Goal: Information Seeking & Learning: Learn about a topic

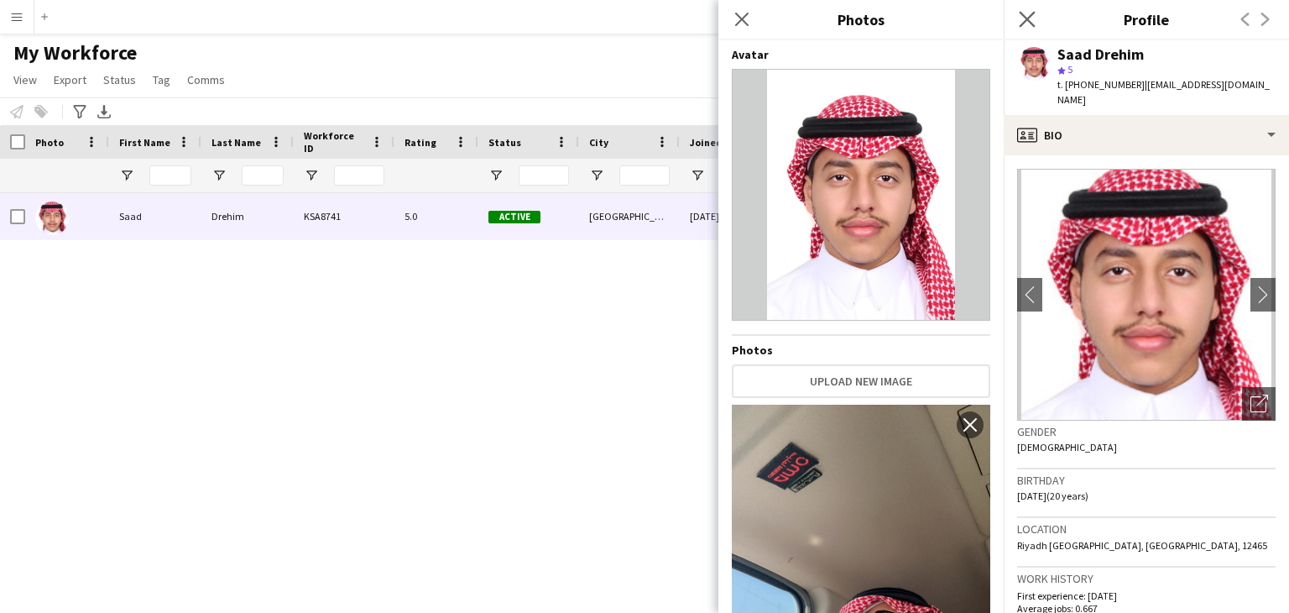
scroll to position [2824, 0]
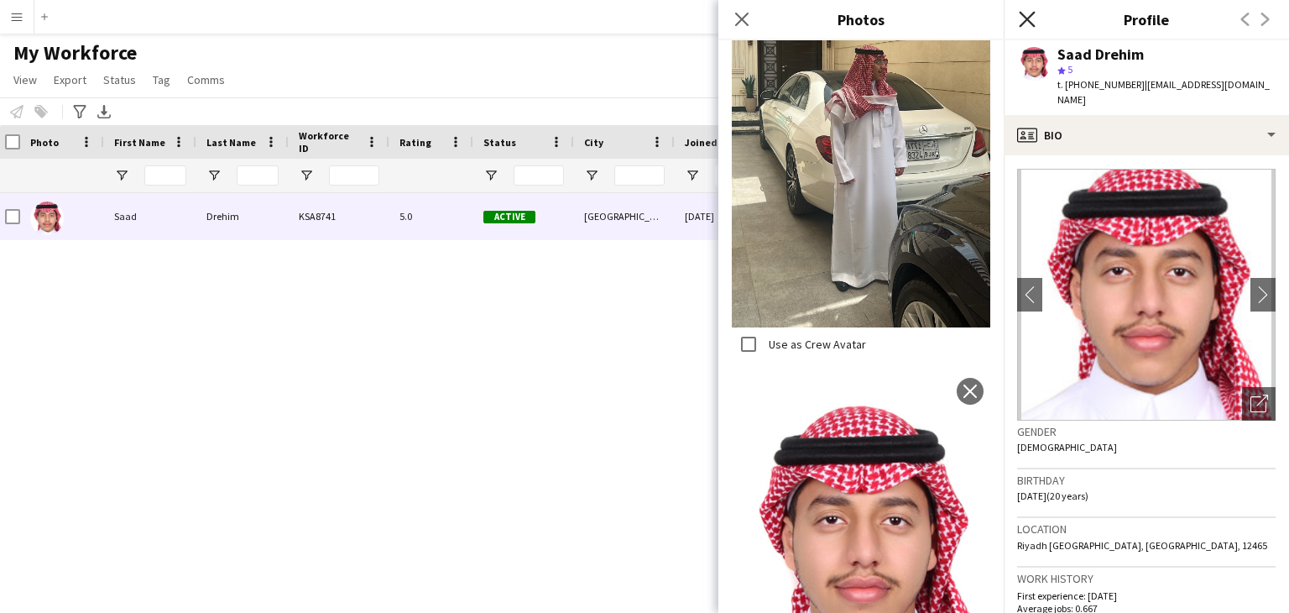
click at [1024, 23] on icon at bounding box center [1027, 19] width 16 height 16
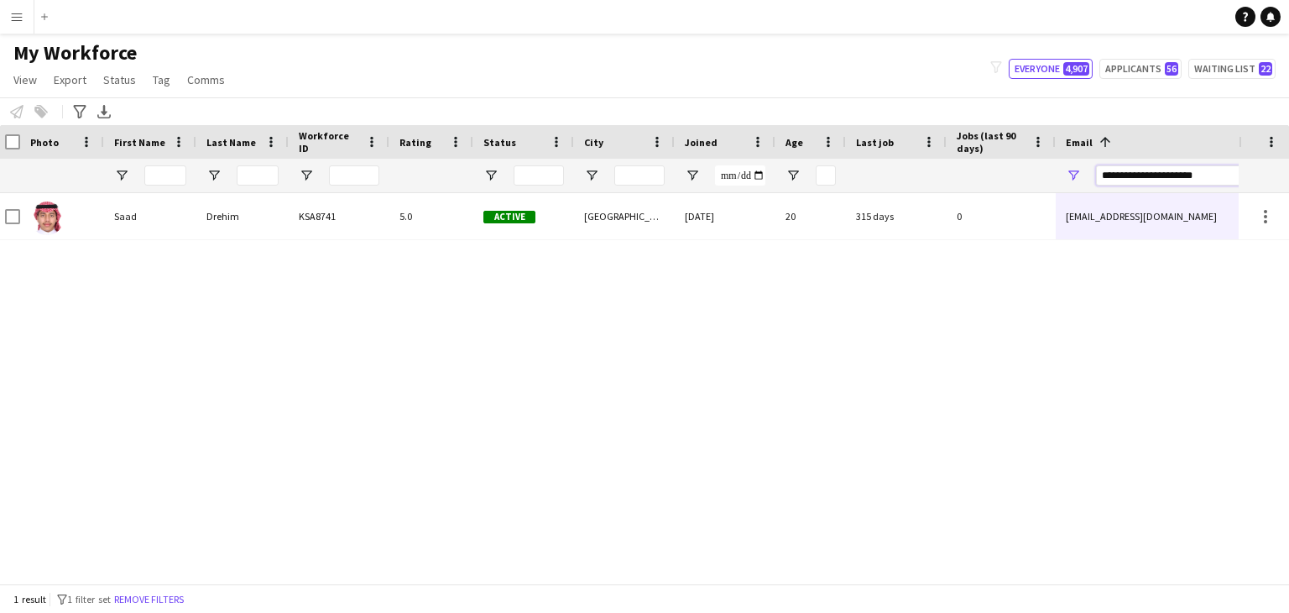
drag, startPoint x: 1217, startPoint y: 179, endPoint x: 684, endPoint y: 159, distance: 533.3
click at [688, 159] on div at bounding box center [905, 176] width 1820 height 34
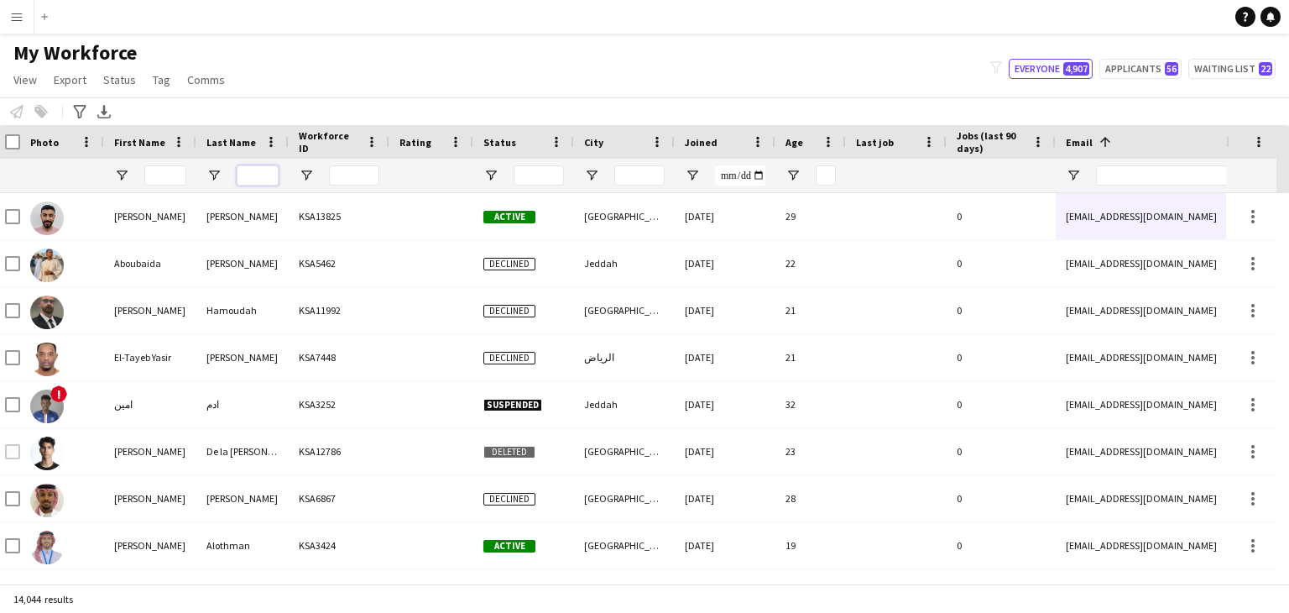
click at [258, 179] on input "Last Name Filter Input" at bounding box center [258, 175] width 42 height 20
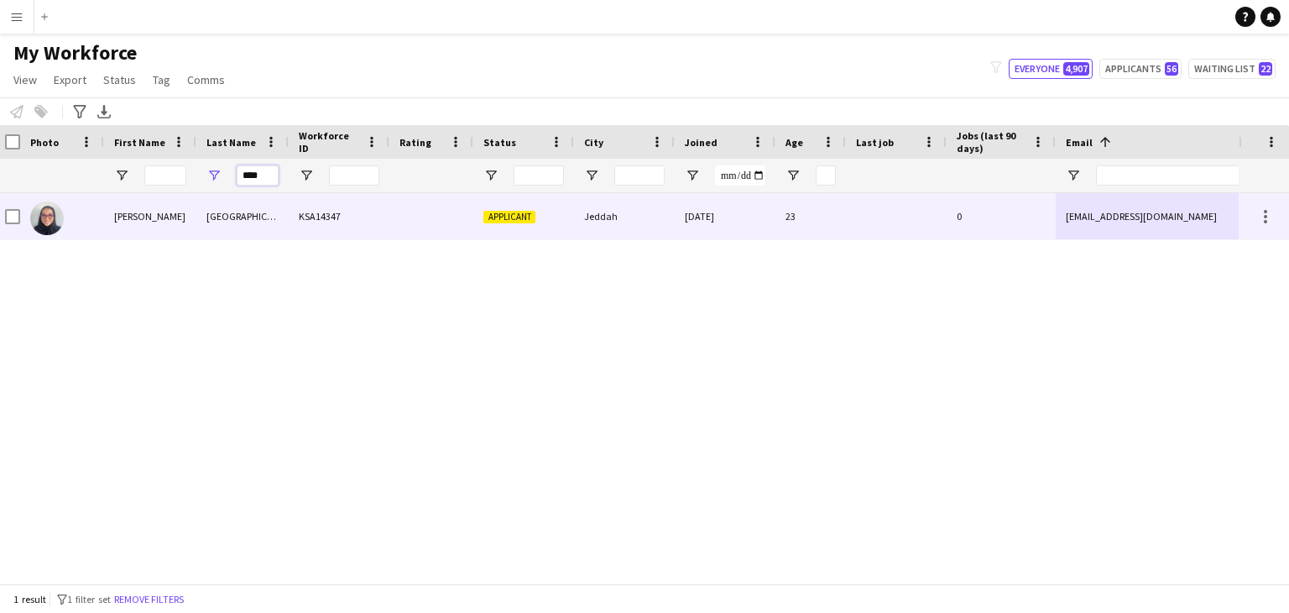
type input "****"
click at [342, 232] on div "KSA14347" at bounding box center [339, 216] width 101 height 46
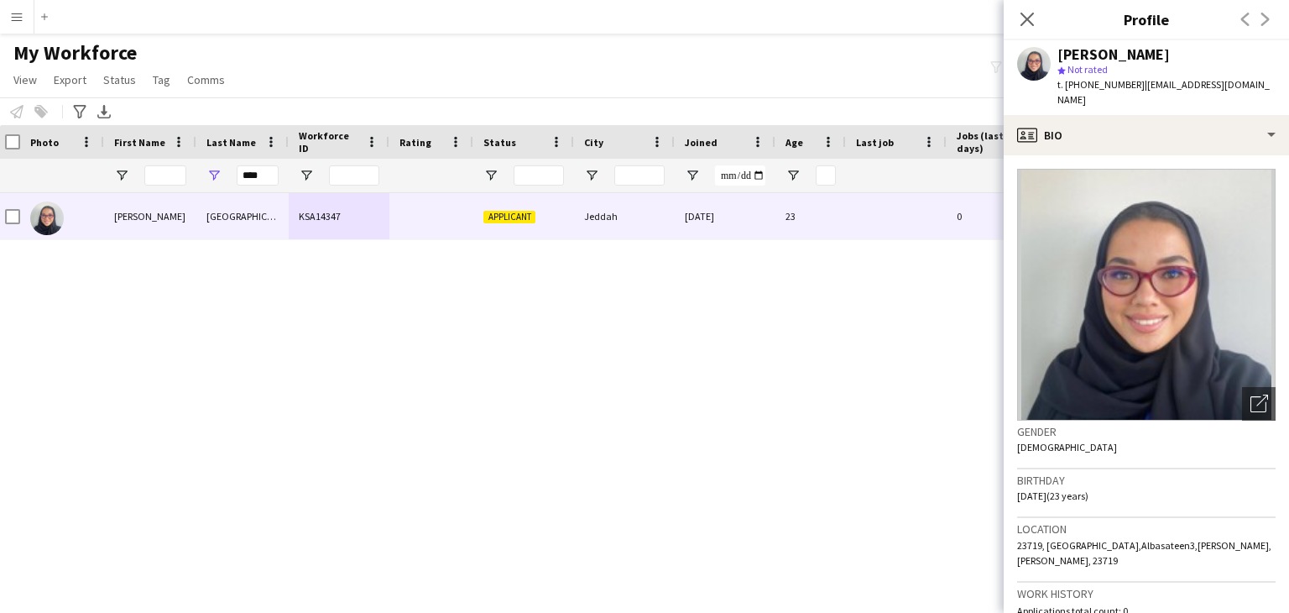
click at [1121, 239] on img at bounding box center [1146, 295] width 259 height 252
click at [1251, 395] on icon "Open photos pop-in" at bounding box center [1260, 404] width 18 height 18
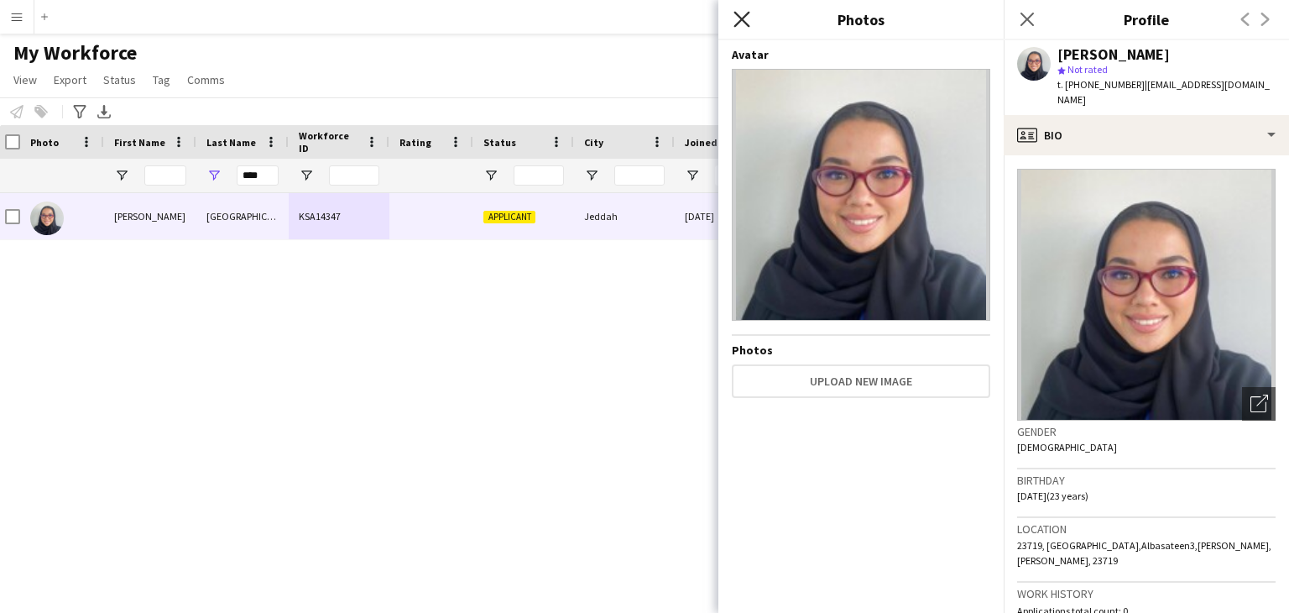
click at [740, 12] on icon "Close pop-in" at bounding box center [742, 19] width 16 height 16
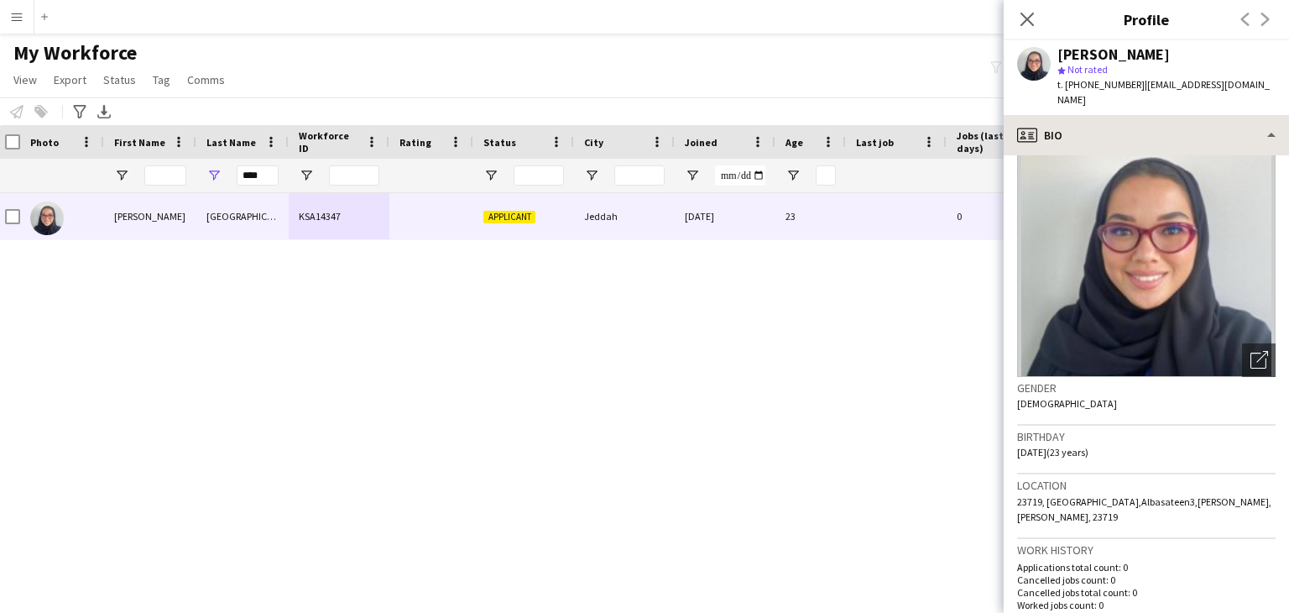
scroll to position [0, 0]
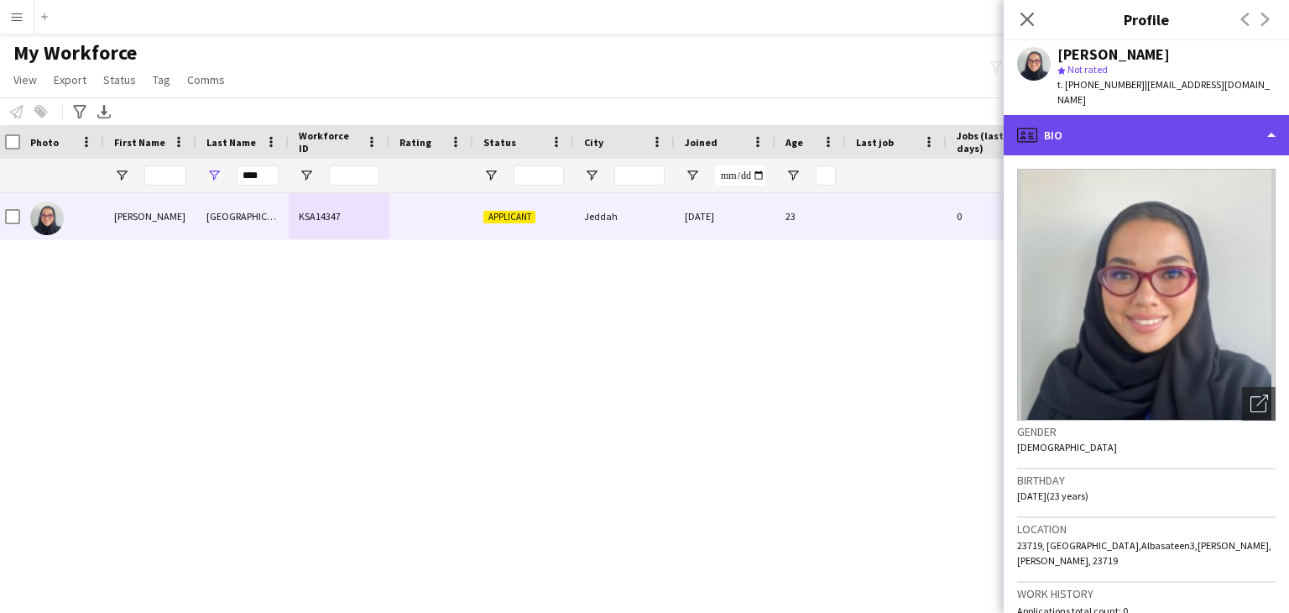
click at [1076, 118] on div "profile Bio" at bounding box center [1146, 135] width 285 height 40
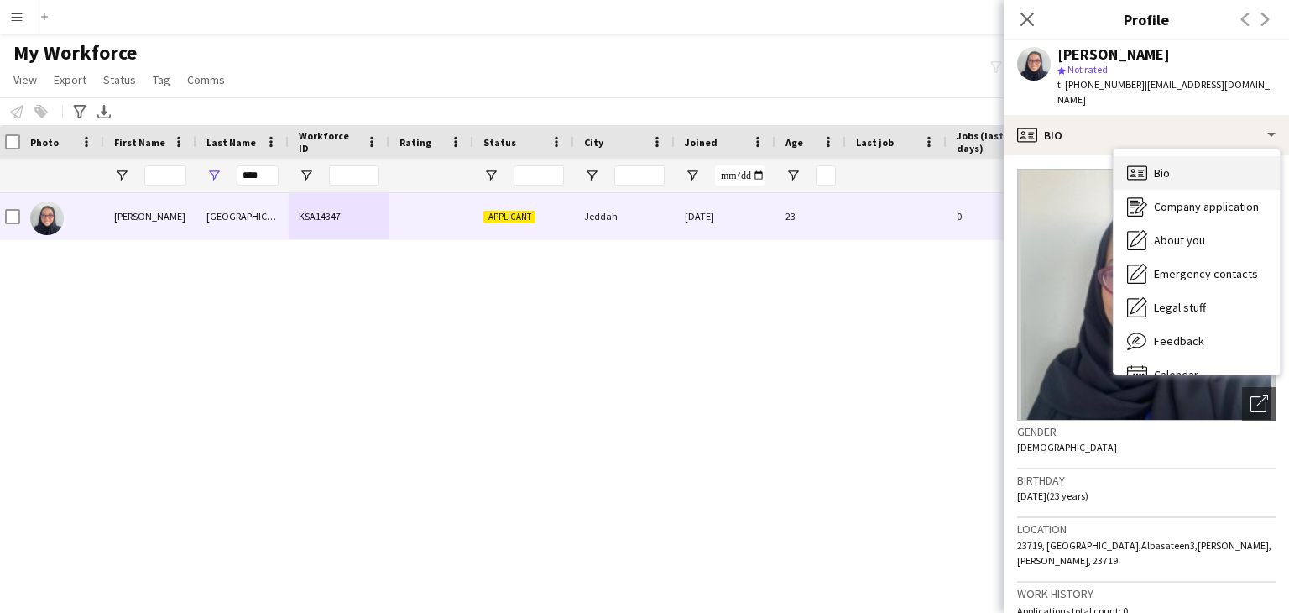
click at [1172, 164] on div "Bio Bio" at bounding box center [1197, 173] width 166 height 34
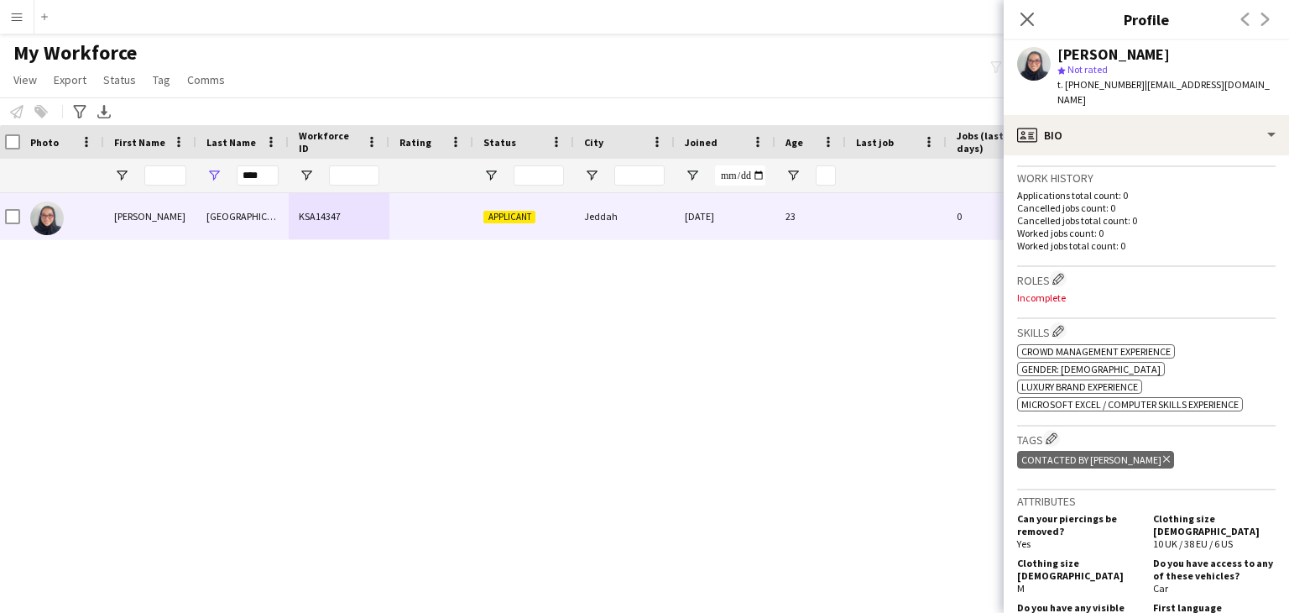
scroll to position [420, 0]
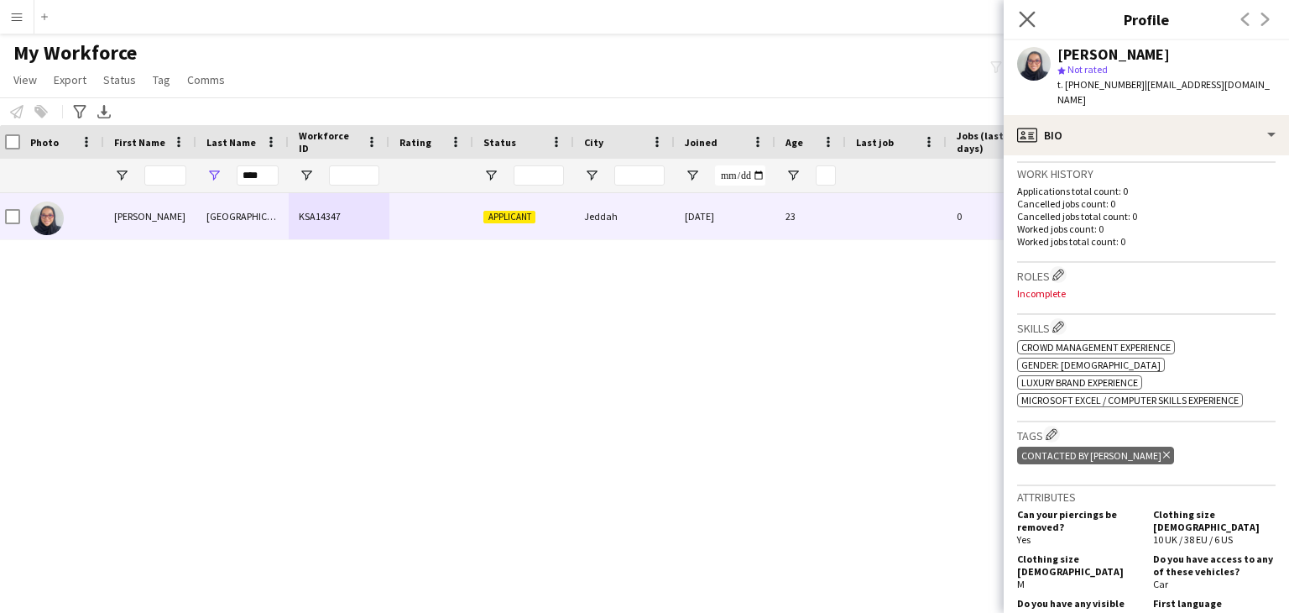
click at [1017, 19] on app-icon "Close pop-in" at bounding box center [1028, 20] width 24 height 24
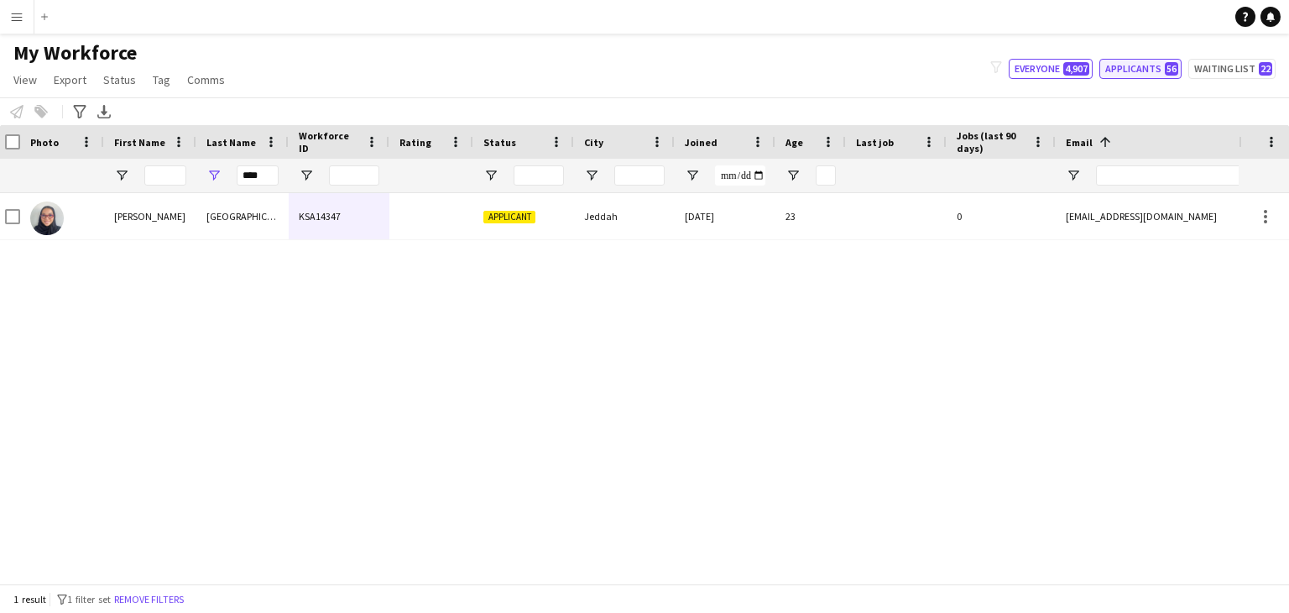
click at [1154, 68] on button "Applicants 56" at bounding box center [1141, 69] width 82 height 20
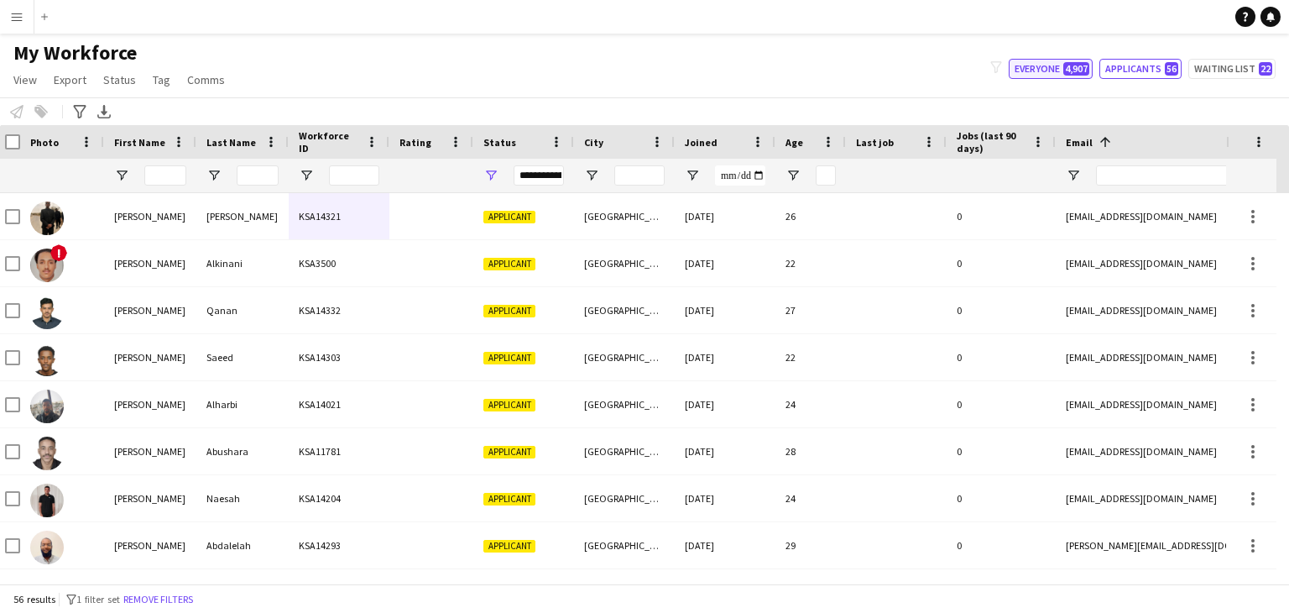
drag, startPoint x: 1065, startPoint y: 68, endPoint x: 1052, endPoint y: 70, distance: 13.5
click at [1065, 68] on button "Everyone 4,907" at bounding box center [1051, 69] width 84 height 20
type input "**********"
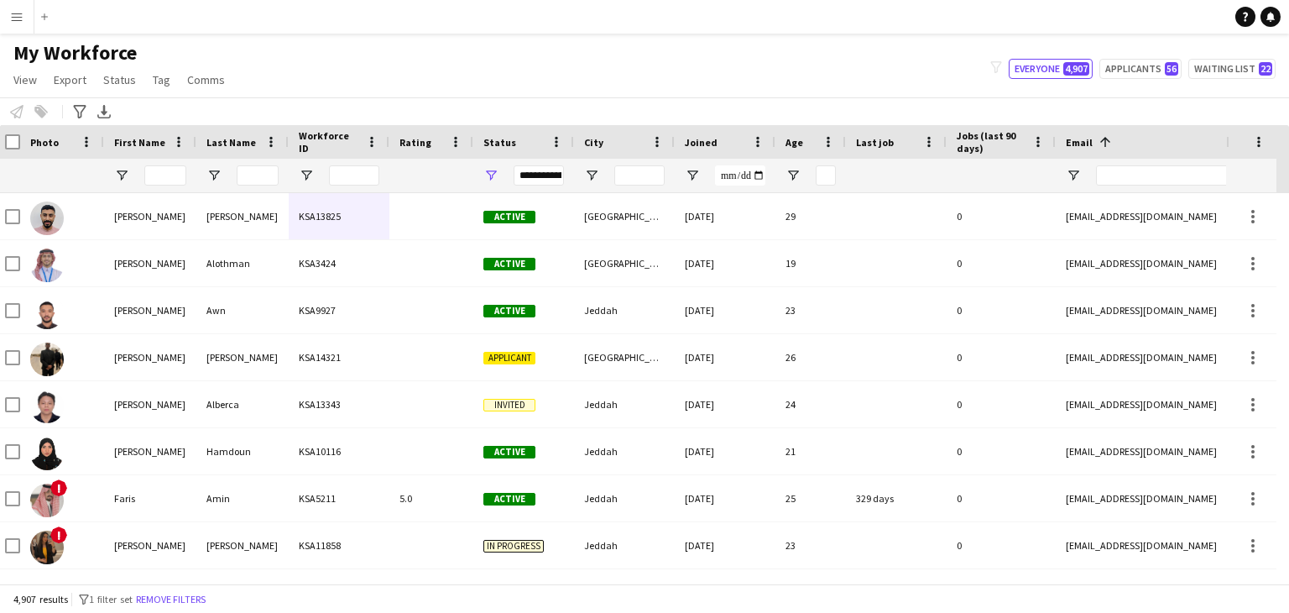
click at [20, 24] on button "Menu" at bounding box center [17, 17] width 34 height 34
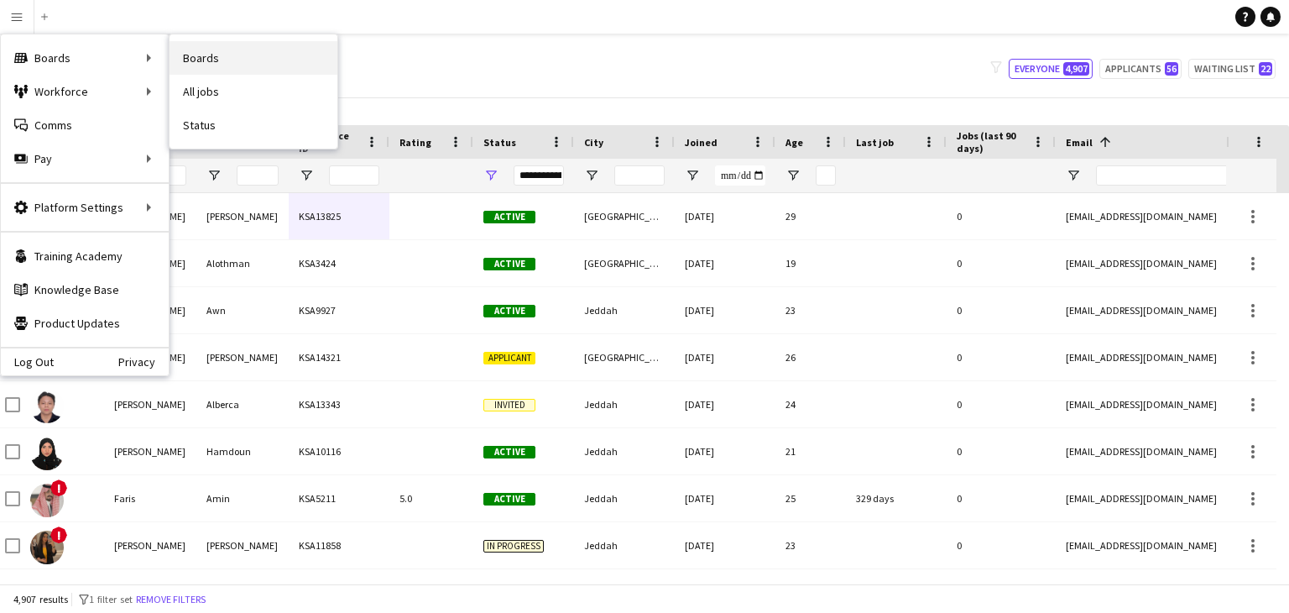
click at [206, 51] on link "Boards" at bounding box center [254, 58] width 168 height 34
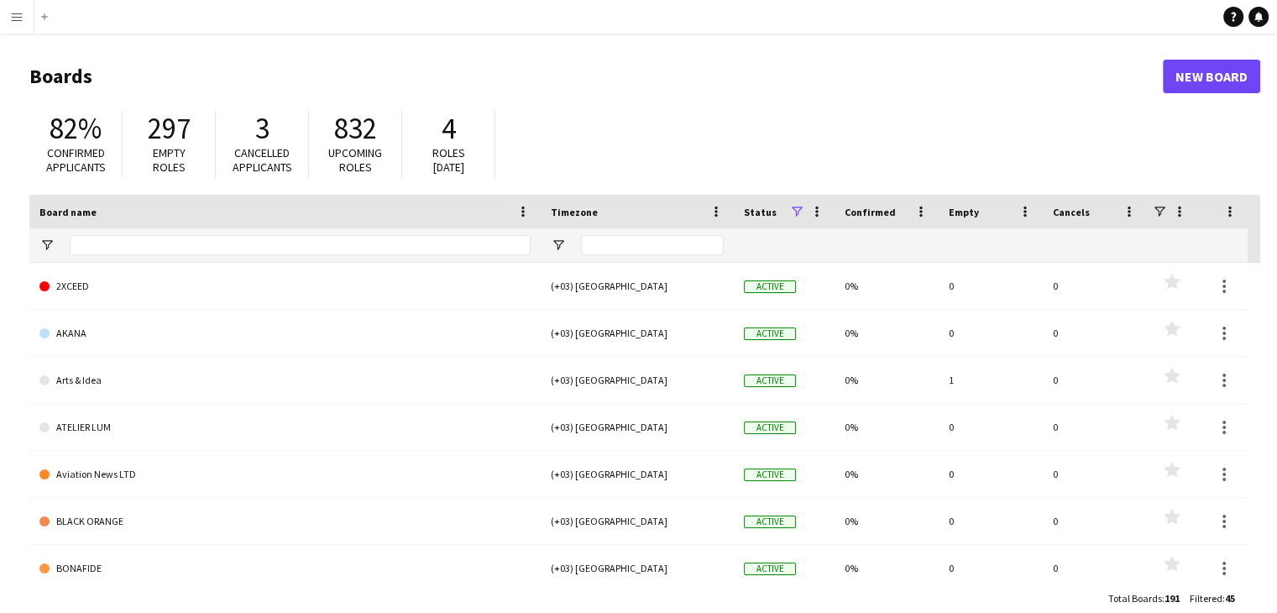
click at [18, 20] on app-icon "Menu" at bounding box center [16, 16] width 13 height 13
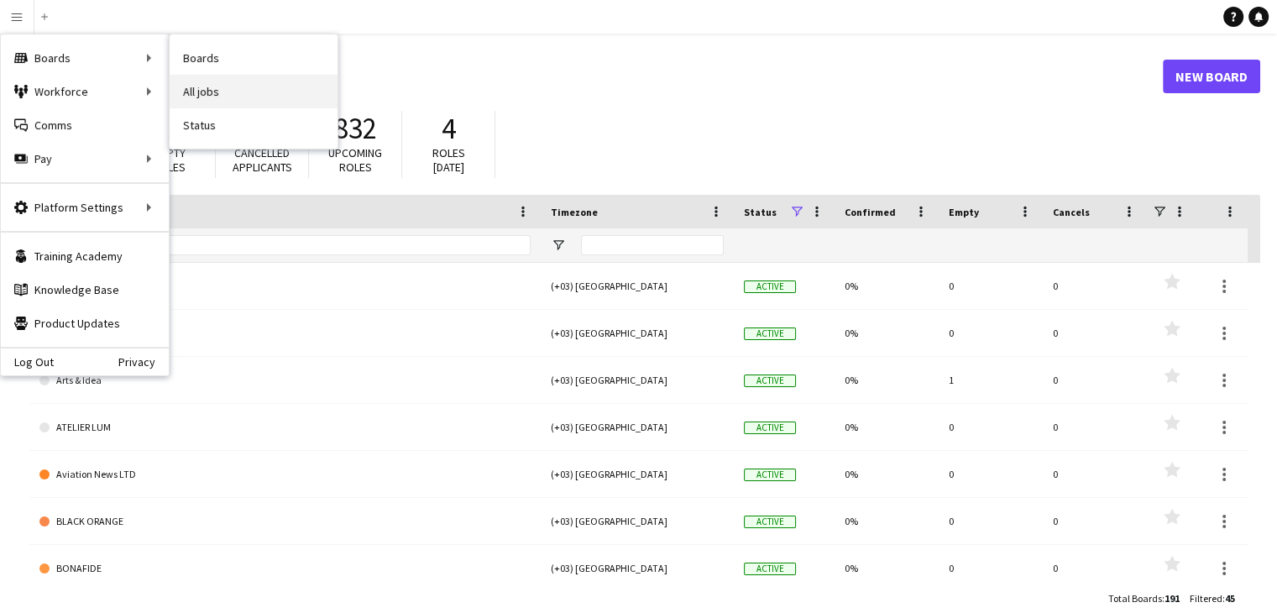
click at [215, 83] on link "All jobs" at bounding box center [254, 92] width 168 height 34
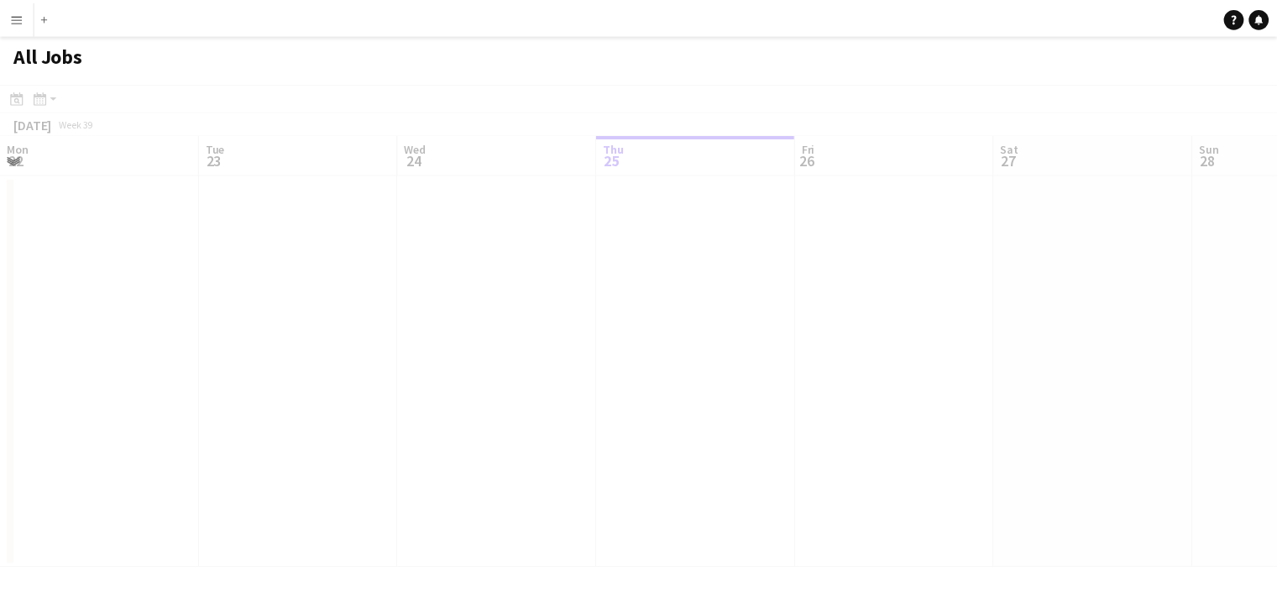
scroll to position [0, 401]
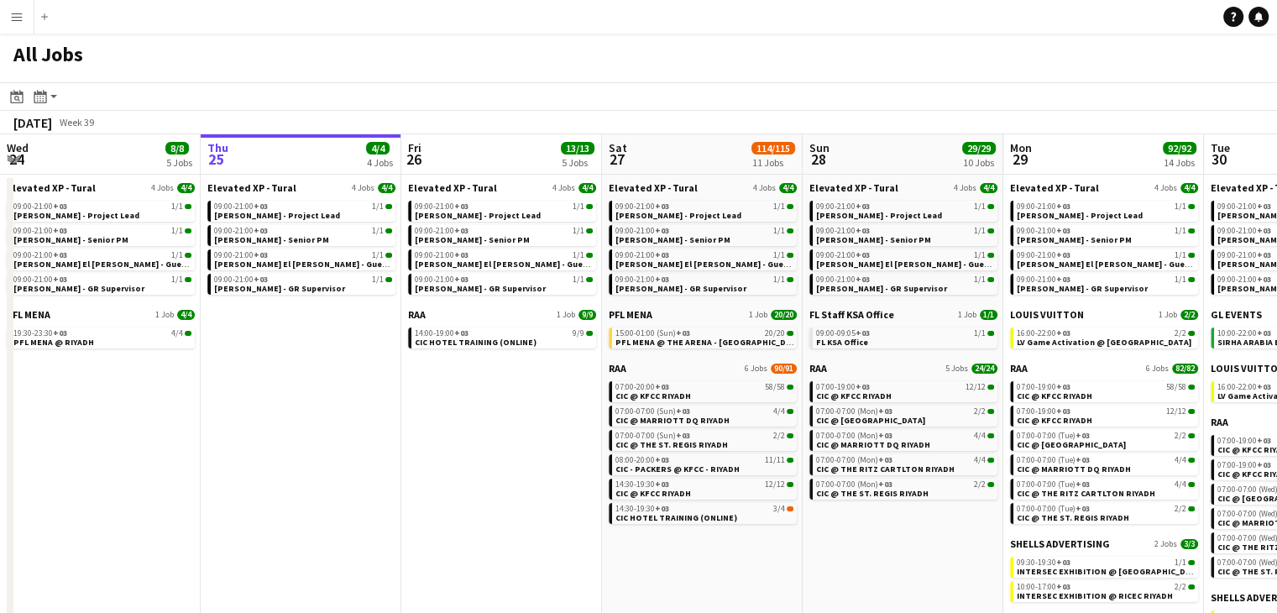
click at [453, 144] on app-all-jobs-date-header "Fri 26 13/13 5 Jobs" at bounding box center [501, 154] width 201 height 40
click at [507, 468] on app-date-cell "Elevated XP - Tural 4 Jobs 4/4 09:00-21:00 +03 1/1 Aysel Ahmadova - Project Lea…" at bounding box center [501, 459] width 201 height 568
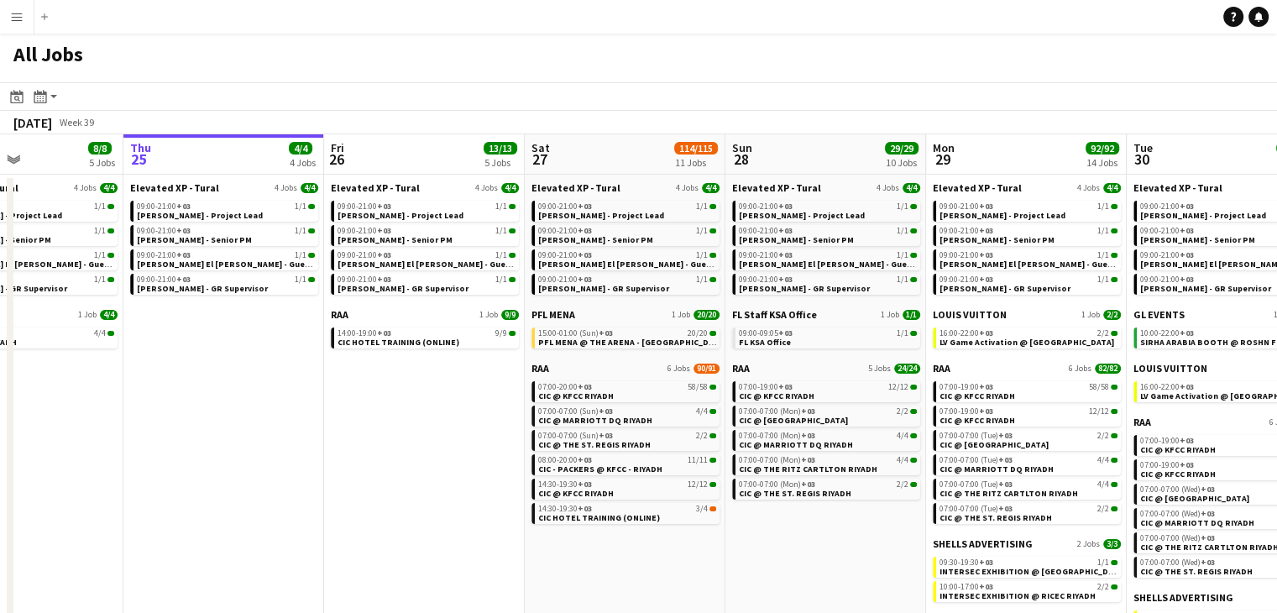
drag, startPoint x: 497, startPoint y: 457, endPoint x: 442, endPoint y: 456, distance: 54.6
click at [442, 456] on app-calendar-viewport "Mon 22 30/30 3 Jobs Tue 23 34/34 4 Jobs Wed 24 8/8 5 Jobs Thu 25 4/4 4 Jobs Fri…" at bounding box center [638, 438] width 1277 height 609
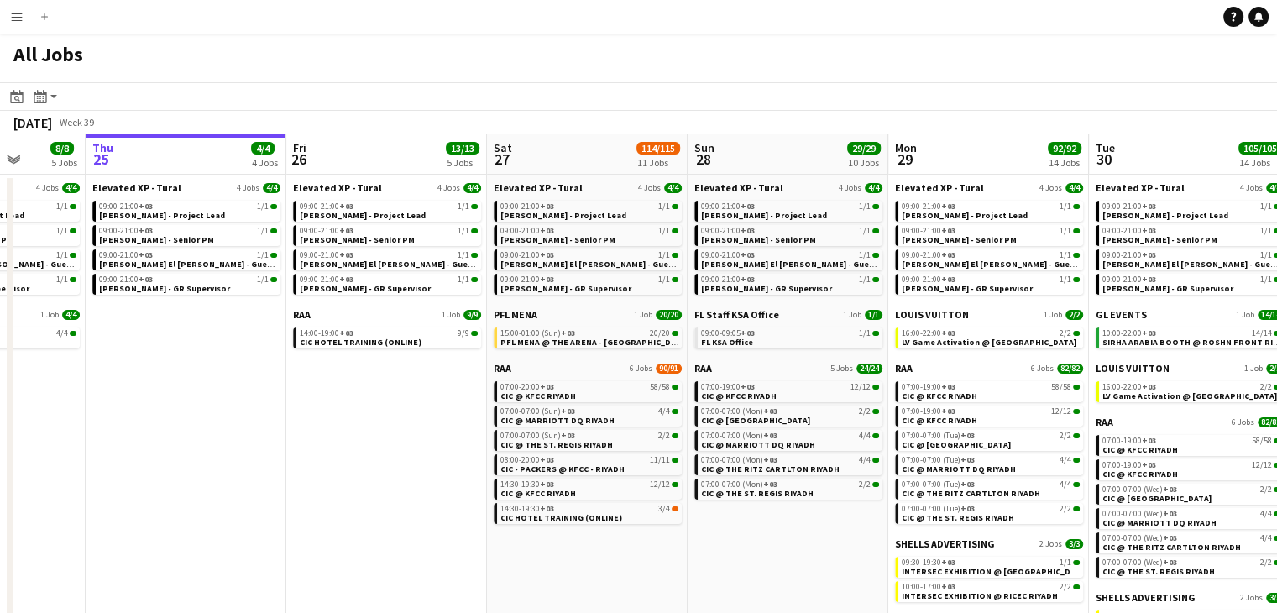
drag, startPoint x: 611, startPoint y: 521, endPoint x: 573, endPoint y: 520, distance: 37.8
click at [573, 520] on app-calendar-viewport "Mon 22 30/30 3 Jobs Tue 23 34/34 4 Jobs Wed 24 8/8 5 Jobs Thu 25 4/4 4 Jobs Fri…" at bounding box center [638, 438] width 1277 height 609
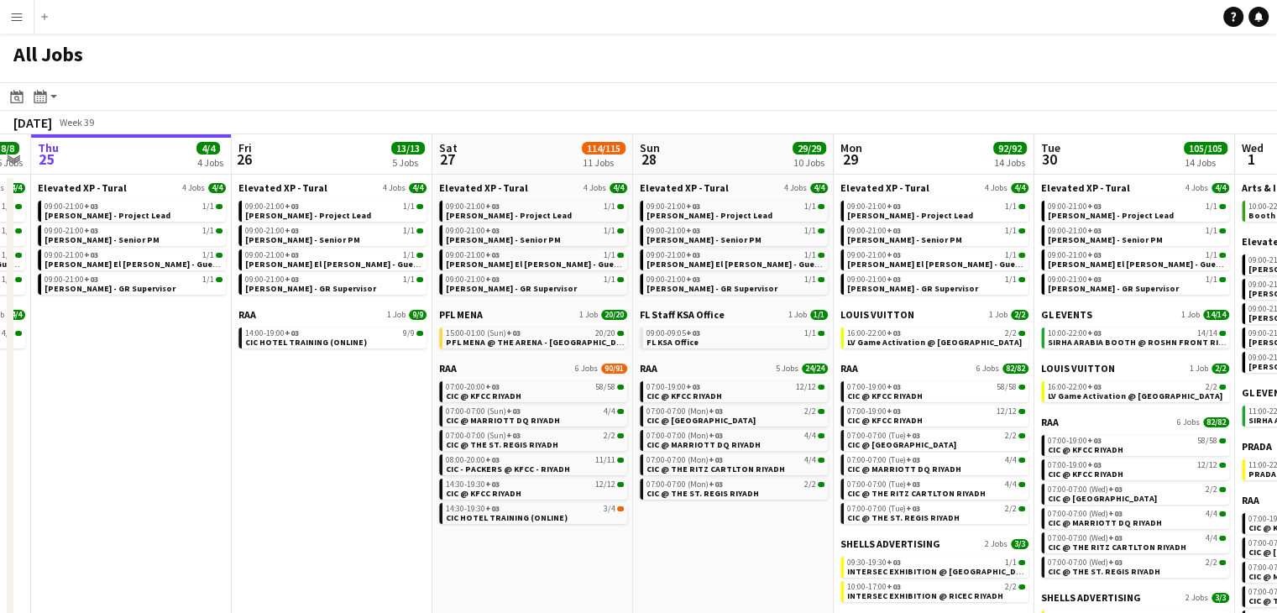
scroll to position [0, 614]
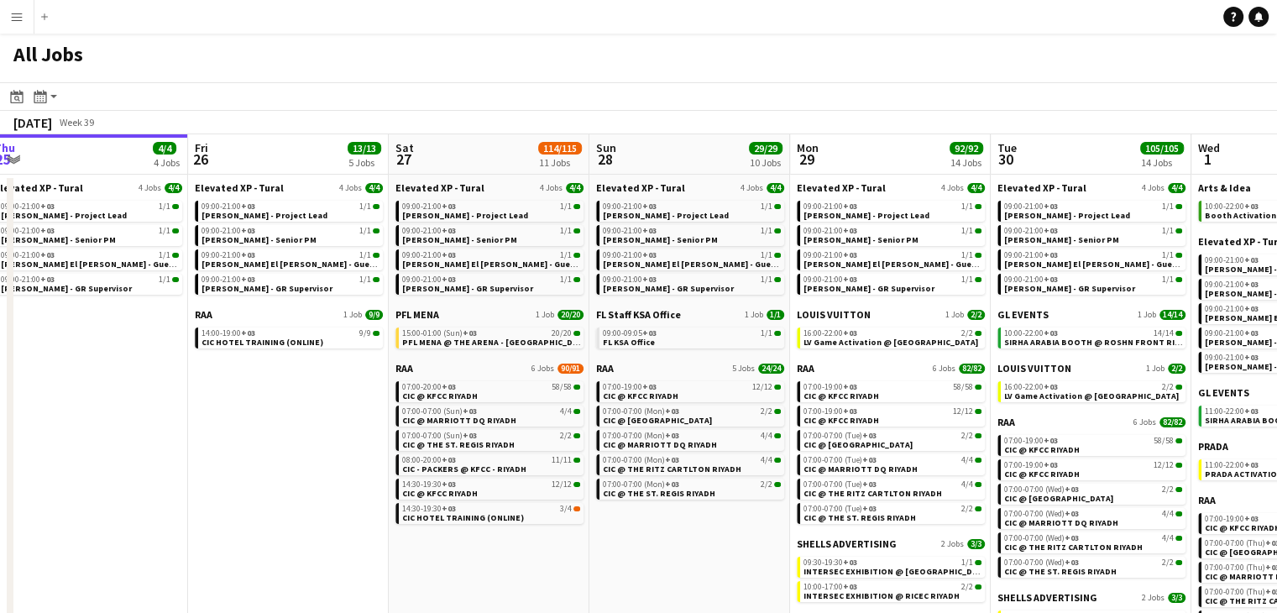
drag, startPoint x: 732, startPoint y: 532, endPoint x: 634, endPoint y: 528, distance: 98.3
click at [634, 528] on app-calendar-viewport "Mon 22 30/30 3 Jobs Tue 23 34/34 4 Jobs Wed 24 8/8 5 Jobs Thu 25 4/4 4 Jobs Fri…" at bounding box center [638, 438] width 1277 height 609
click at [494, 513] on span "CIC HOTEL TRAINING (ONLINE)" at bounding box center [463, 517] width 122 height 11
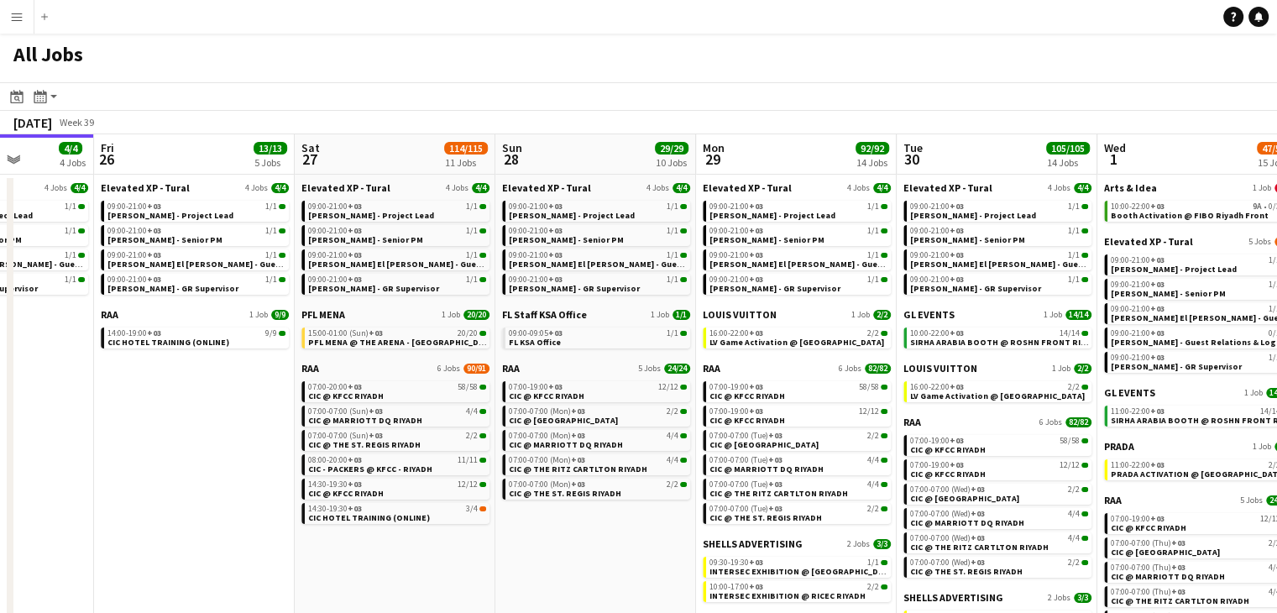
drag, startPoint x: 662, startPoint y: 545, endPoint x: 567, endPoint y: 538, distance: 95.1
click at [567, 538] on app-calendar-viewport "Mon 22 30/30 3 Jobs Tue 23 34/34 4 Jobs Wed 24 8/8 5 Jobs Thu 25 4/4 4 Jobs Fri…" at bounding box center [638, 438] width 1277 height 609
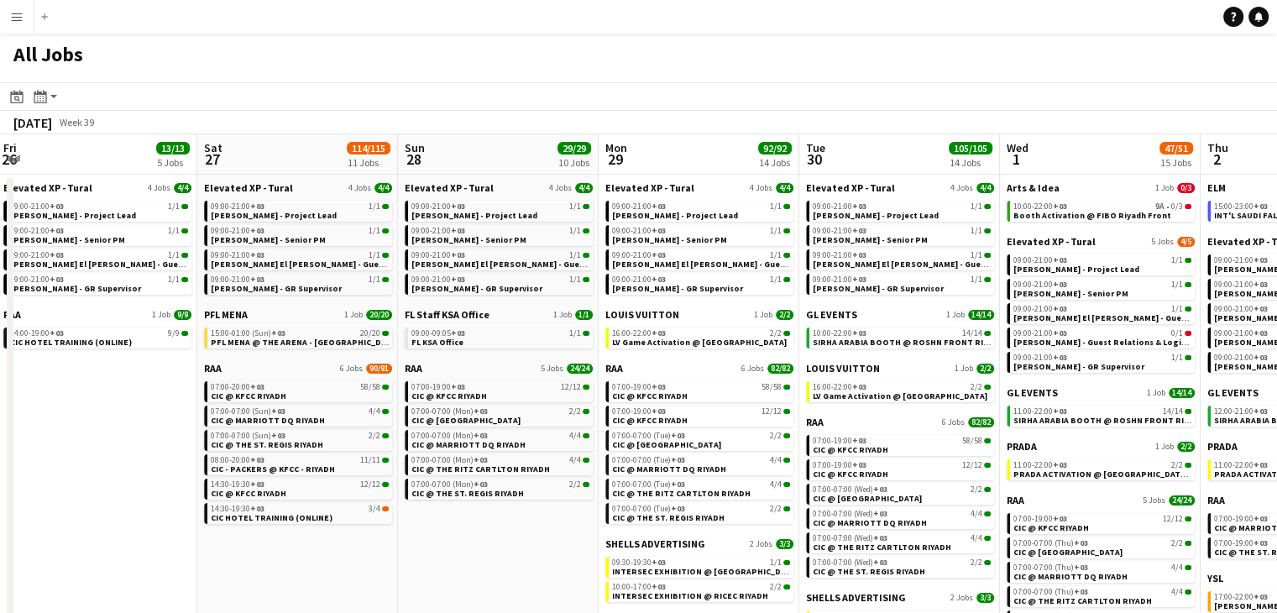
drag, startPoint x: 619, startPoint y: 543, endPoint x: 522, endPoint y: 532, distance: 98.0
click at [522, 532] on app-calendar-viewport "Tue 23 34/34 4 Jobs Wed 24 8/8 5 Jobs Thu 25 4/4 4 Jobs Fri 26 13/13 5 Jobs Sat…" at bounding box center [638, 438] width 1277 height 609
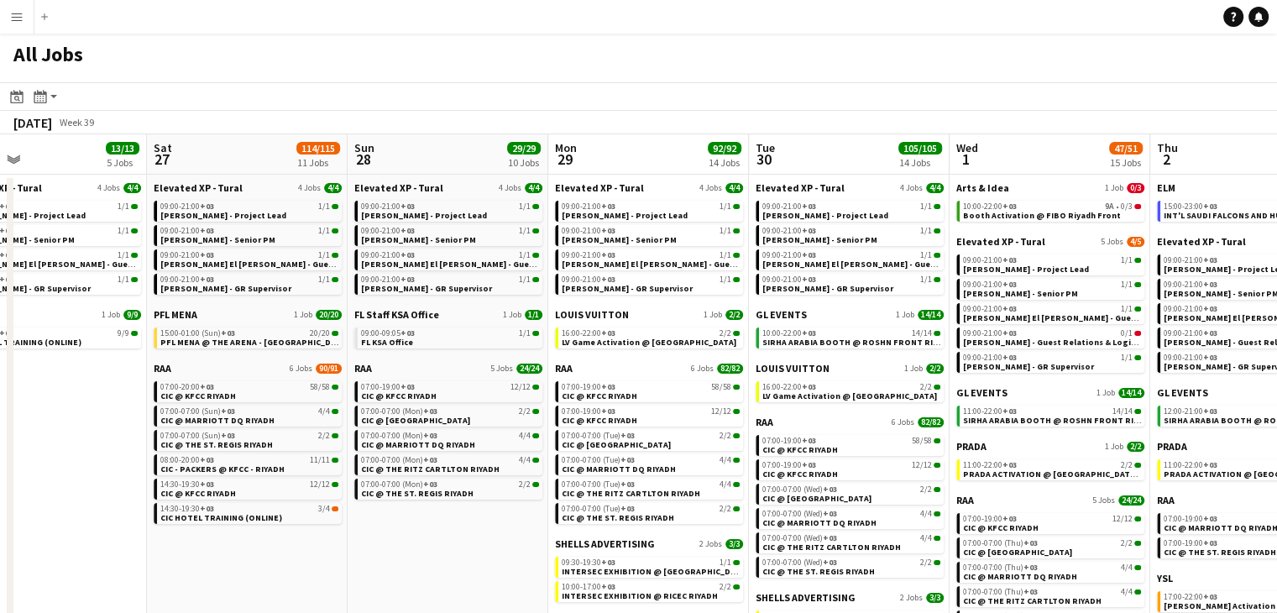
scroll to position [0, 729]
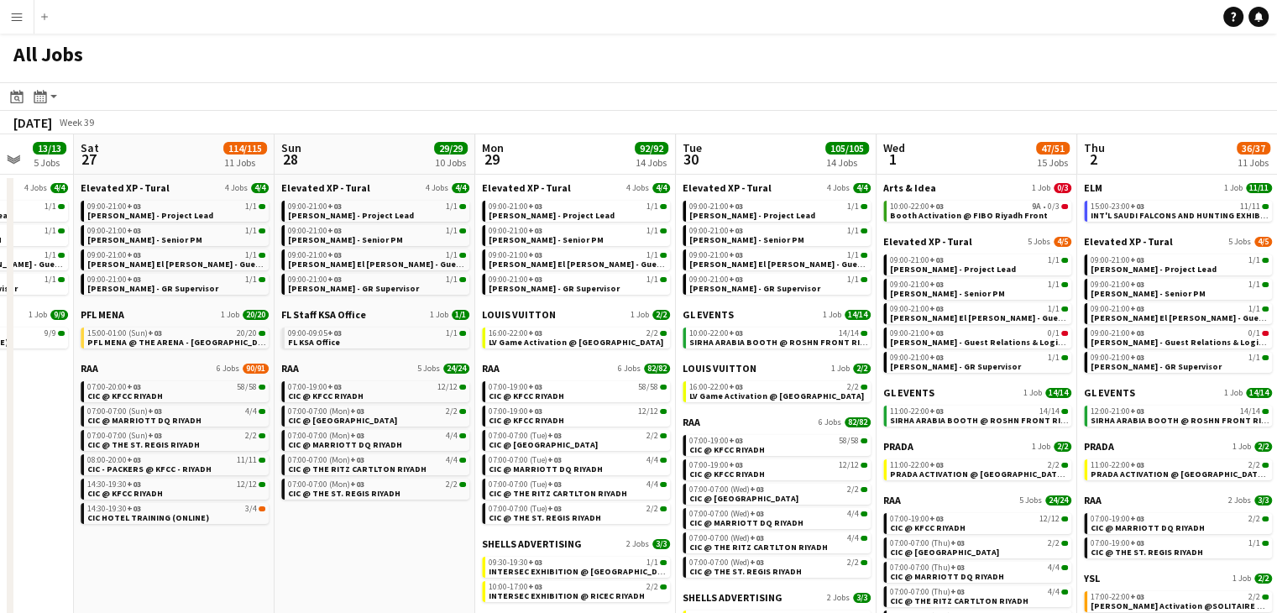
drag, startPoint x: 509, startPoint y: 533, endPoint x: 386, endPoint y: 521, distance: 123.1
click at [386, 521] on app-calendar-viewport "Tue 23 34/34 4 Jobs Wed 24 8/8 5 Jobs Thu 25 4/4 4 Jobs Fri 26 13/13 5 Jobs Sat…" at bounding box center [638, 438] width 1277 height 609
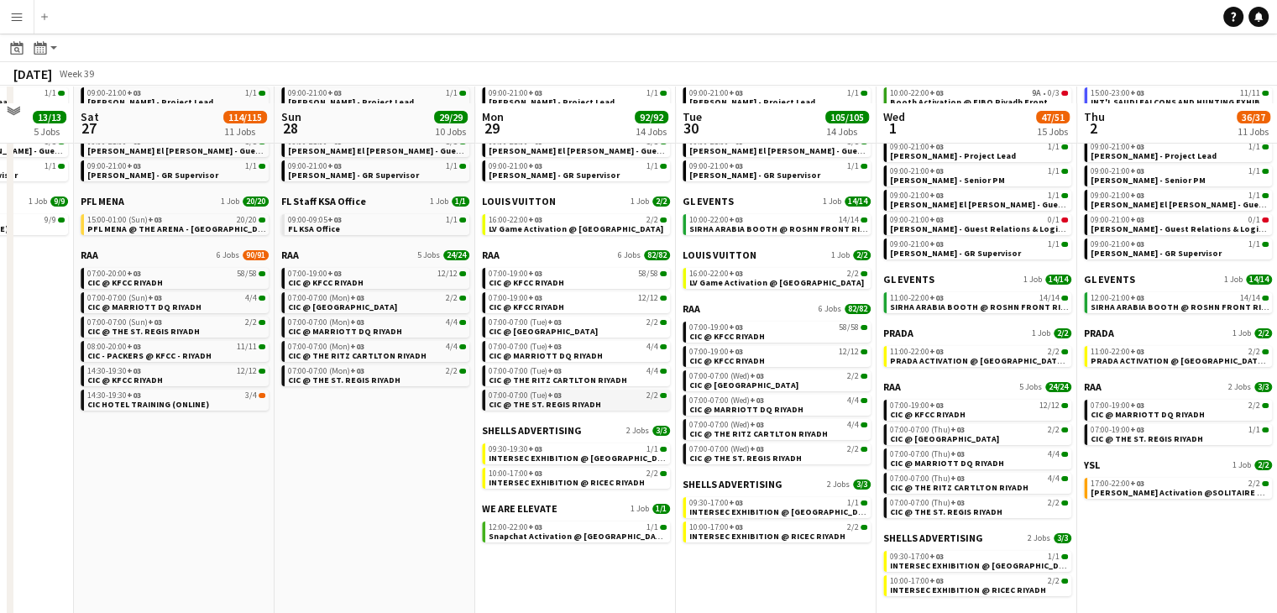
scroll to position [128, 0]
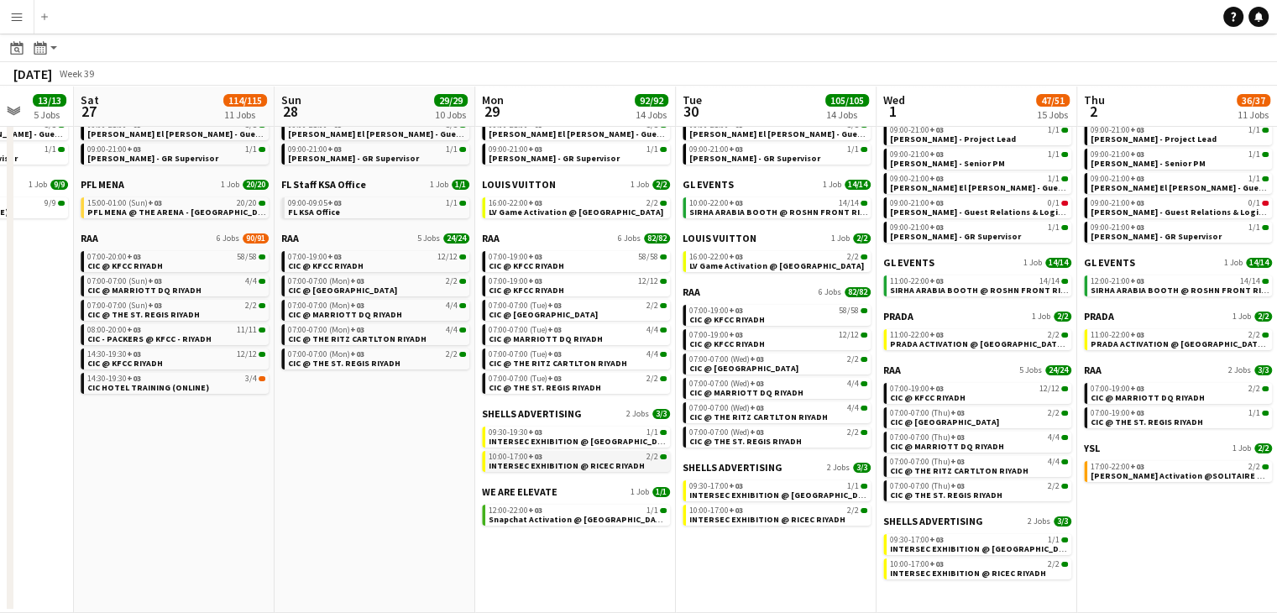
click at [567, 464] on span "INTERSEC EXHIBITION @ RICEC RIYADH" at bounding box center [567, 465] width 156 height 11
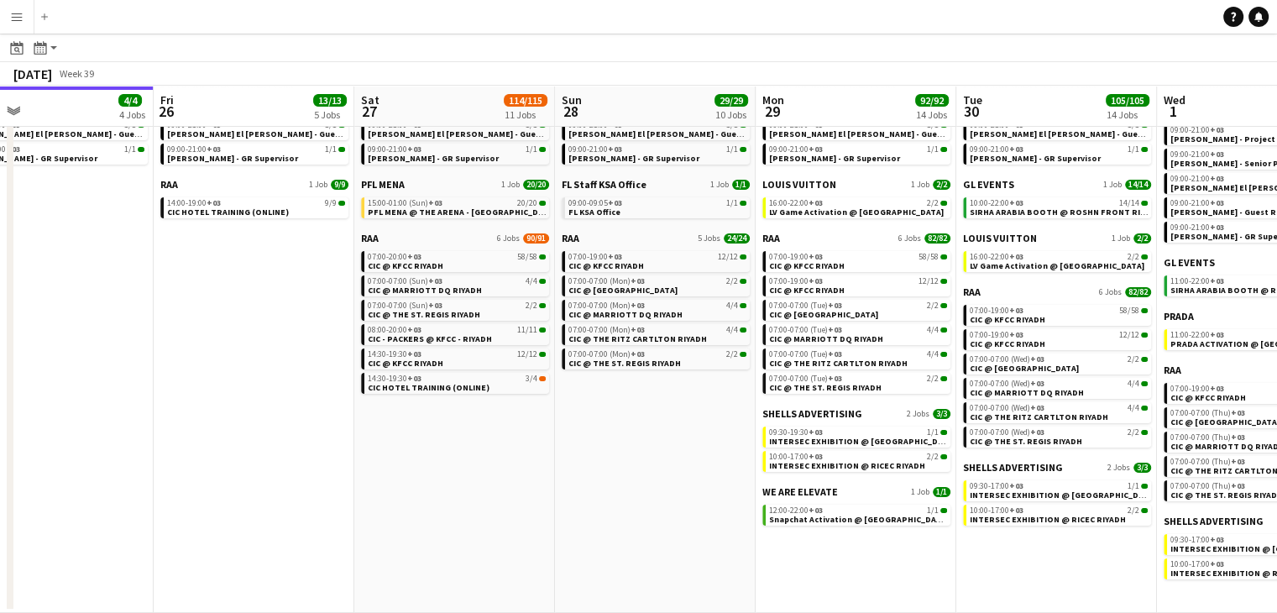
drag, startPoint x: 332, startPoint y: 436, endPoint x: 259, endPoint y: 426, distance: 74.5
click at [259, 426] on app-calendar-viewport "Tue 23 34/34 4 Jobs Wed 24 8/8 5 Jobs Thu 25 4/4 4 Jobs Fri 26 13/13 5 Jobs Sat…" at bounding box center [638, 283] width 1277 height 659
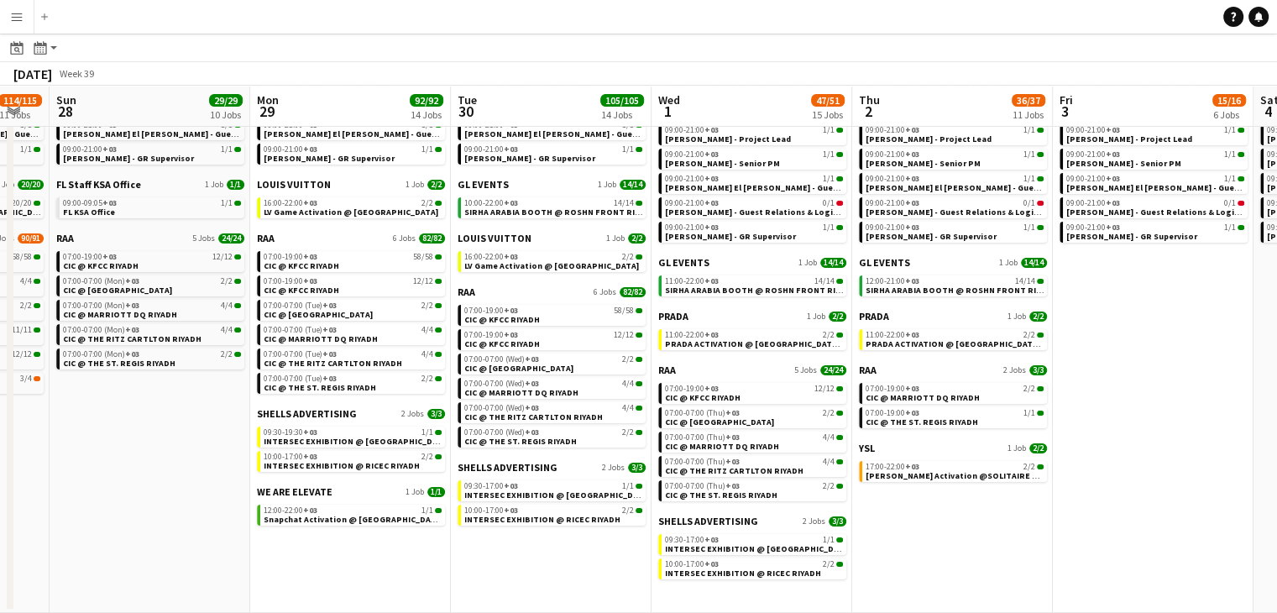
drag, startPoint x: 494, startPoint y: 562, endPoint x: 412, endPoint y: 549, distance: 82.4
click at [392, 545] on app-calendar-viewport "Thu 25 4/4 4 Jobs Fri 26 13/13 5 Jobs Sat 27 114/115 11 Jobs Sun 28 29/29 10 Jo…" at bounding box center [638, 283] width 1277 height 659
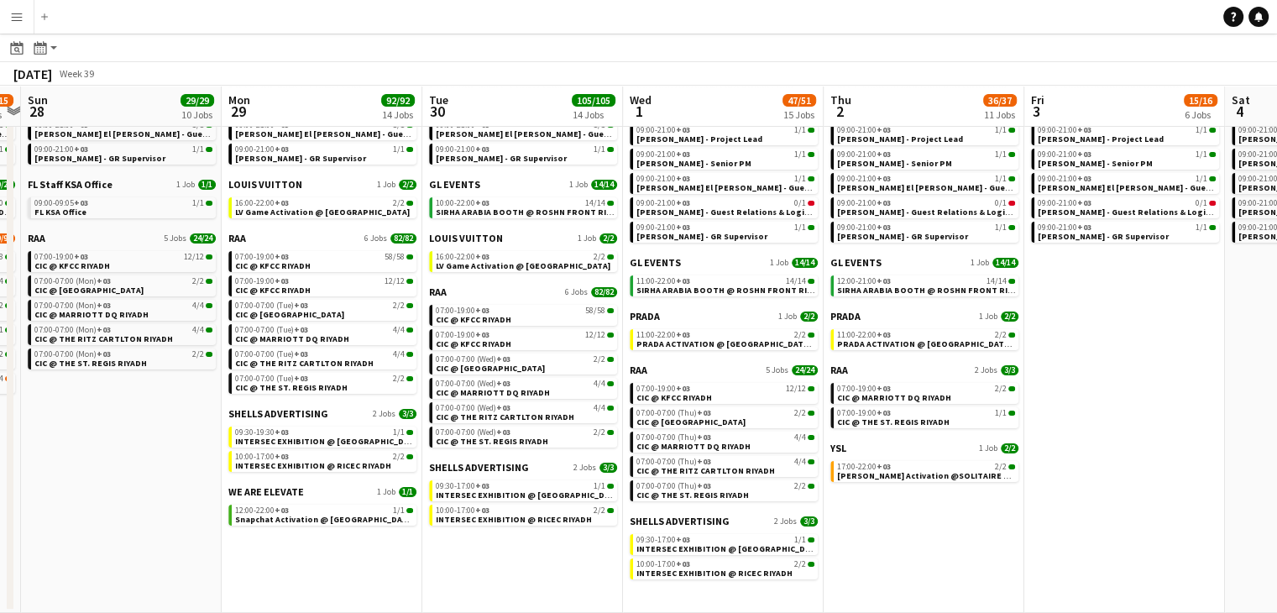
scroll to position [0, 635]
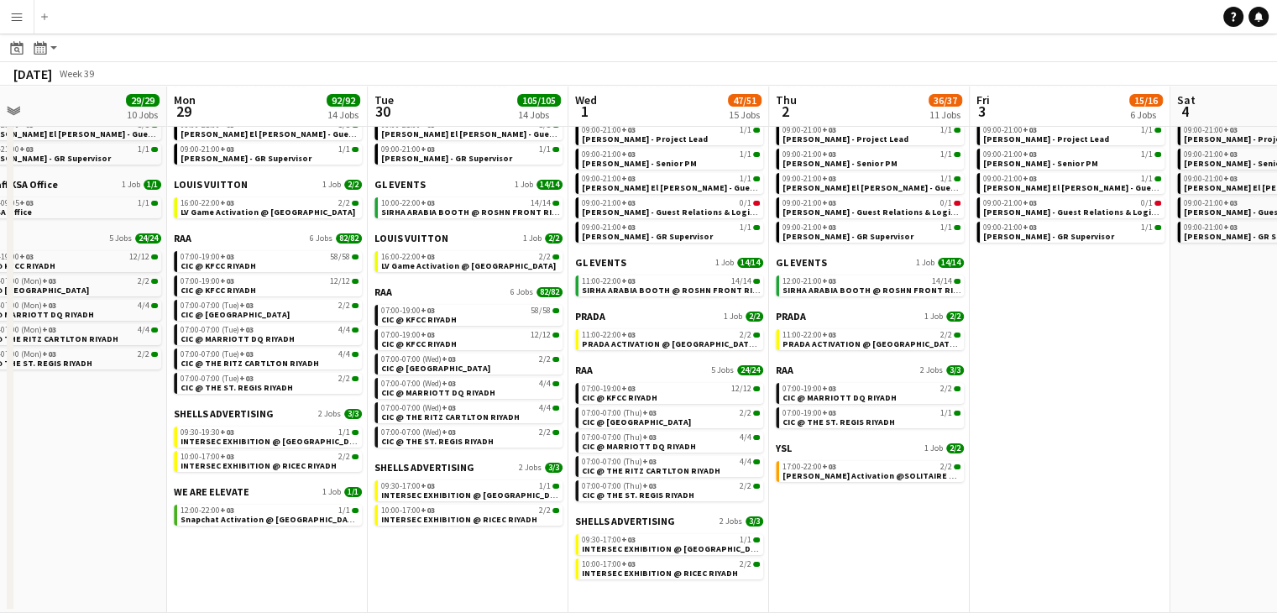
drag, startPoint x: 527, startPoint y: 580, endPoint x: 447, endPoint y: 562, distance: 81.9
click at [443, 562] on app-calendar-viewport "Thu 25 4/4 4 Jobs Fri 26 13/13 5 Jobs Sat 27 114/115 11 Jobs Sun 28 29/29 10 Jo…" at bounding box center [638, 283] width 1277 height 659
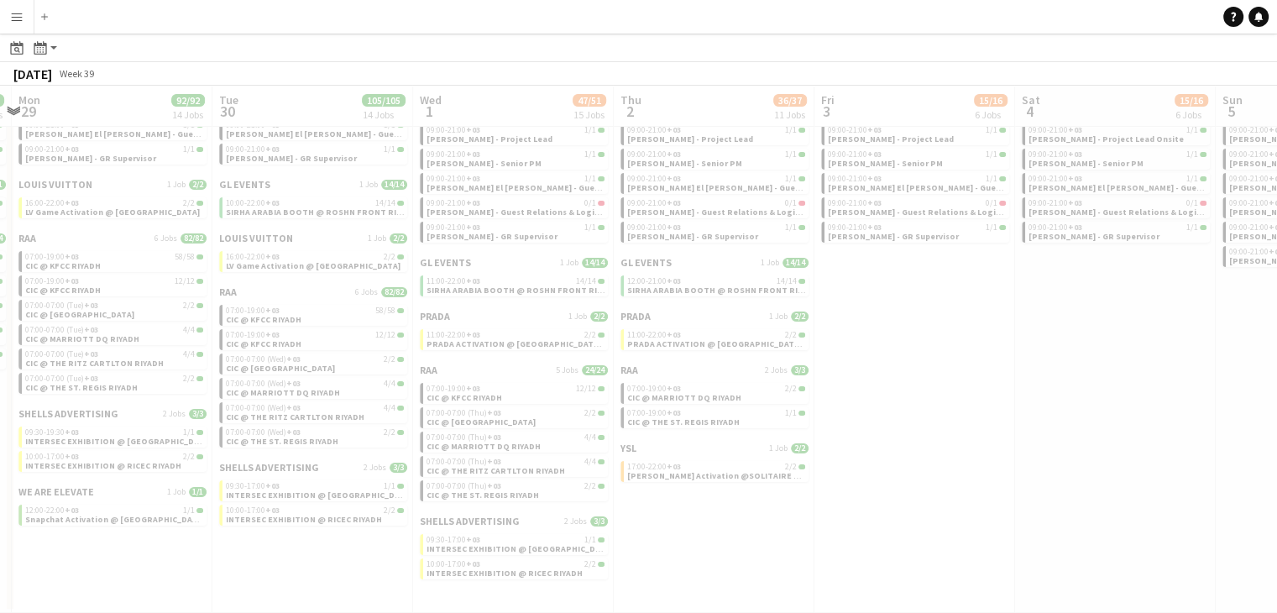
drag, startPoint x: 900, startPoint y: 558, endPoint x: 732, endPoint y: 541, distance: 168.8
click at [732, 541] on app-all-jobs "All Jobs Date picker SEP 2025 SEP 2025 Monday M Tuesday T Wednesday W Thursday …" at bounding box center [638, 259] width 1277 height 708
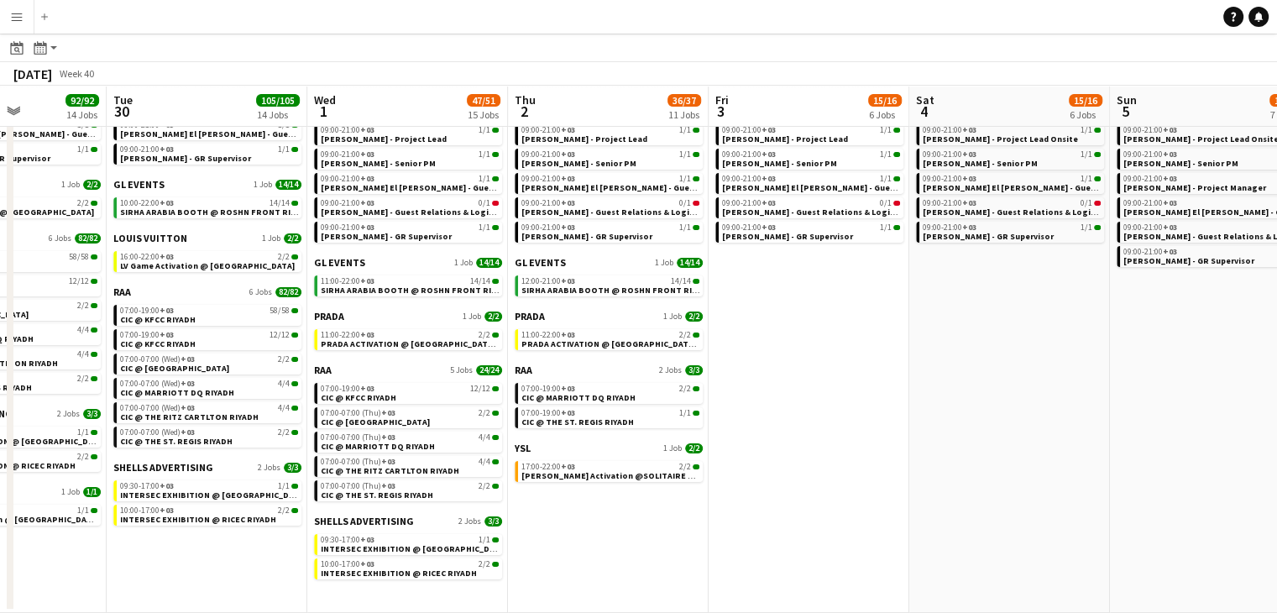
drag, startPoint x: 870, startPoint y: 538, endPoint x: 781, endPoint y: 536, distance: 89.0
click at [781, 536] on app-calendar-viewport "Fri 26 13/13 5 Jobs Sat 27 114/115 11 Jobs Sun 28 29/29 10 Jobs Mon 29 92/92 14…" at bounding box center [638, 283] width 1277 height 659
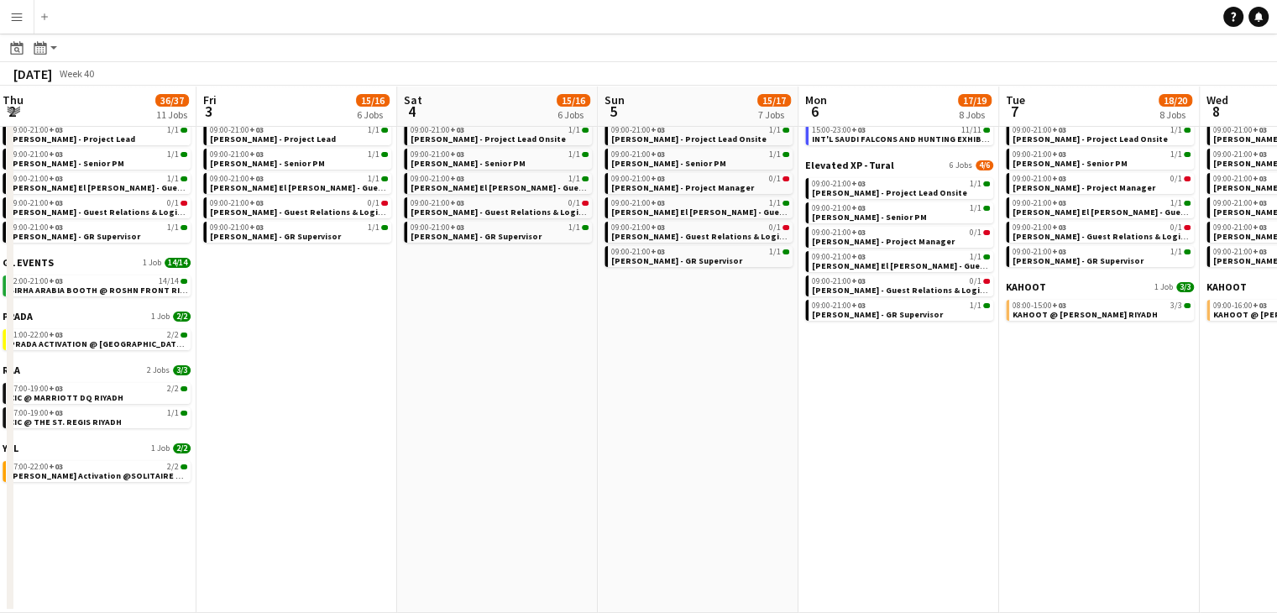
scroll to position [0, 448]
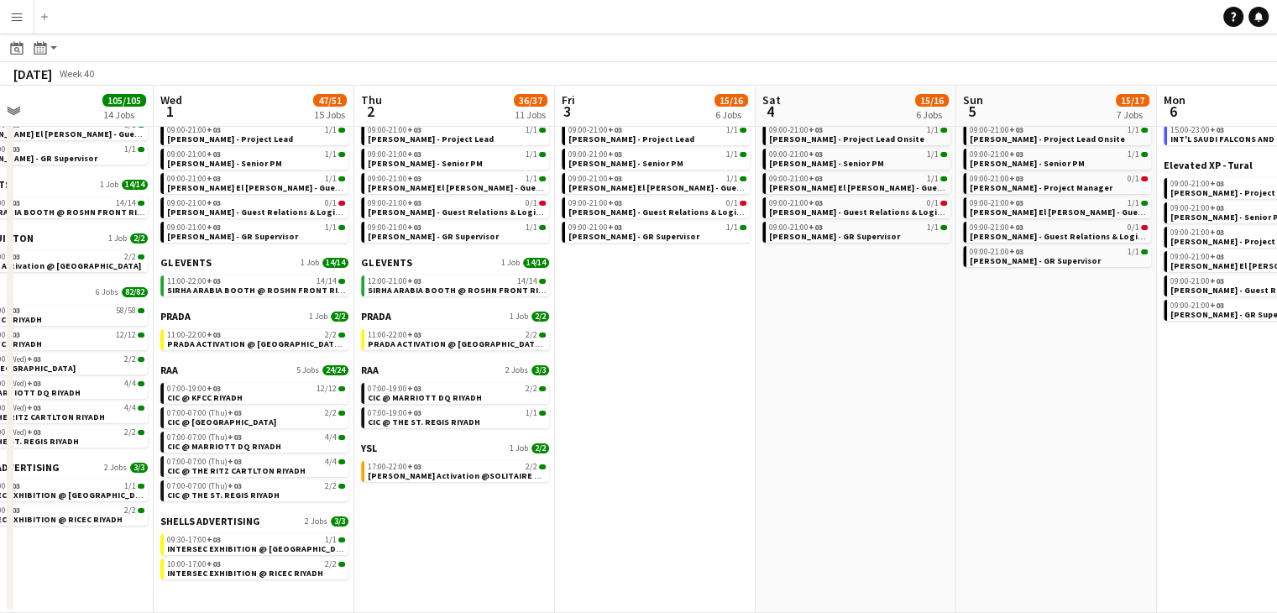
drag, startPoint x: 940, startPoint y: 498, endPoint x: 792, endPoint y: 484, distance: 148.3
click at [786, 491] on app-calendar-viewport "Sun 28 29/29 10 Jobs Mon 29 92/92 14 Jobs Tue 30 105/105 14 Jobs Wed 1 47/51 15…" at bounding box center [638, 283] width 1277 height 659
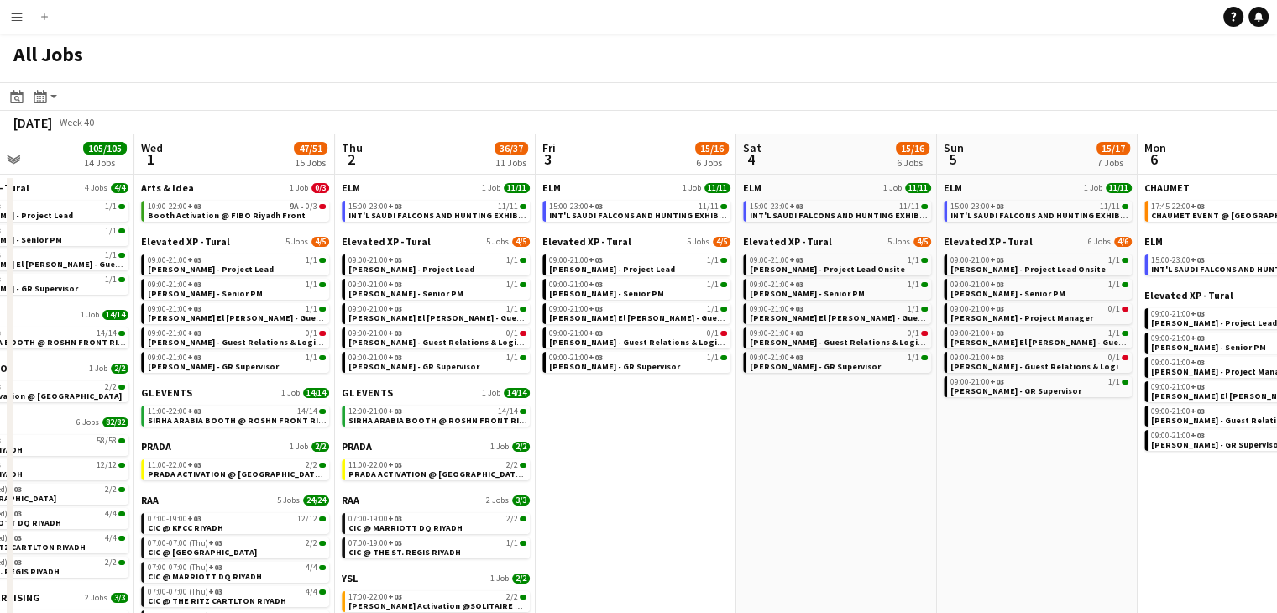
scroll to position [0, 487]
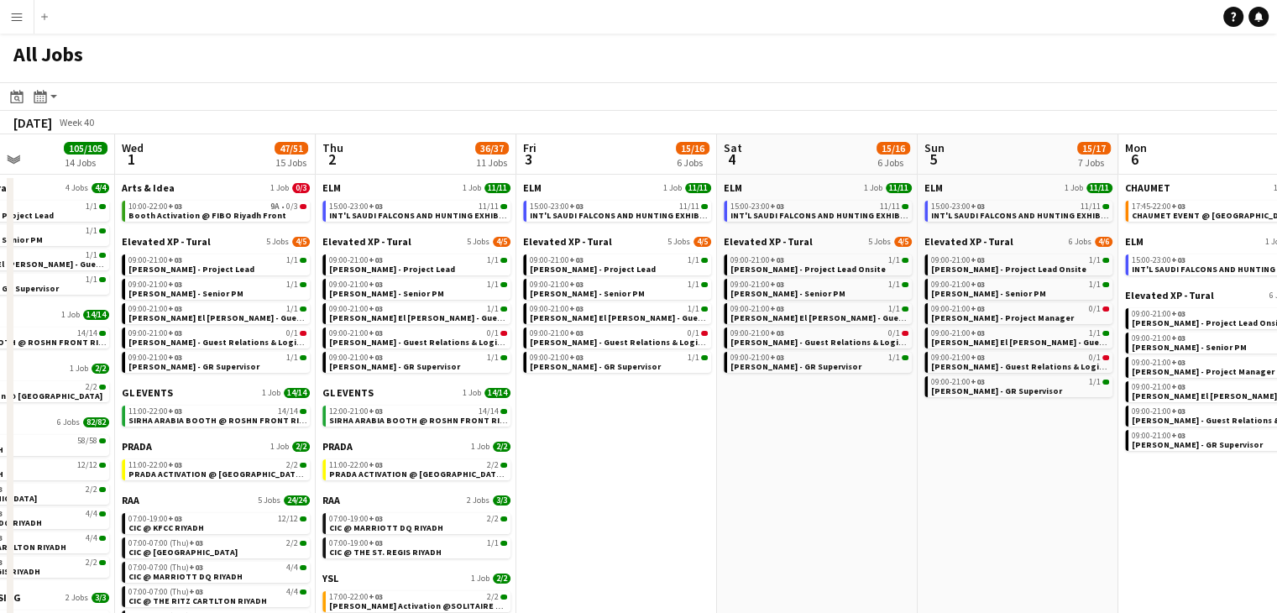
drag, startPoint x: 759, startPoint y: 470, endPoint x: 720, endPoint y: 463, distance: 39.2
click at [720, 463] on app-calendar-viewport "Sun 28 29/29 10 Jobs Mon 29 92/92 14 Jobs Tue 30 105/105 14 Jobs Wed 1 47/51 15…" at bounding box center [638, 438] width 1277 height 609
click at [611, 210] on span "INT'L SAUDI FALCONS AND HUNTING EXHIBITION '25 @ [GEOGRAPHIC_DATA] - [GEOGRAPHI…" at bounding box center [727, 215] width 394 height 11
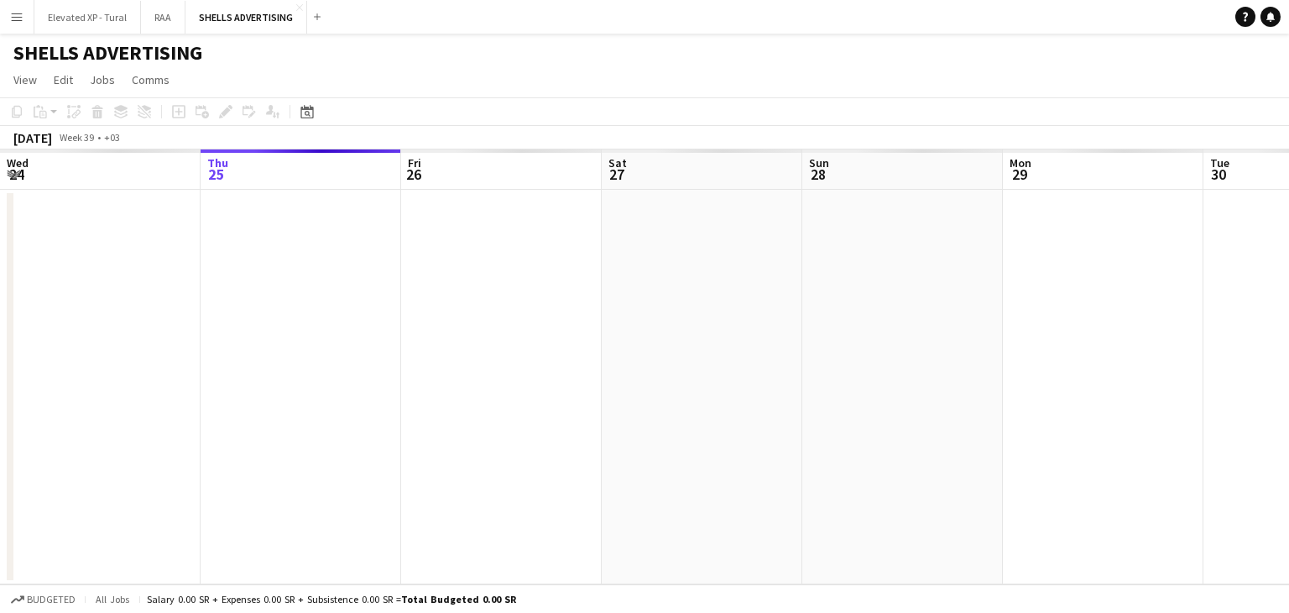
scroll to position [0, 577]
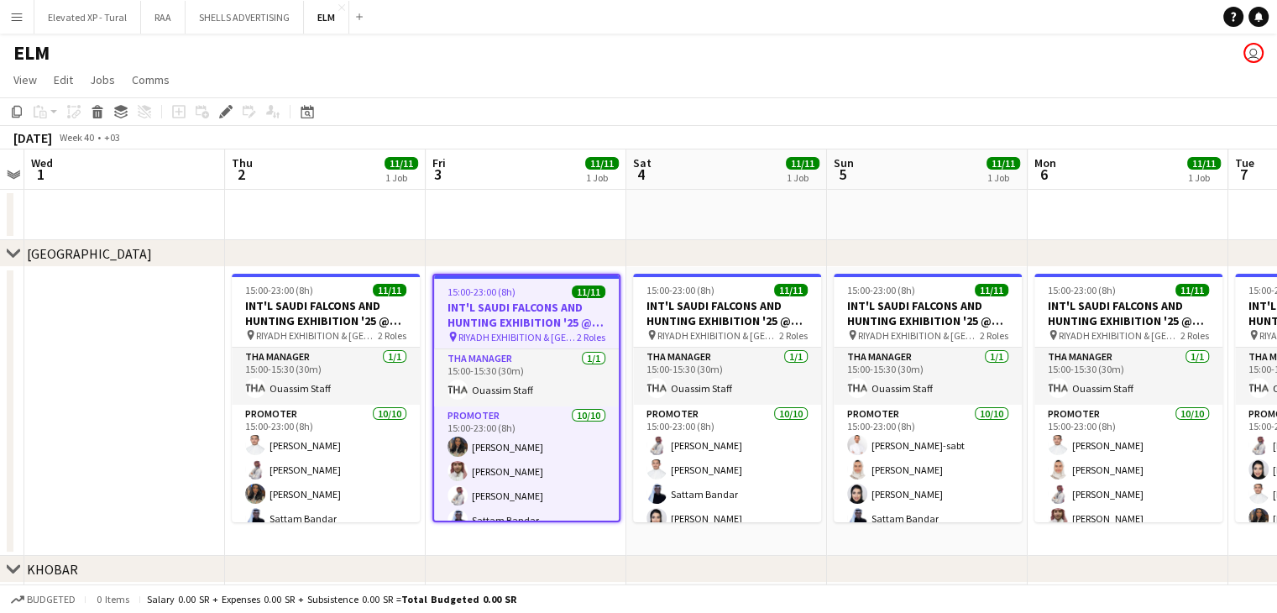
drag, startPoint x: 723, startPoint y: 559, endPoint x: 588, endPoint y: 524, distance: 139.7
click at [609, 537] on div "chevron-right [GEOGRAPHIC_DATA] chevron-right KHOBAR chevron-right JEDDAH Sun 2…" at bounding box center [638, 429] width 1277 height 561
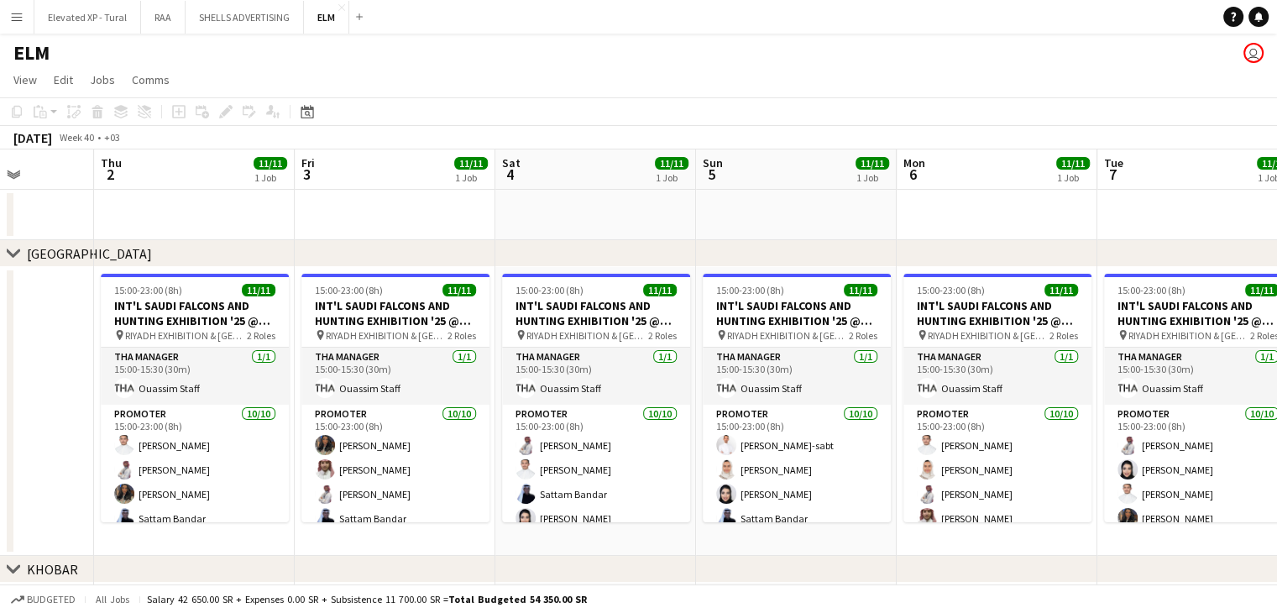
scroll to position [0, 711]
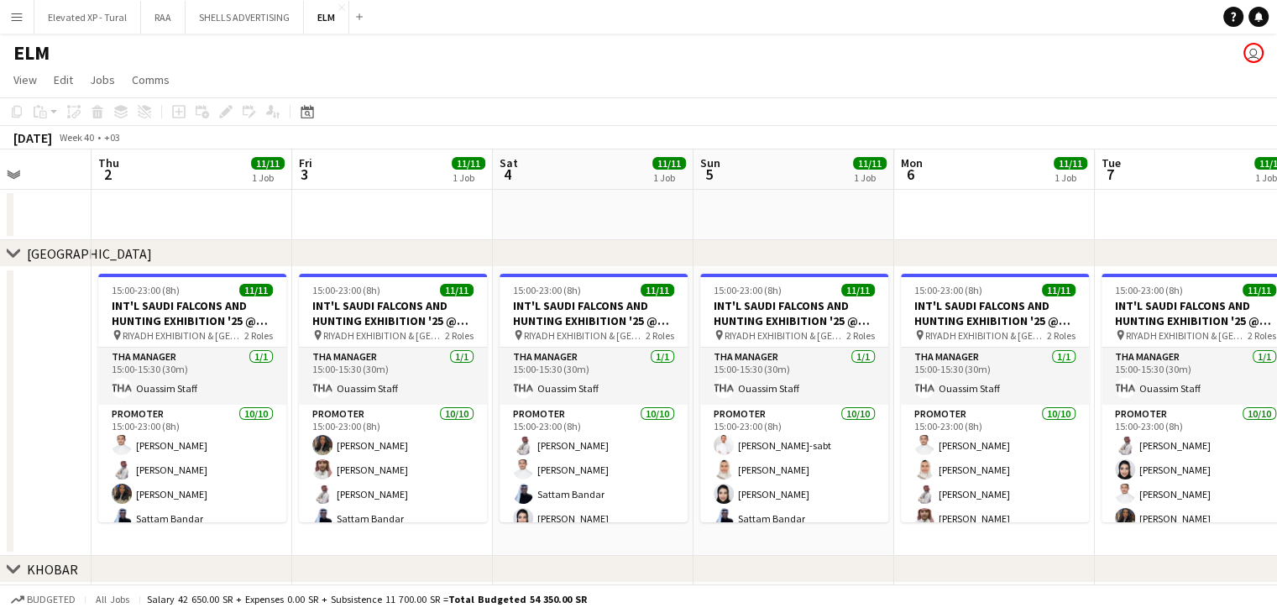
drag, startPoint x: 152, startPoint y: 396, endPoint x: 18, endPoint y: 382, distance: 134.2
click at [18, 382] on app-calendar-viewport "Sun 28 Mon 29 Tue 30 Wed 1 Thu 2 11/11 1 Job Fri 3 11/11 1 Job Sat 4 11/11 1 Jo…" at bounding box center [638, 429] width 1277 height 561
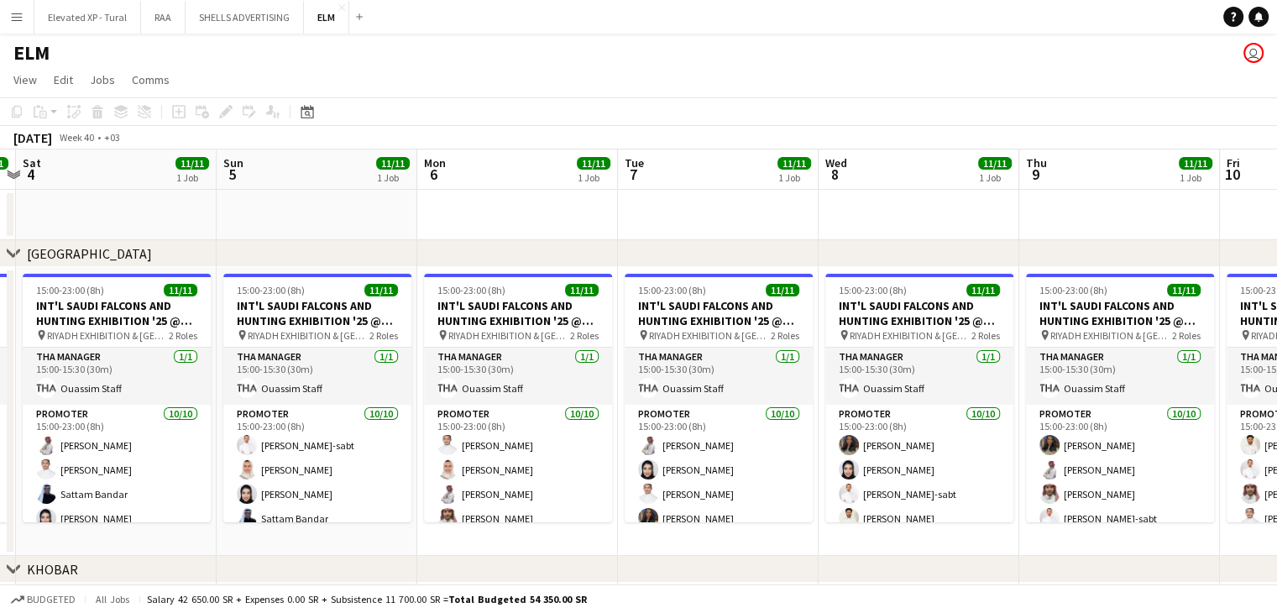
drag, startPoint x: 983, startPoint y: 548, endPoint x: 306, endPoint y: 530, distance: 677.6
click at [306, 530] on app-calendar-viewport "Wed 1 Thu 2 11/11 1 Job Fri 3 11/11 1 Job Sat 4 11/11 1 Job Sun 5 11/11 1 Job M…" at bounding box center [638, 429] width 1277 height 561
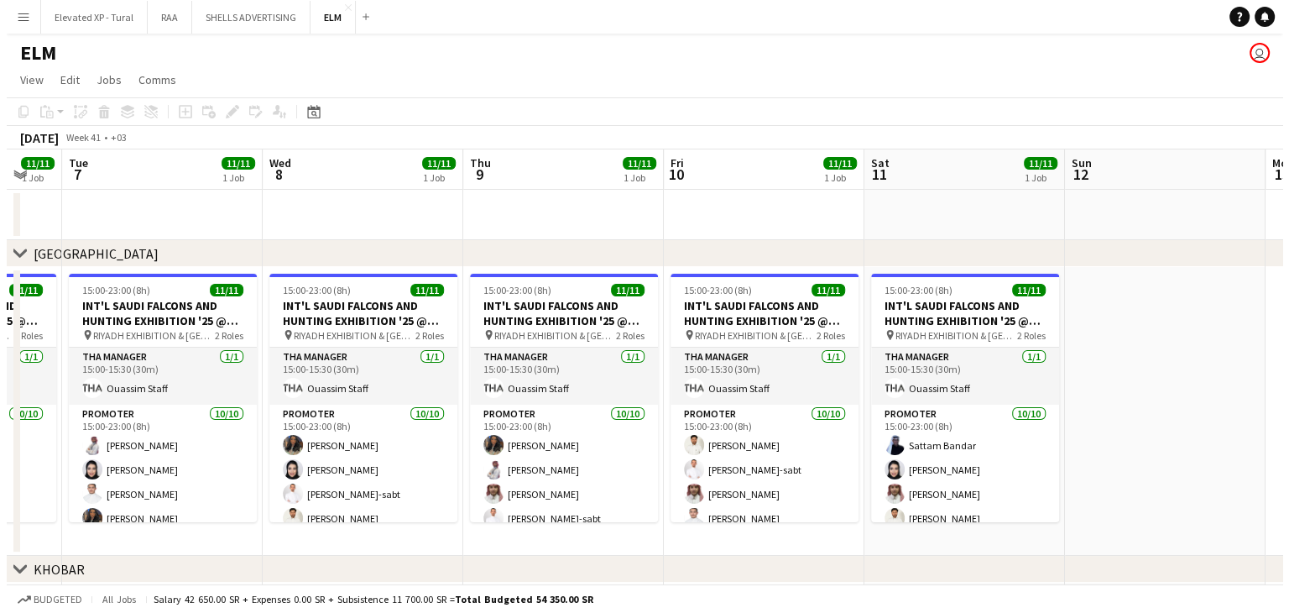
scroll to position [0, 748]
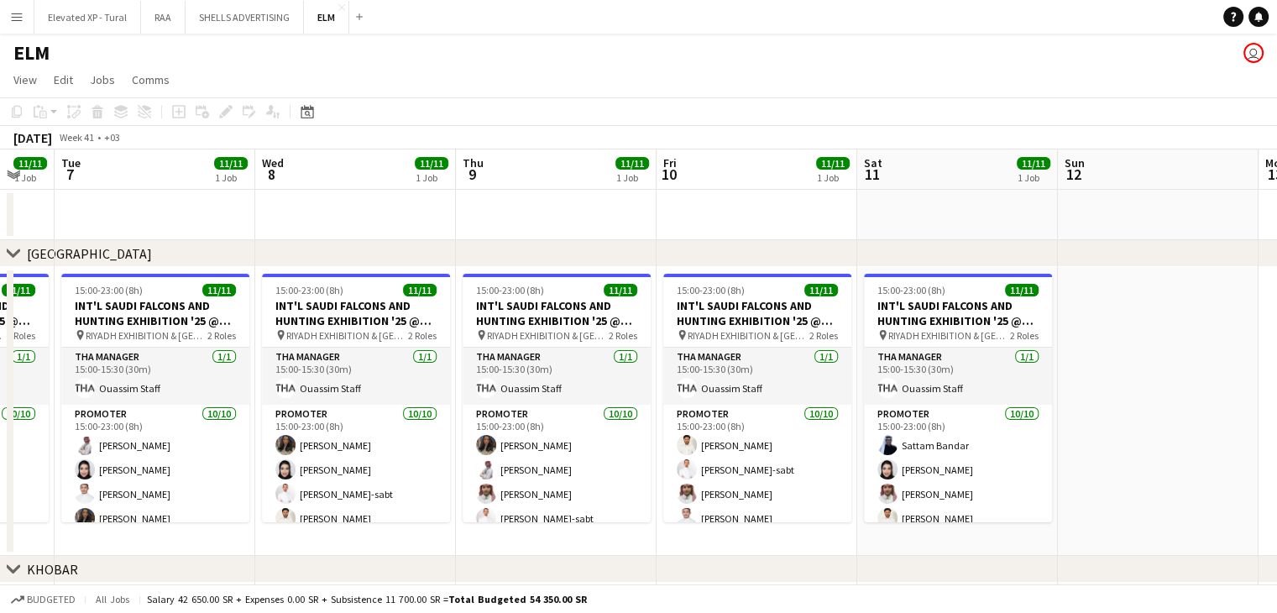
drag, startPoint x: 837, startPoint y: 546, endPoint x: 476, endPoint y: 527, distance: 361.4
click at [476, 527] on app-calendar-viewport "Fri 3 11/11 1 Job Sat 4 11/11 1 Job Sun 5 11/11 1 Job Mon 6 11/11 1 Job Tue 7 1…" at bounding box center [638, 429] width 1277 height 561
drag, startPoint x: 336, startPoint y: 89, endPoint x: 343, endPoint y: 11, distance: 78.4
click at [343, 11] on div "Menu Boards Boards Boards All jobs Status Workforce Workforce My Workforce Recr…" at bounding box center [638, 369] width 1277 height 739
click at [327, 3] on button "ELM Close" at bounding box center [326, 17] width 45 height 33
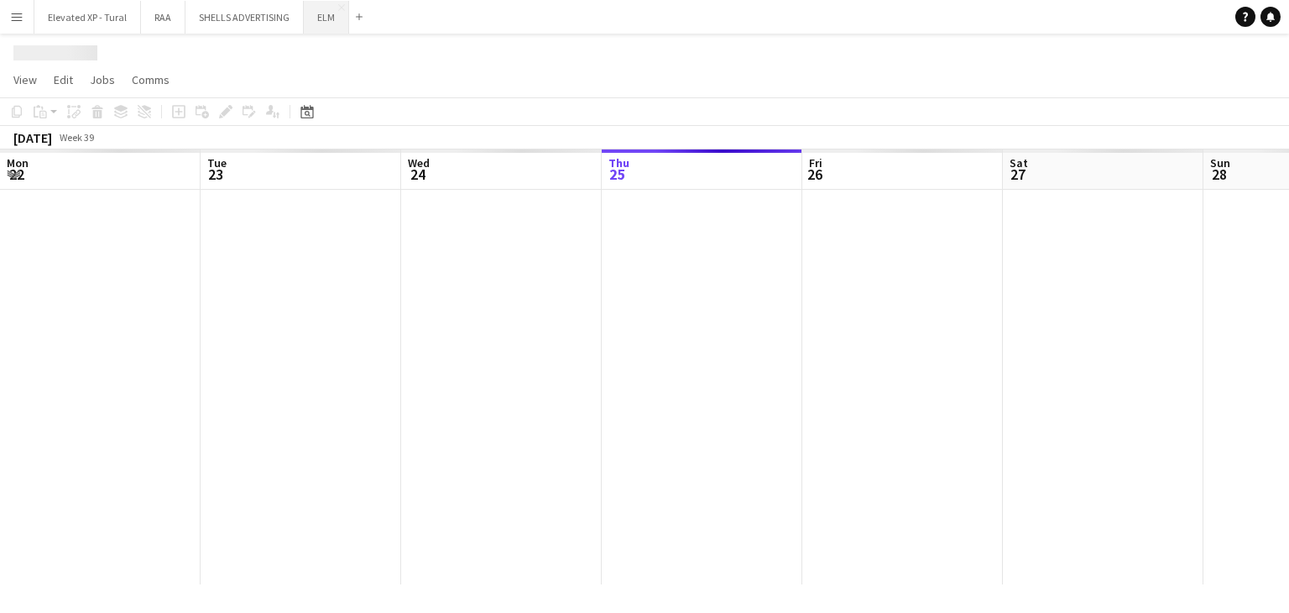
scroll to position [0, 401]
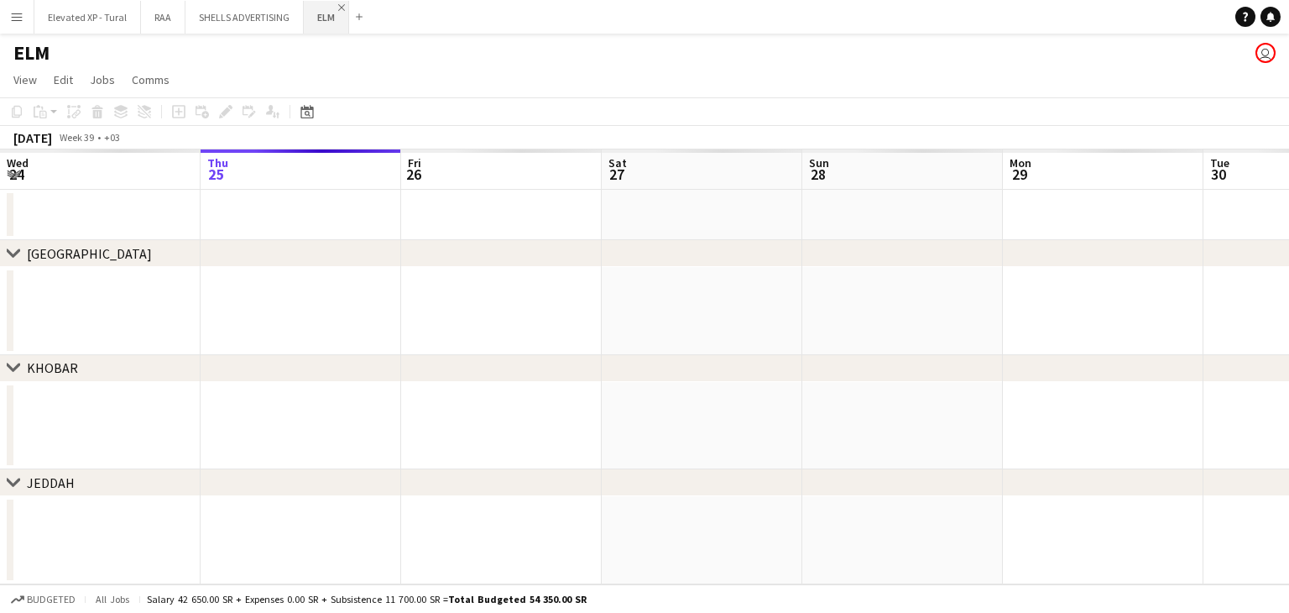
click at [342, 4] on app-icon "Close" at bounding box center [341, 7] width 7 height 7
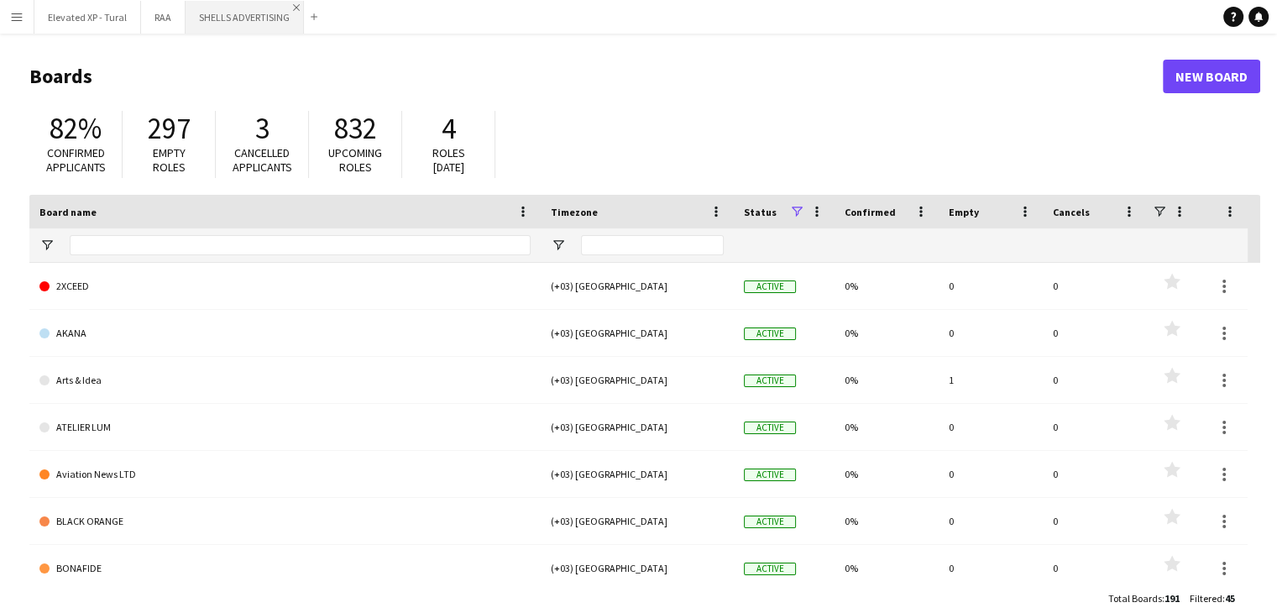
click at [293, 8] on app-icon "Close" at bounding box center [296, 7] width 7 height 7
click at [0, 0] on app-icon "Close" at bounding box center [0, 0] width 0 height 0
drag, startPoint x: 130, startPoint y: 4, endPoint x: 120, endPoint y: 7, distance: 10.4
click at [0, 0] on app-icon "Close" at bounding box center [0, 0] width 0 height 0
click at [13, 16] on app-icon "Menu" at bounding box center [16, 16] width 13 height 13
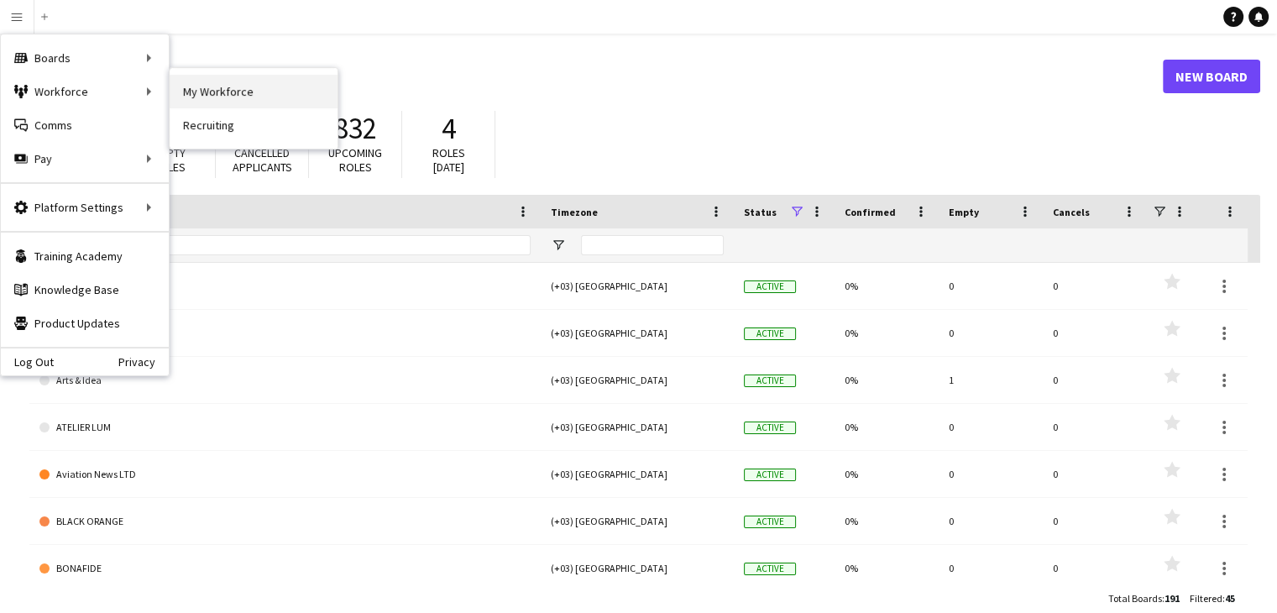
click at [182, 81] on link "My Workforce" at bounding box center [254, 92] width 168 height 34
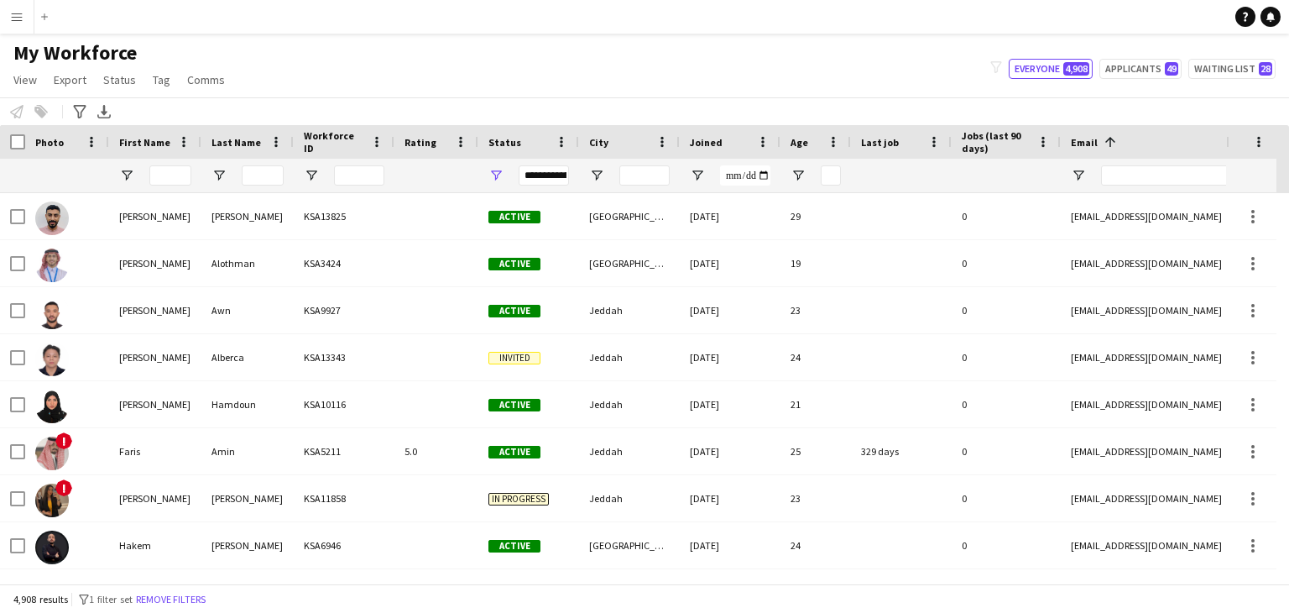
click at [16, 21] on app-icon "Menu" at bounding box center [16, 16] width 13 height 13
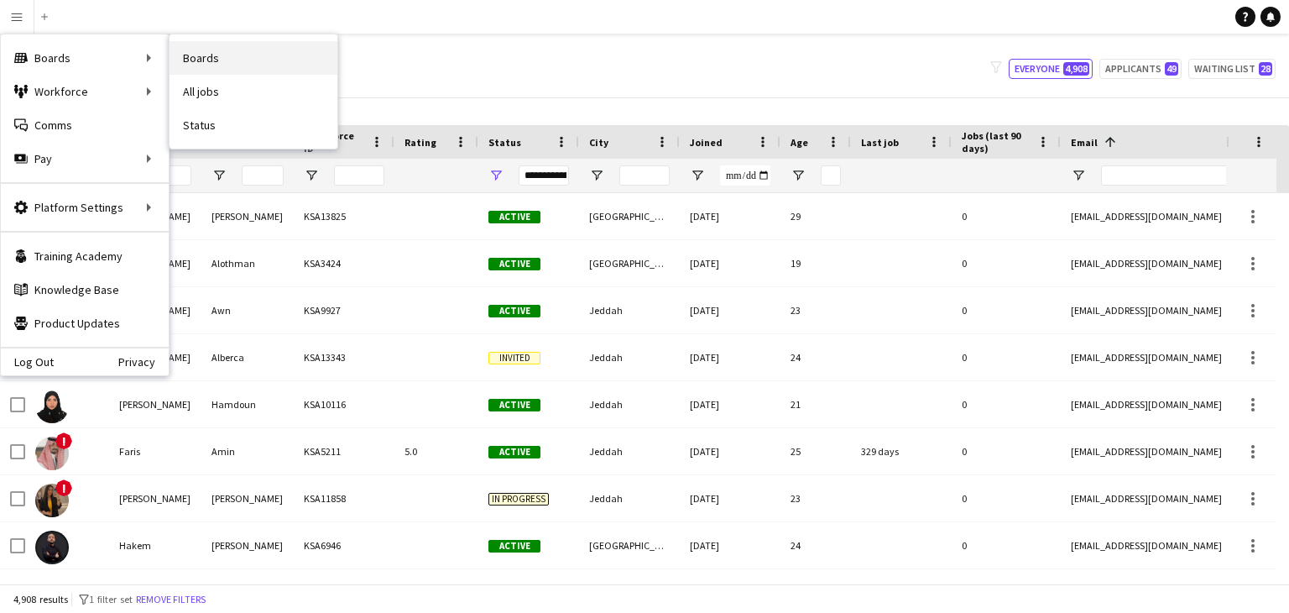
click at [191, 51] on link "Boards" at bounding box center [254, 58] width 168 height 34
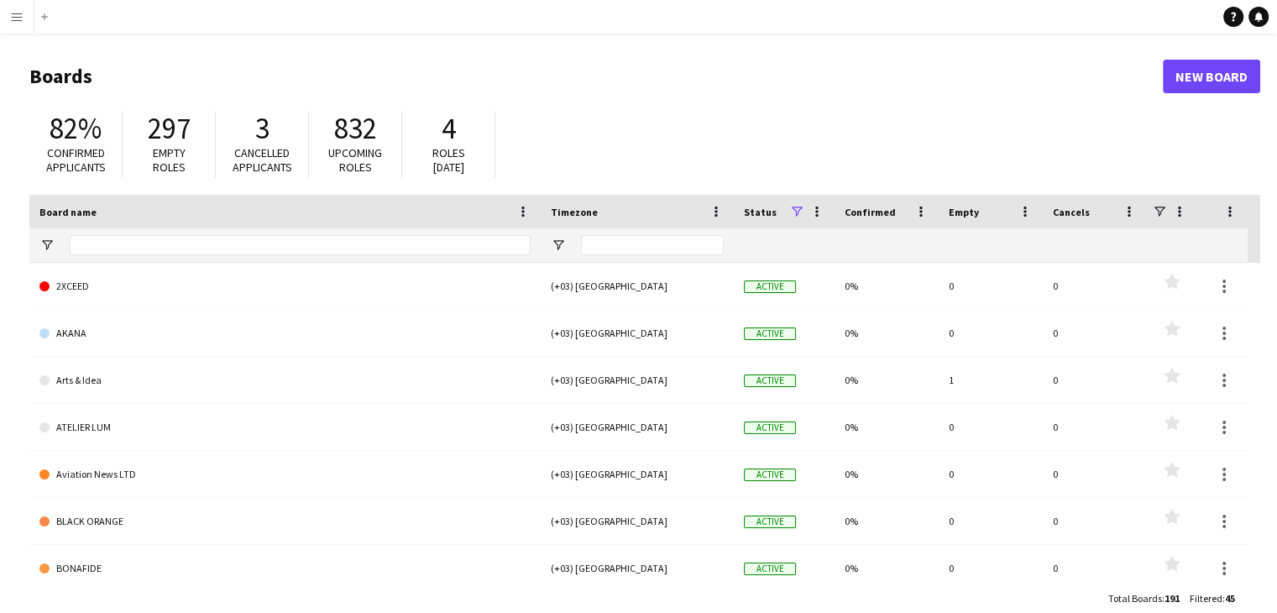
drag, startPoint x: 8, startPoint y: 41, endPoint x: 32, endPoint y: 19, distance: 32.1
click at [32, 19] on div "Menu Boards Boards Boards All jobs Status Workforce Workforce My Workforce Recr…" at bounding box center [638, 320] width 1277 height 640
click at [28, 21] on button "Menu" at bounding box center [17, 17] width 34 height 34
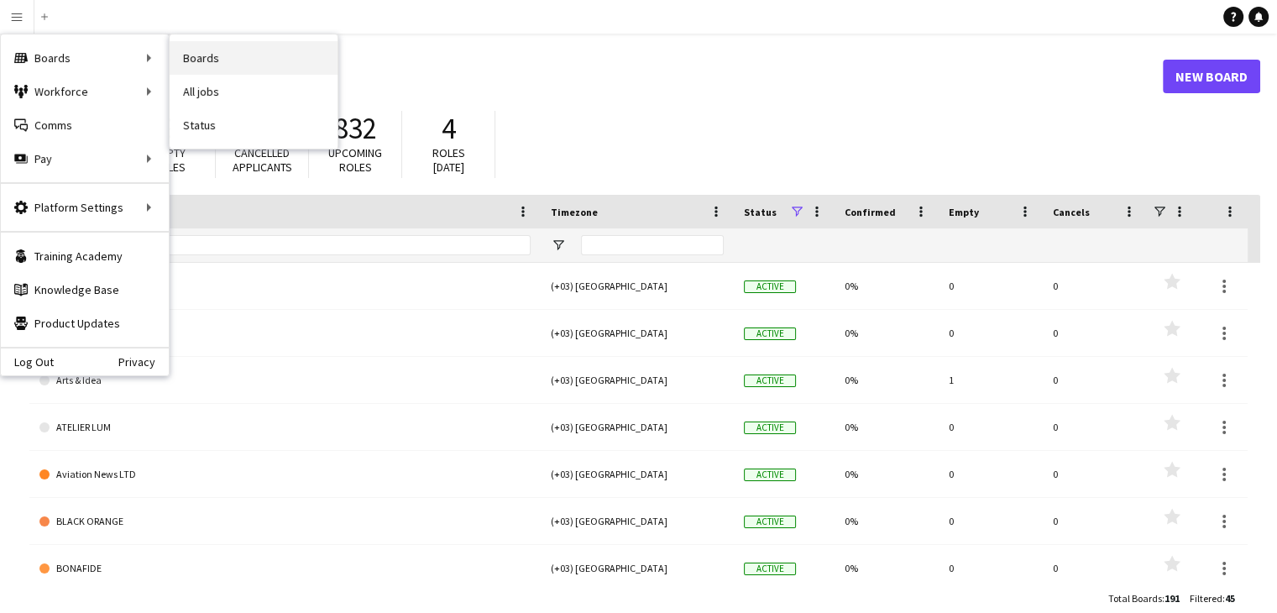
click at [222, 64] on link "Boards" at bounding box center [254, 58] width 168 height 34
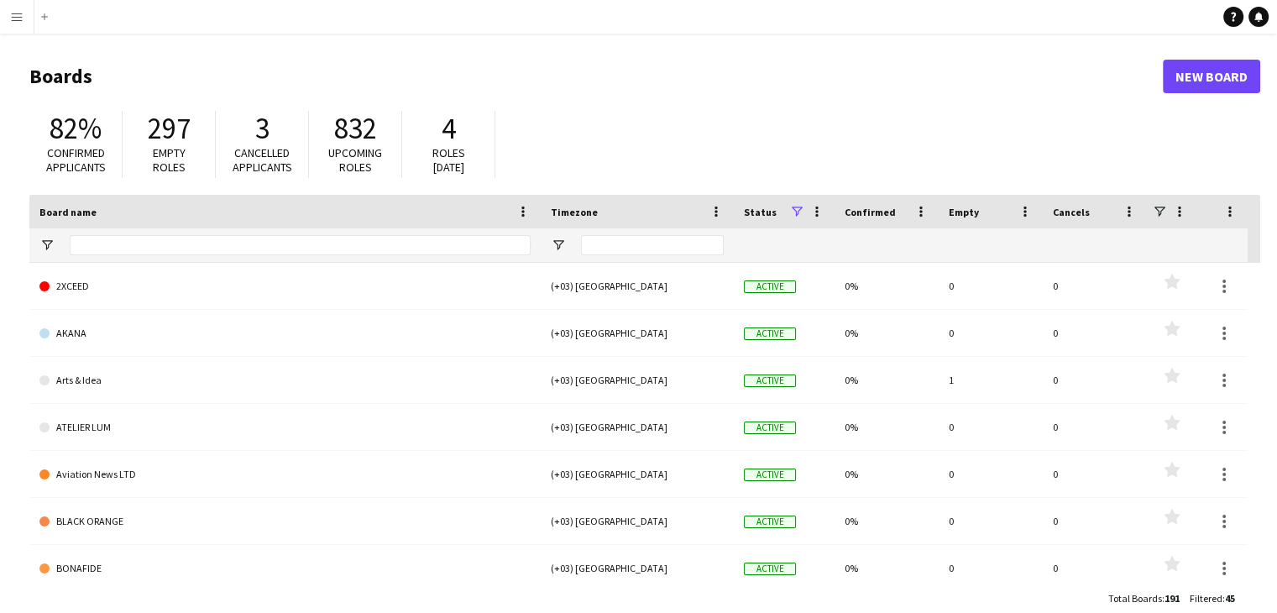
click at [27, 21] on button "Menu" at bounding box center [17, 17] width 34 height 34
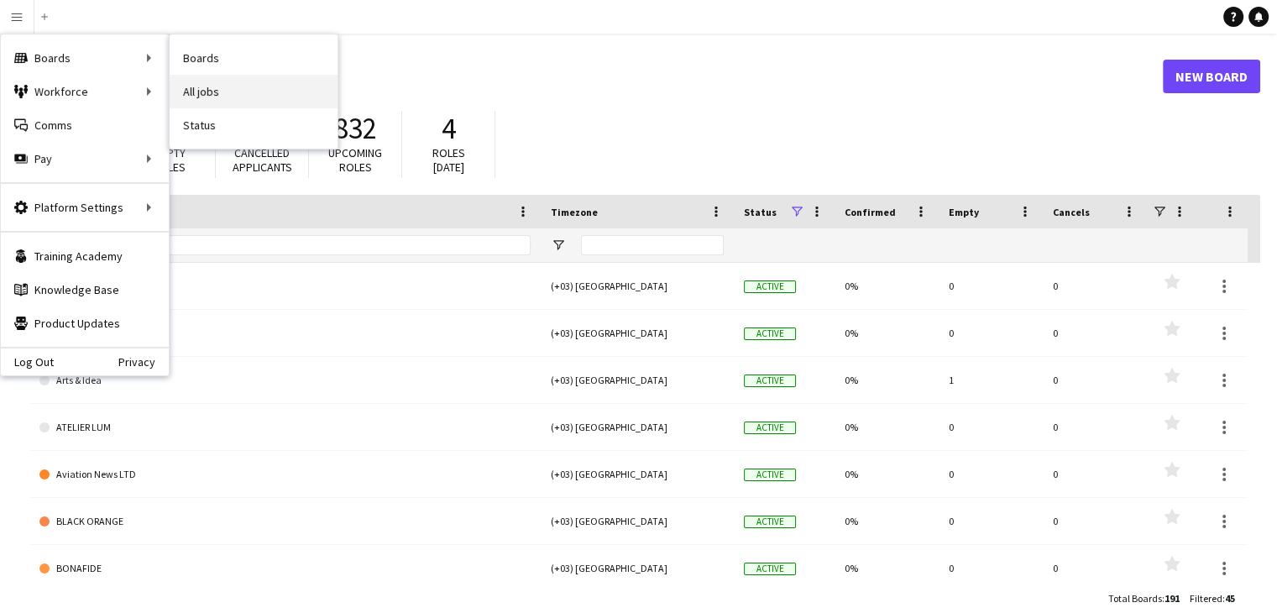
click at [212, 88] on link "All jobs" at bounding box center [254, 92] width 168 height 34
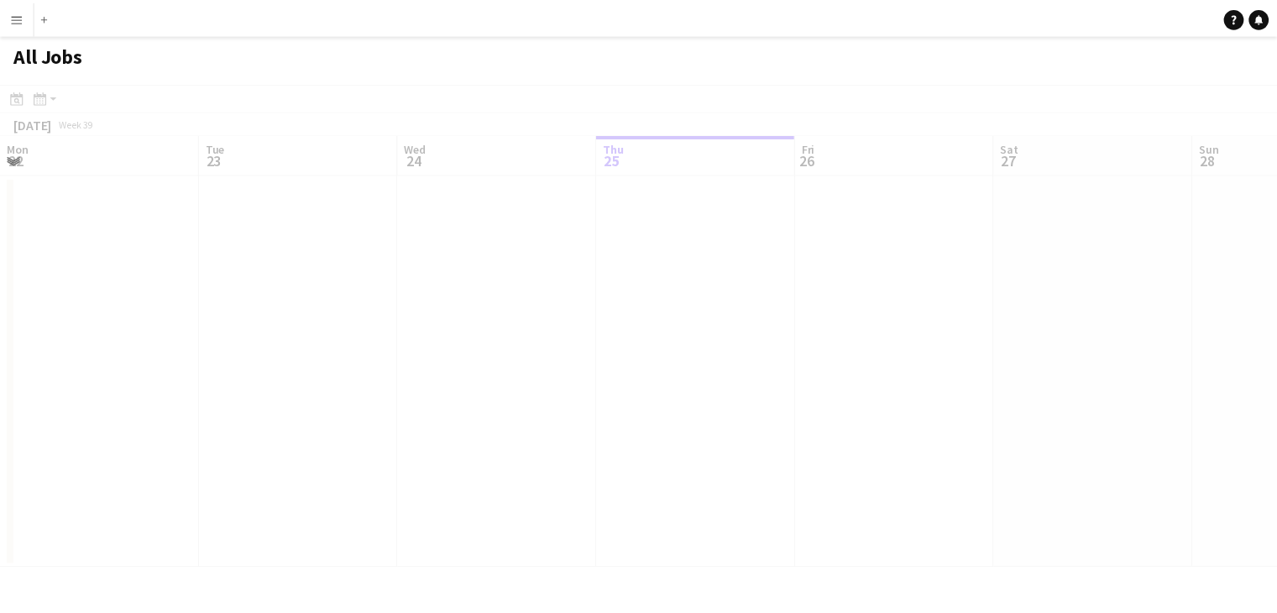
scroll to position [0, 401]
click at [212, 88] on div at bounding box center [644, 350] width 1289 height 536
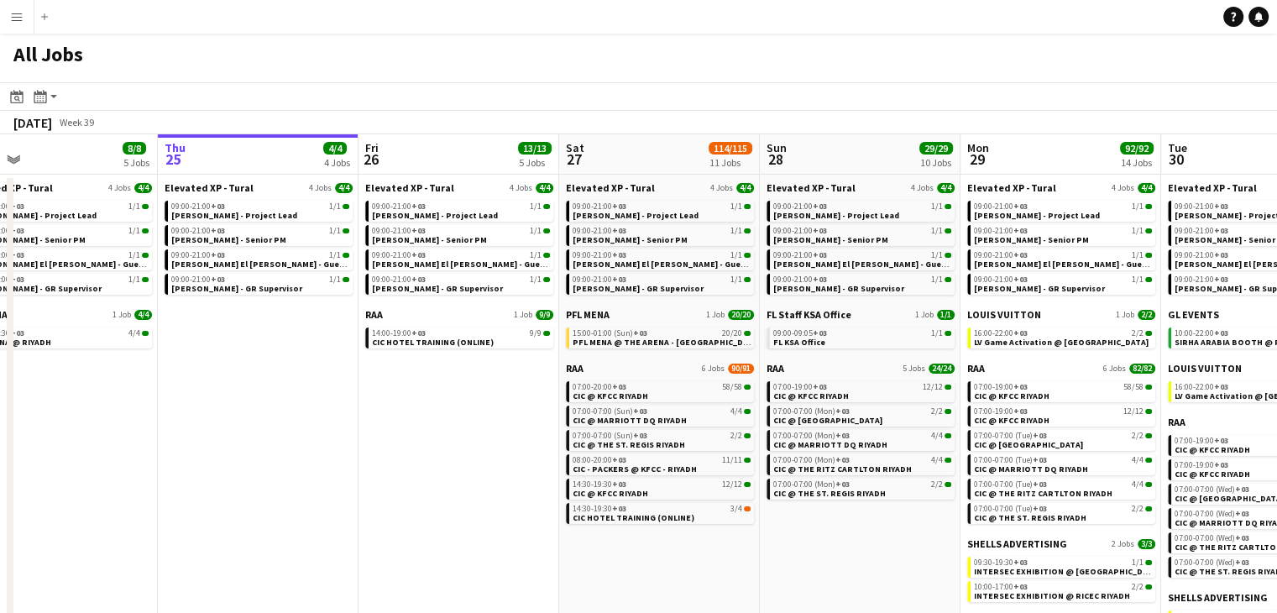
scroll to position [0, 445]
drag, startPoint x: 475, startPoint y: 427, endPoint x: 431, endPoint y: 431, distance: 43.8
click at [431, 431] on app-calendar-viewport "Mon 22 30/30 3 Jobs Tue 23 34/34 4 Jobs Wed 24 8/8 5 Jobs Thu 25 4/4 4 Jobs Fri…" at bounding box center [638, 438] width 1277 height 609
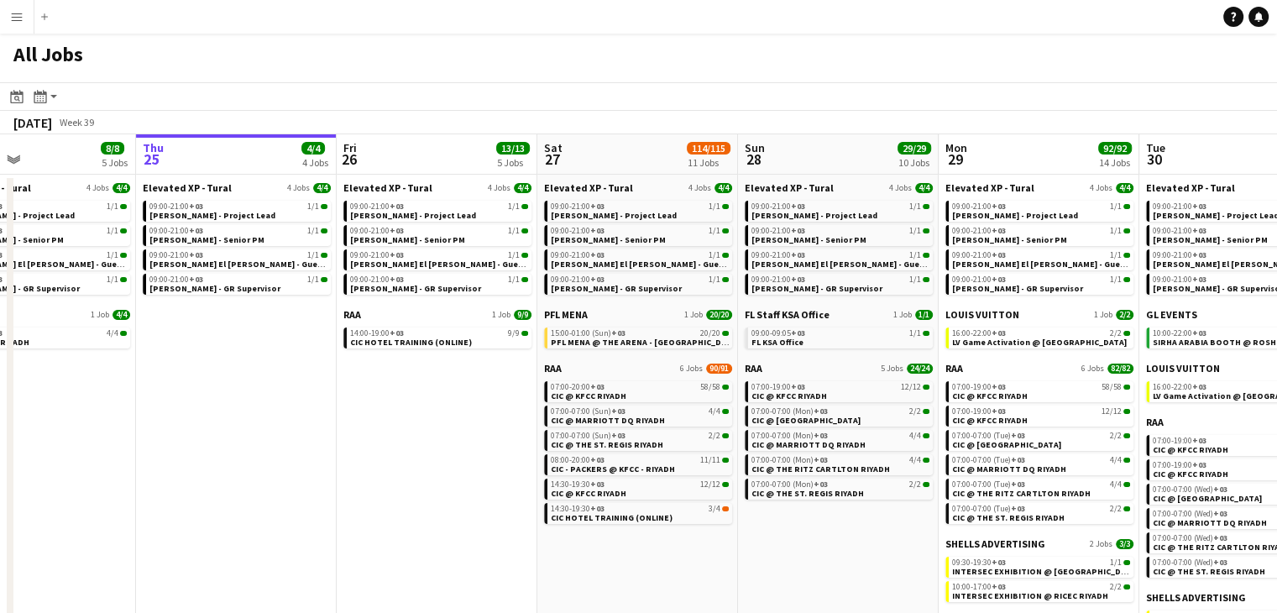
scroll to position [0, 501]
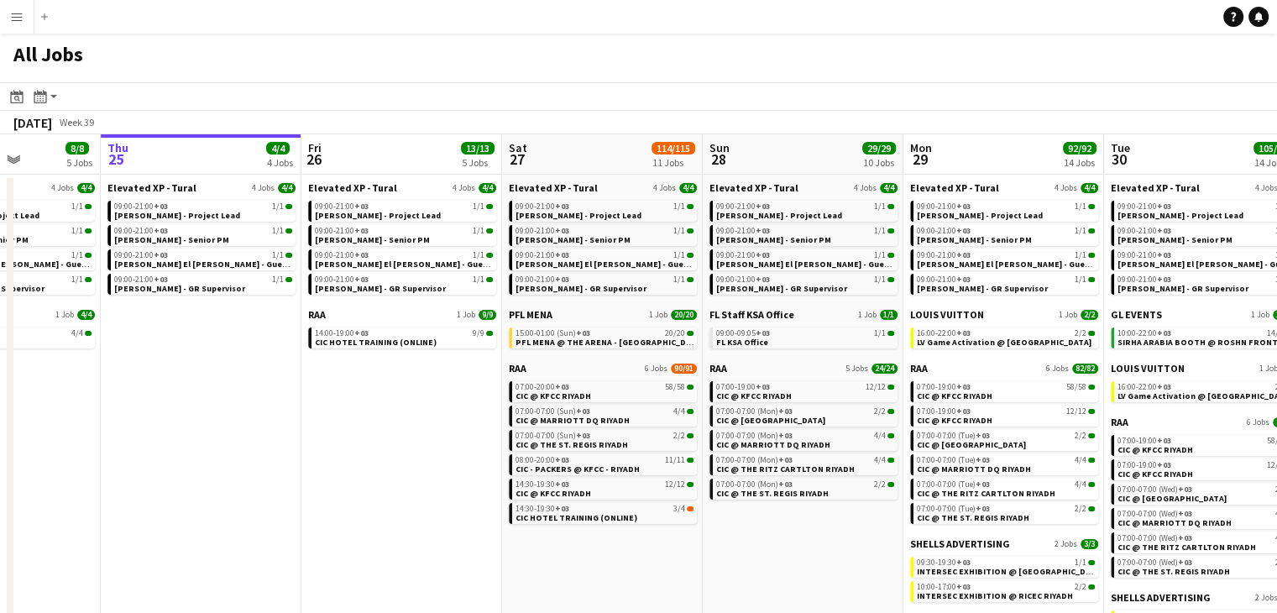
drag, startPoint x: 490, startPoint y: 429, endPoint x: 434, endPoint y: 439, distance: 57.1
click at [434, 439] on app-calendar-viewport "Mon 22 30/30 3 Jobs Tue 23 34/34 4 Jobs Wed 24 8/8 5 Jobs Thu 25 4/4 4 Jobs Fri…" at bounding box center [638, 438] width 1277 height 609
click at [389, 223] on app-calendar-brief-board "Elevated XP - Tural 4 Jobs [DATE] 09:00-21:00 +03 1/1 [PERSON_NAME] - Project L…" at bounding box center [402, 237] width 188 height 113
click at [380, 236] on span "[PERSON_NAME] - Senior PM" at bounding box center [372, 239] width 115 height 11
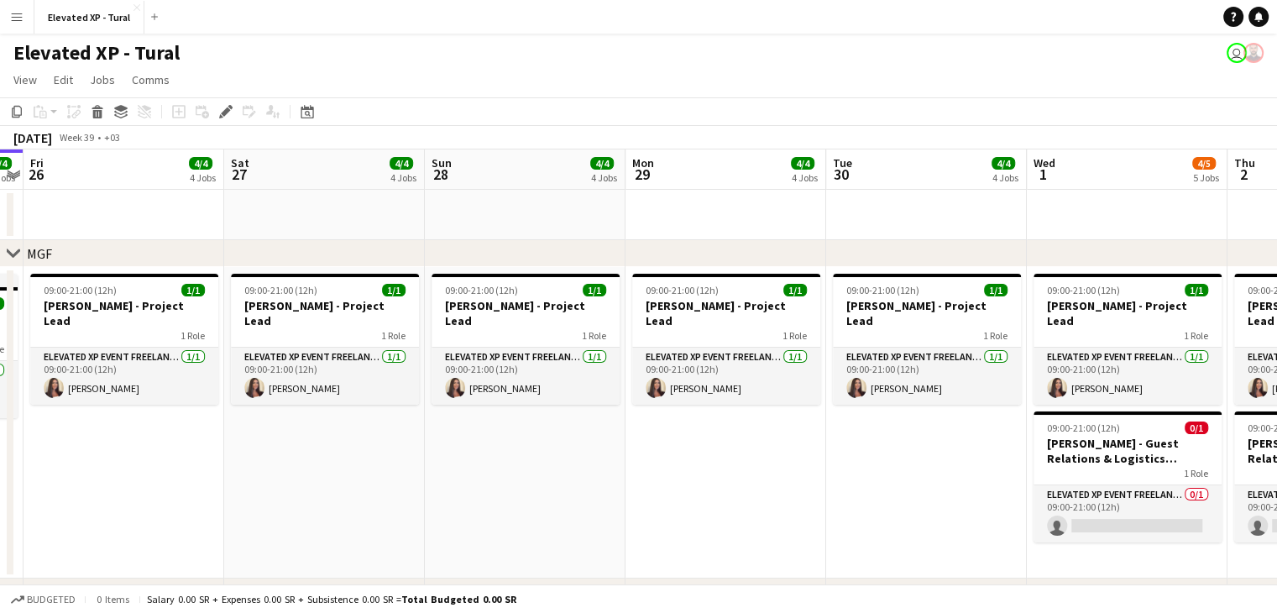
drag, startPoint x: 416, startPoint y: 468, endPoint x: 25, endPoint y: 511, distance: 393.6
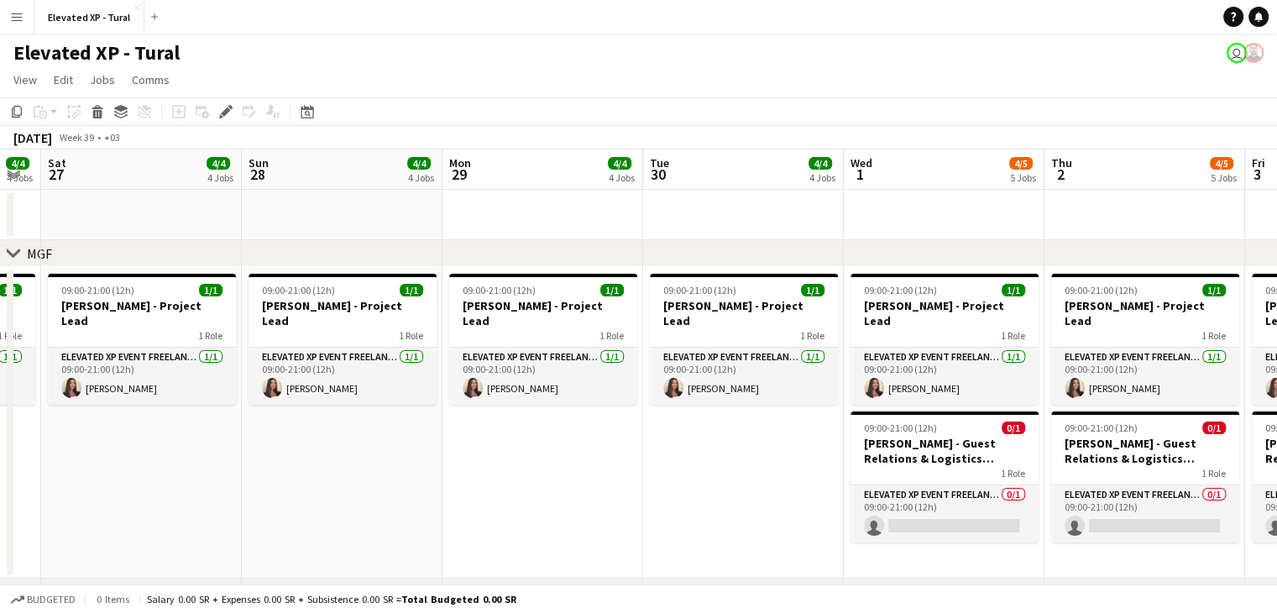
drag, startPoint x: 489, startPoint y: 437, endPoint x: 306, endPoint y: 455, distance: 184.7
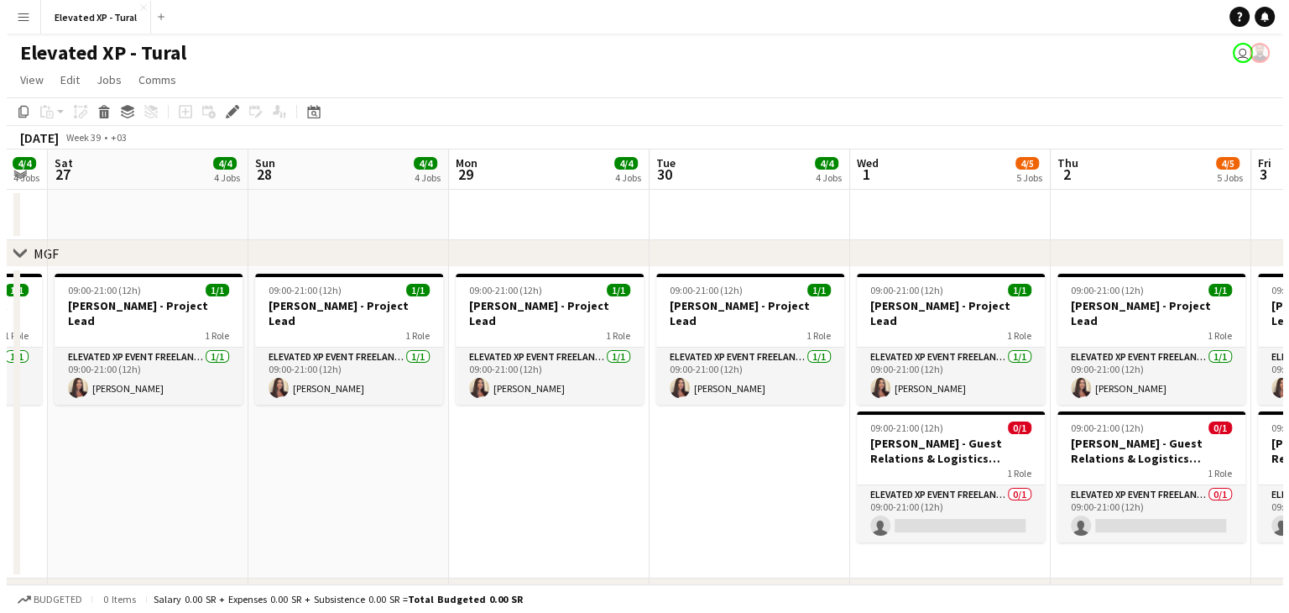
scroll to position [0, 762]
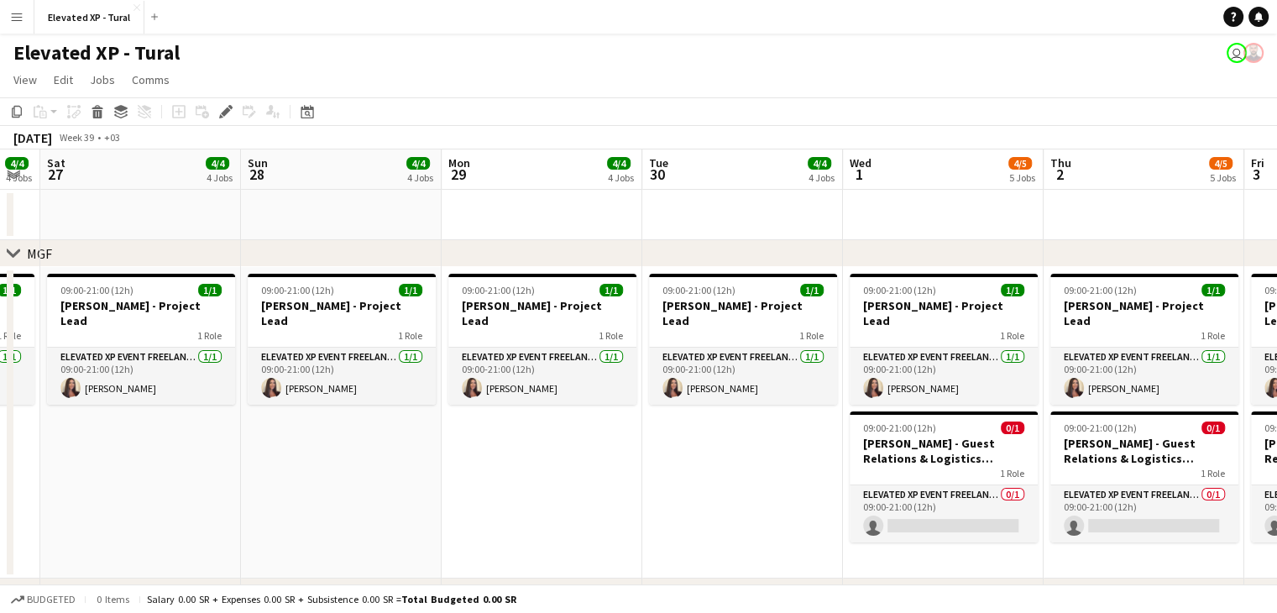
click at [12, 22] on app-icon "Menu" at bounding box center [16, 16] width 13 height 13
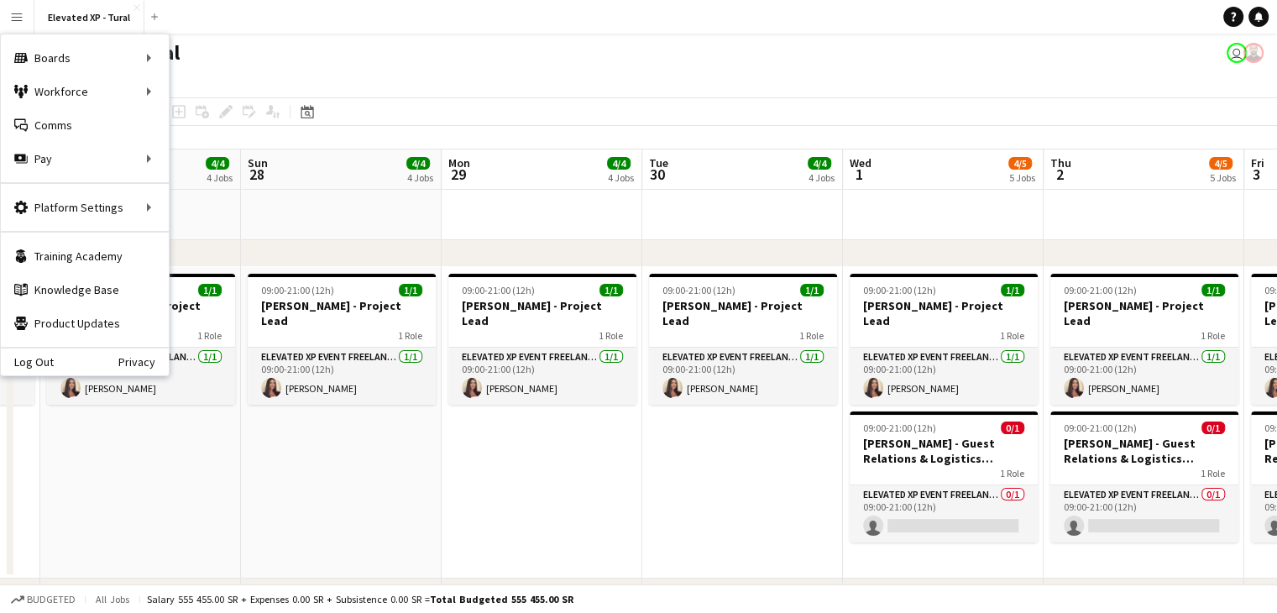
click at [133, 4] on app-icon "Close" at bounding box center [136, 7] width 7 height 7
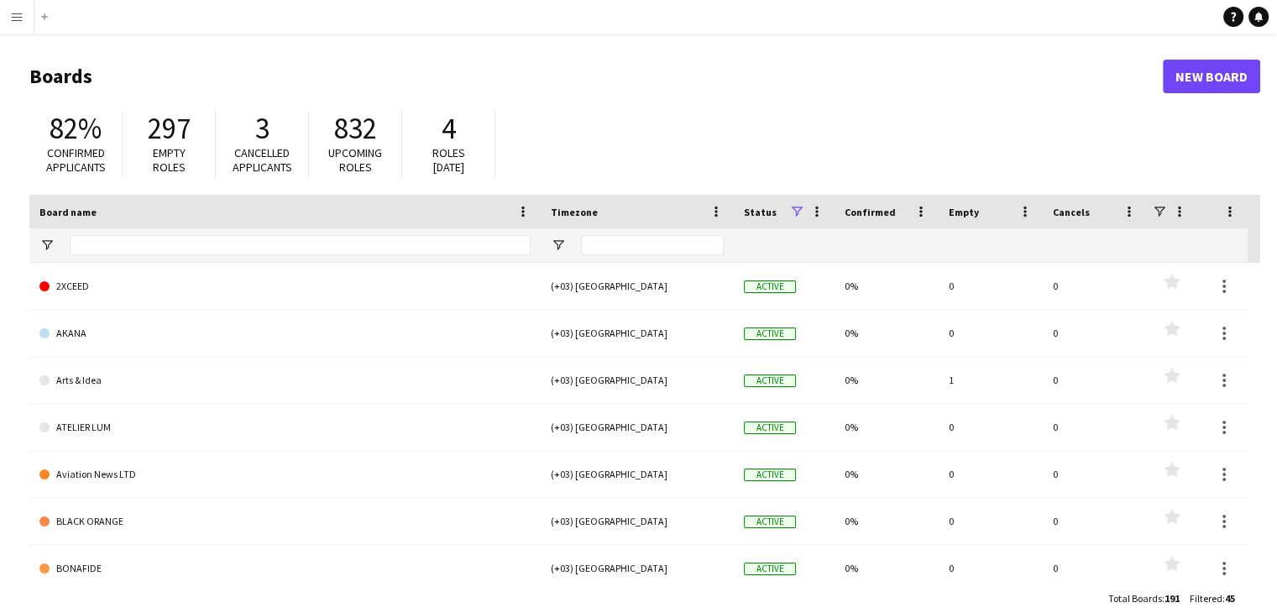
click at [20, 25] on button "Menu" at bounding box center [17, 17] width 34 height 34
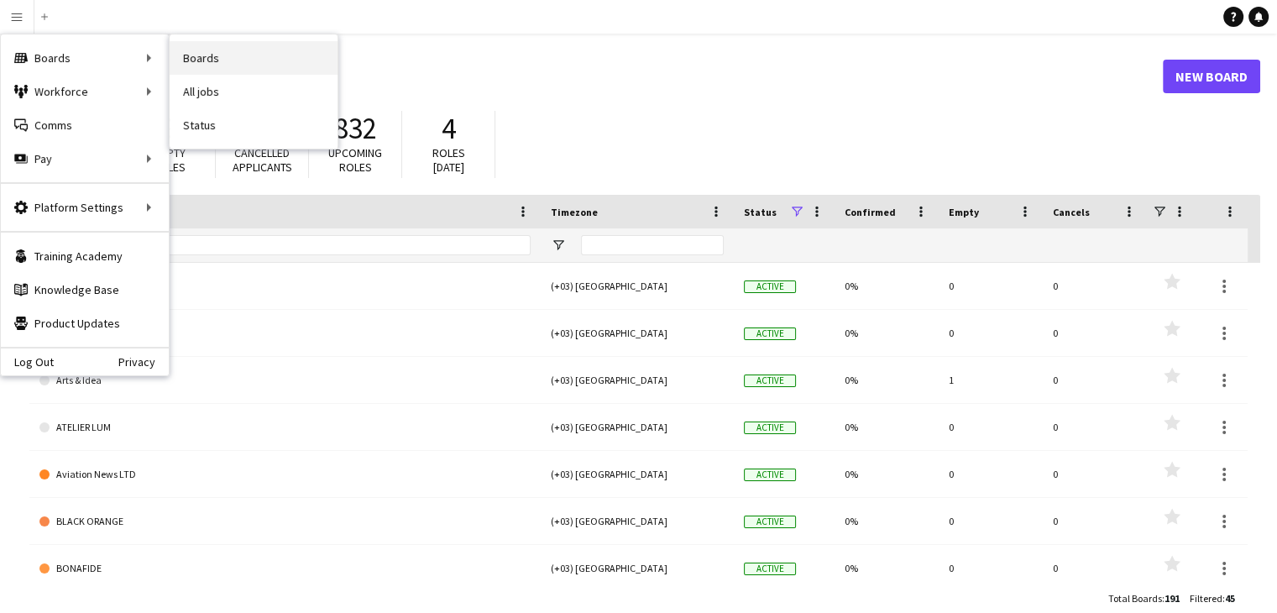
click at [196, 56] on link "Boards" at bounding box center [254, 58] width 168 height 34
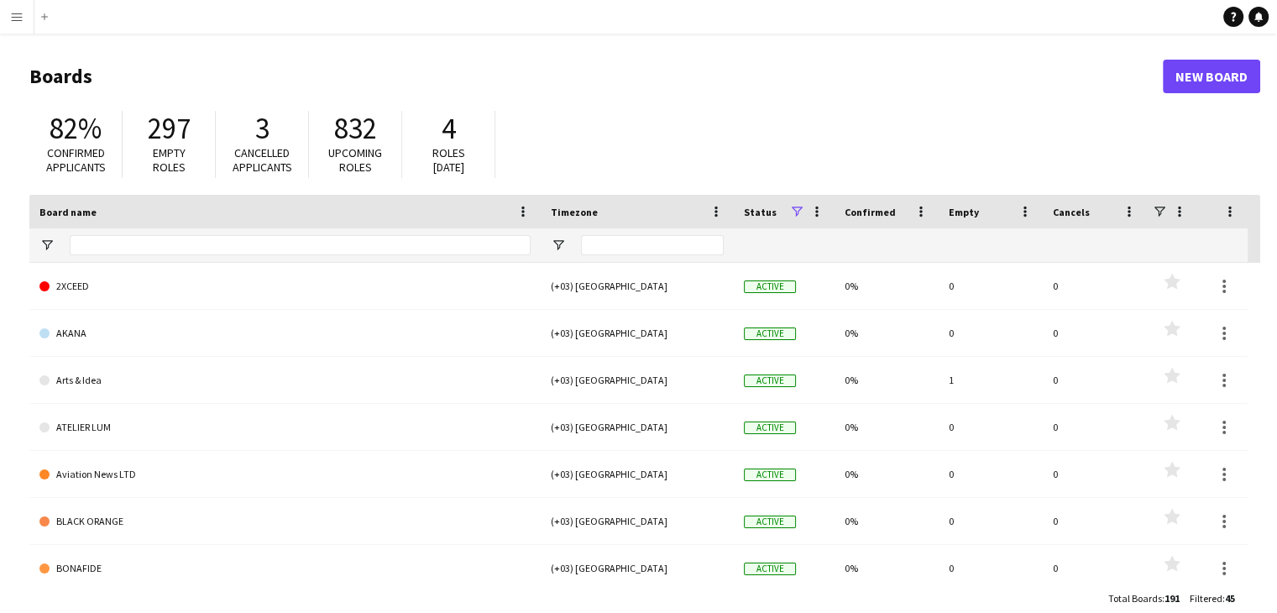
click at [11, 24] on button "Menu" at bounding box center [17, 17] width 34 height 34
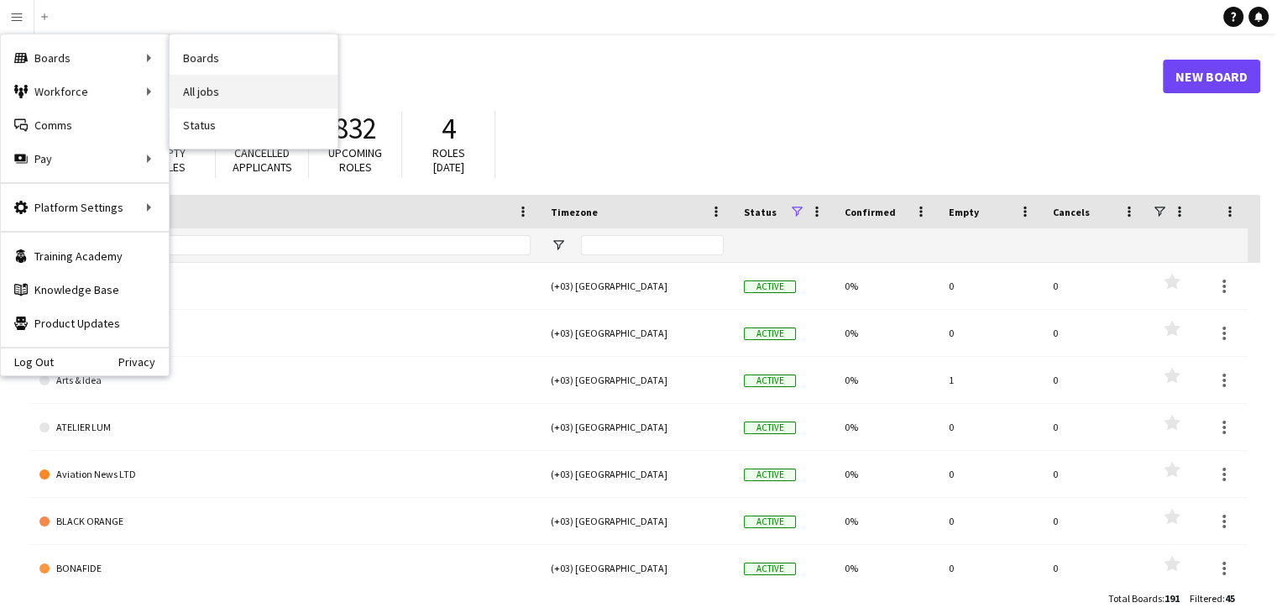
click at [223, 82] on link "All jobs" at bounding box center [254, 92] width 168 height 34
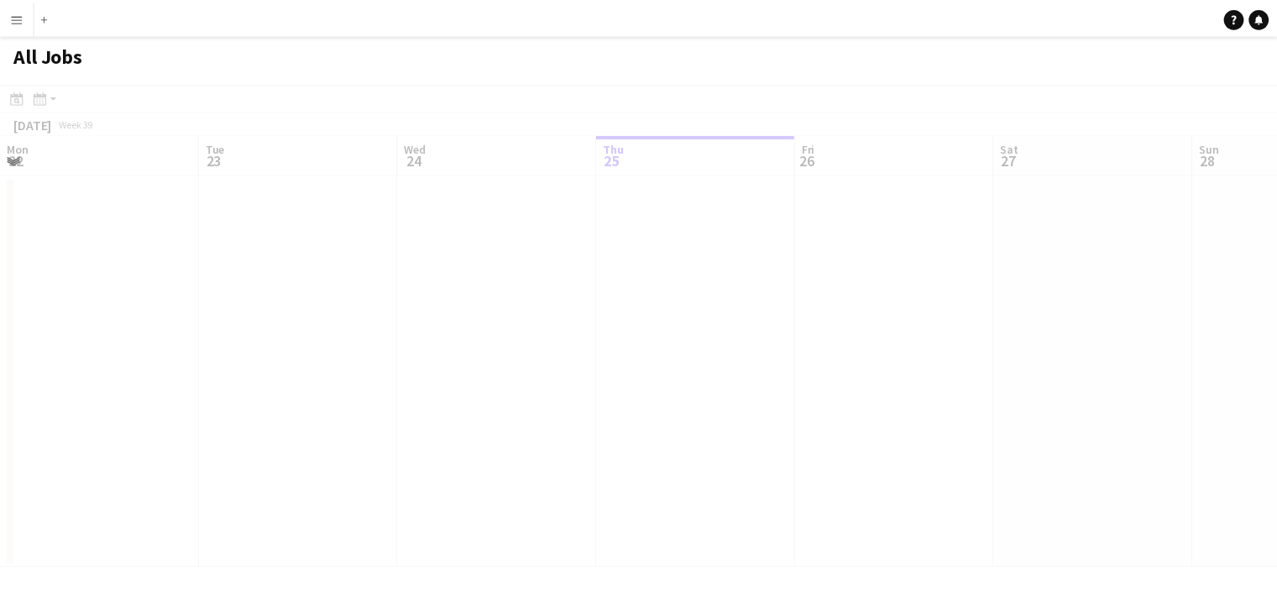
scroll to position [0, 401]
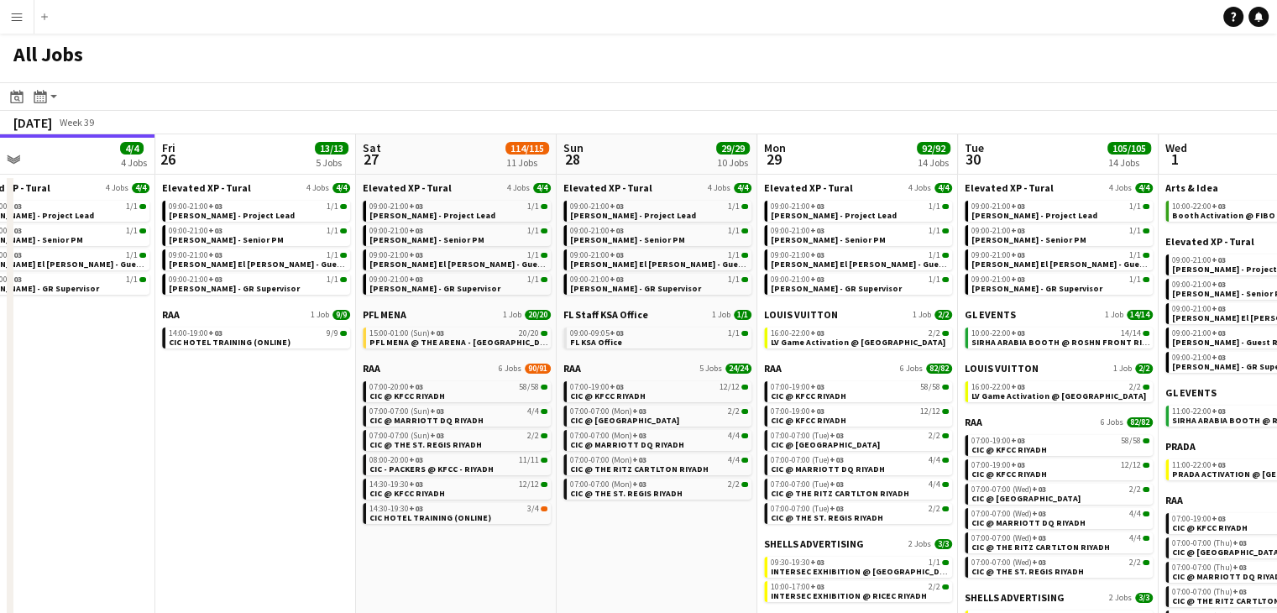
drag, startPoint x: 857, startPoint y: 548, endPoint x: 611, endPoint y: 548, distance: 245.9
click at [611, 548] on app-calendar-viewport "Mon 22 30/30 3 Jobs Tue 23 34/34 4 Jobs Wed 24 8/8 5 Jobs Thu 25 4/4 4 Jobs Fri…" at bounding box center [638, 438] width 1277 height 609
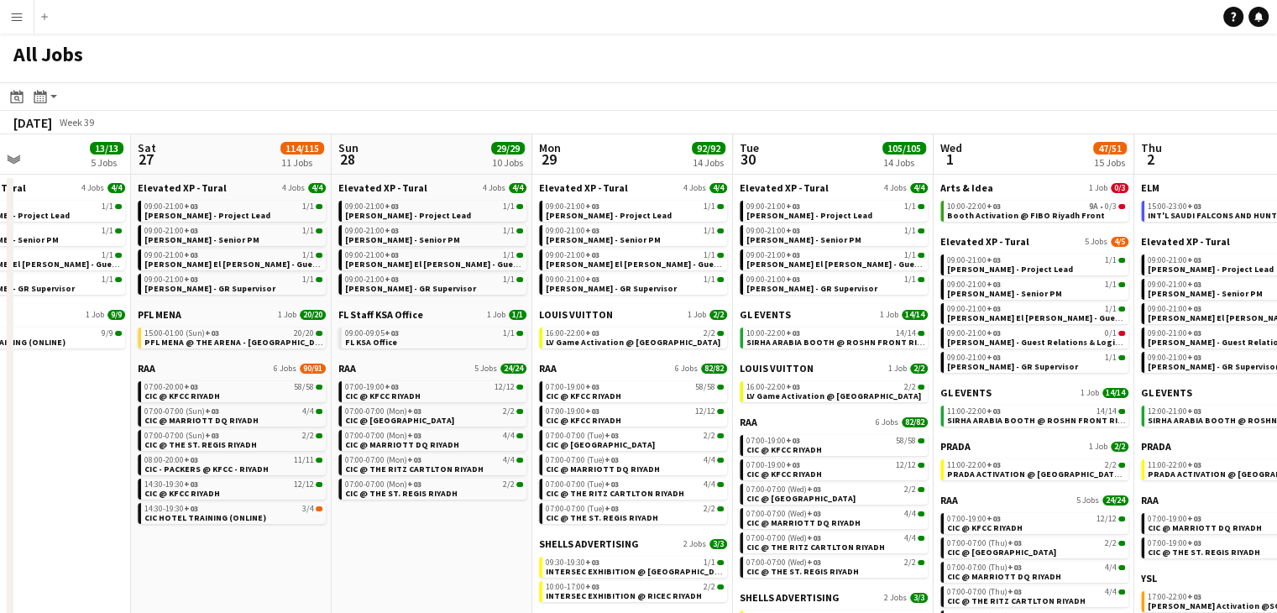
drag, startPoint x: 675, startPoint y: 535, endPoint x: 402, endPoint y: 516, distance: 273.4
click at [403, 518] on app-calendar-viewport "Tue 23 34/34 4 Jobs Wed 24 8/8 5 Jobs Thu 25 4/4 4 Jobs Fri 26 13/13 5 Jobs Sat…" at bounding box center [638, 438] width 1277 height 609
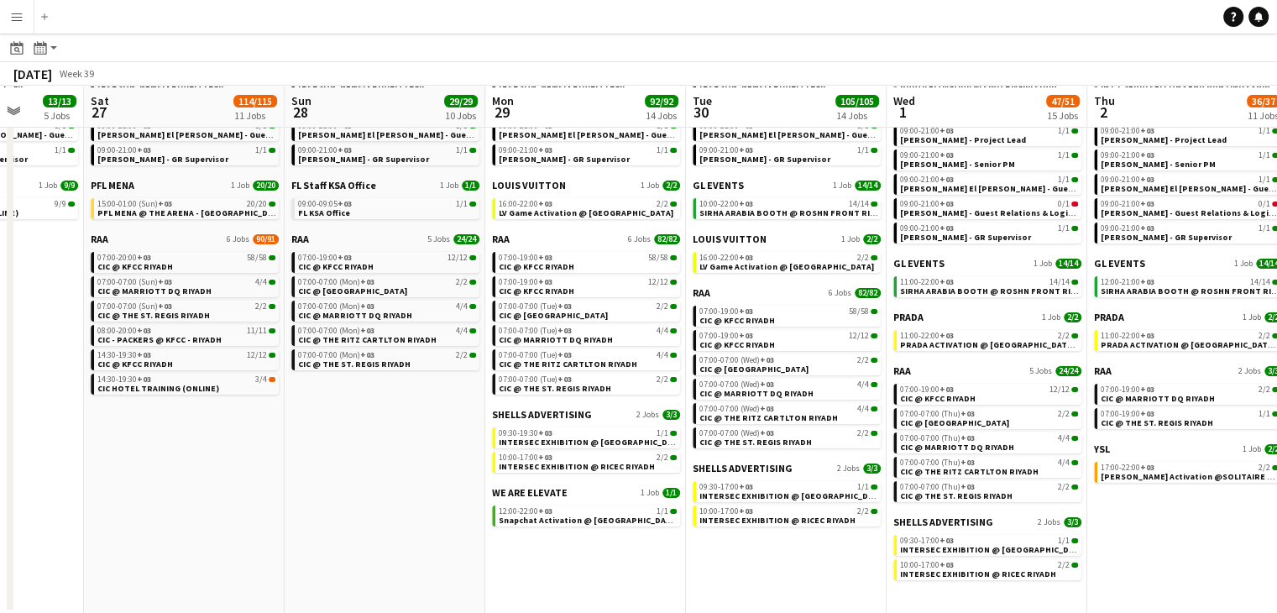
scroll to position [128, 0]
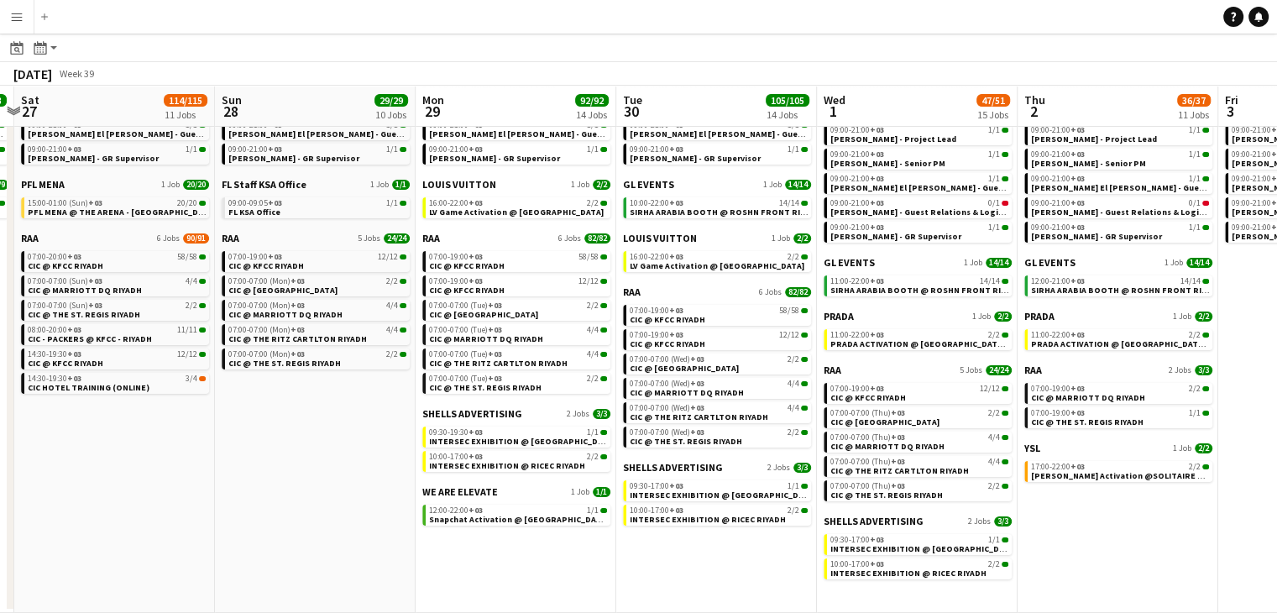
drag, startPoint x: 557, startPoint y: 565, endPoint x: 487, endPoint y: 563, distance: 69.7
click at [487, 563] on app-calendar-viewport "Wed 24 8/8 5 Jobs Thu 25 4/4 4 Jobs Fri 26 13/13 5 Jobs Sat 27 114/115 11 Jobs …" at bounding box center [638, 283] width 1277 height 659
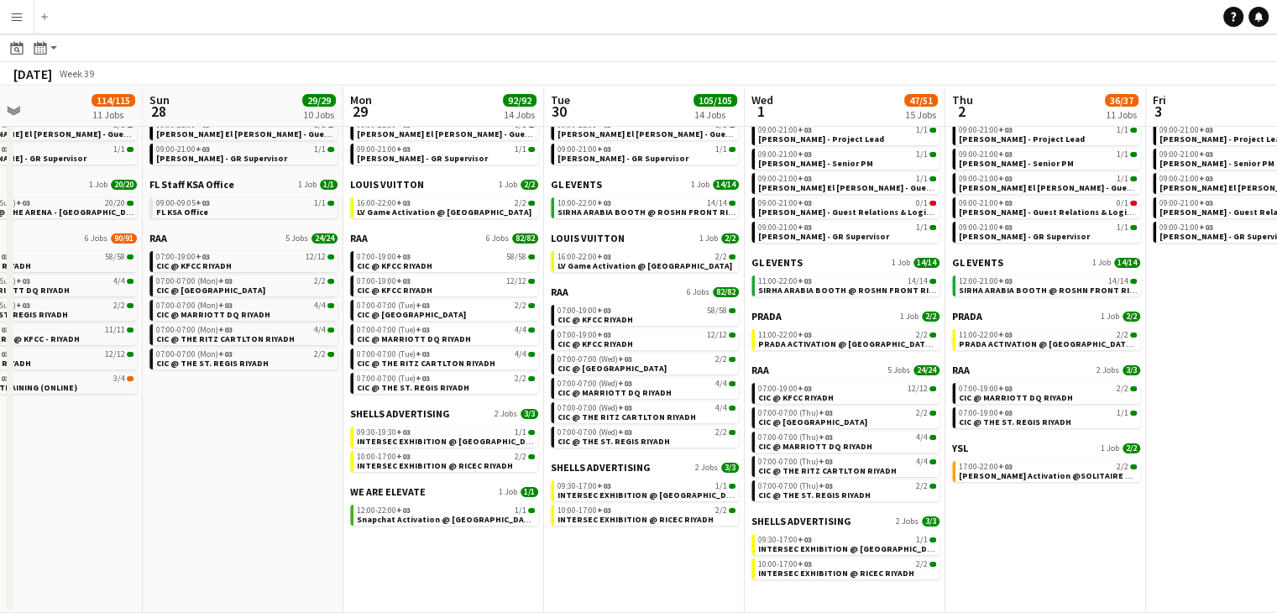
drag, startPoint x: 486, startPoint y: 563, endPoint x: 413, endPoint y: 559, distance: 73.1
click at [413, 559] on app-calendar-viewport "Wed 24 8/8 5 Jobs Thu 25 4/4 4 Jobs Fri 26 13/13 5 Jobs Sat 27 114/115 11 Jobs …" at bounding box center [638, 283] width 1277 height 659
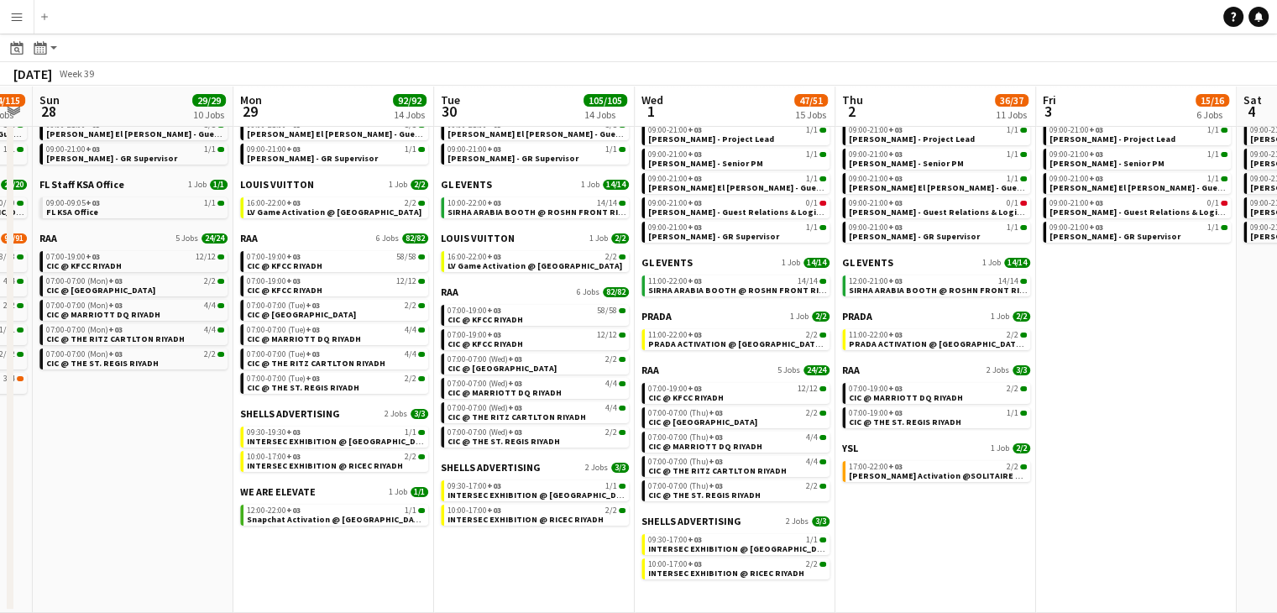
scroll to position [0, 773]
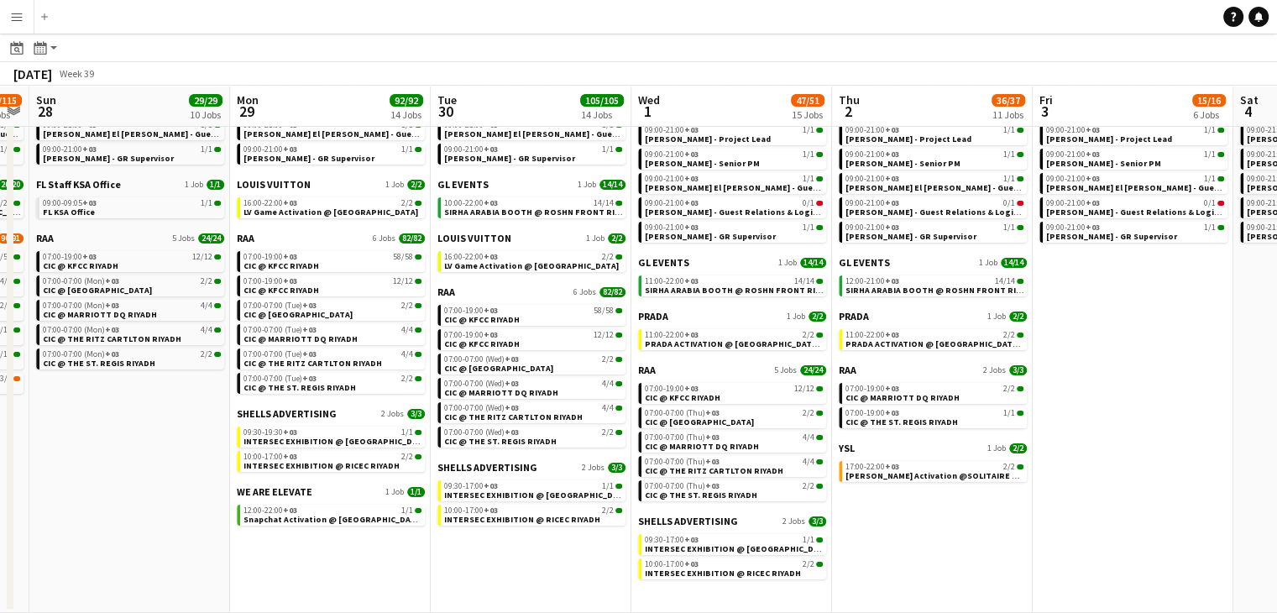
drag, startPoint x: 656, startPoint y: 572, endPoint x: 544, endPoint y: 571, distance: 112.5
click at [544, 571] on app-calendar-viewport "Wed 24 8/8 5 Jobs Thu 25 4/4 4 Jobs Fri 26 13/13 5 Jobs Sat 27 114/115 11 Jobs …" at bounding box center [638, 283] width 1277 height 659
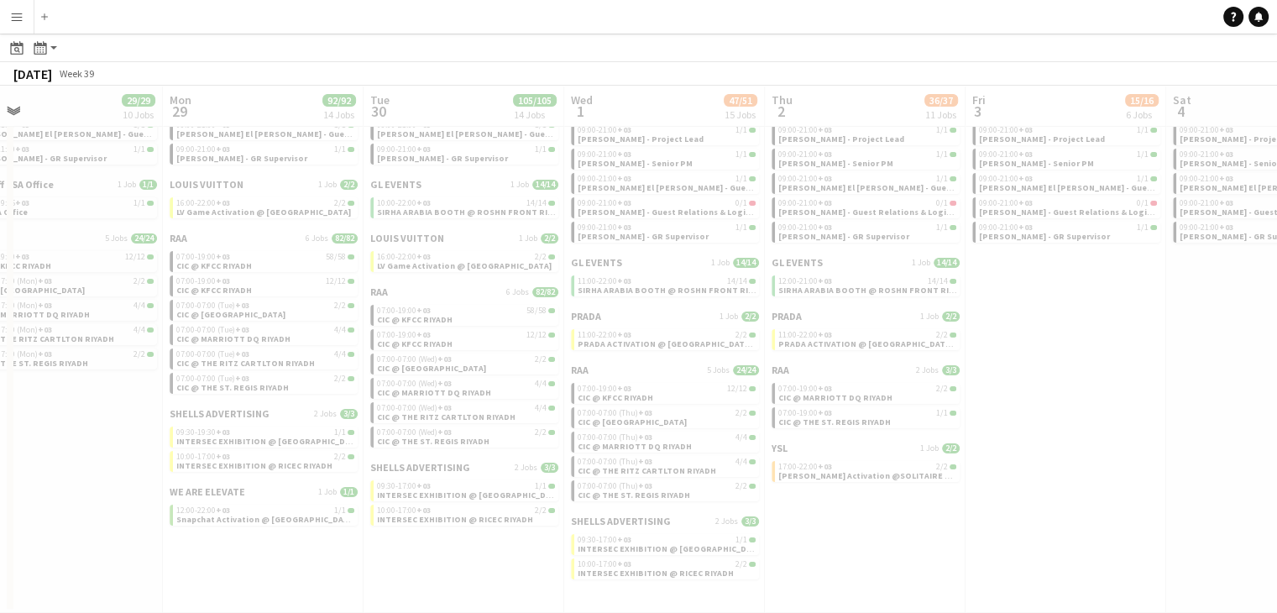
drag, startPoint x: 953, startPoint y: 531, endPoint x: 753, endPoint y: 509, distance: 201.0
click at [679, 530] on app-all-jobs "All Jobs Date picker SEP 2025 SEP 2025 Monday M Tuesday T Wednesday W Thursday …" at bounding box center [638, 259] width 1277 height 708
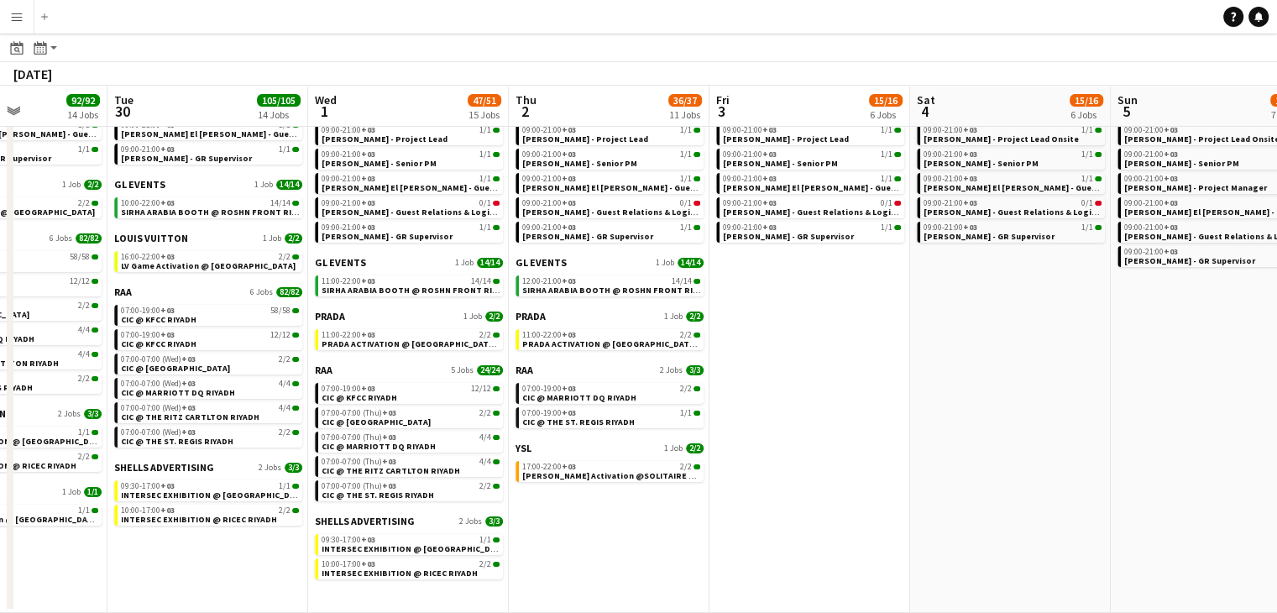
drag, startPoint x: 1068, startPoint y: 432, endPoint x: 812, endPoint y: 450, distance: 256.6
click at [812, 449] on app-calendar-viewport "Fri 26 13/13 5 Jobs Sat 27 114/115 11 Jobs Sun 28 29/29 10 Jobs Mon 29 92/92 14…" at bounding box center [638, 283] width 1277 height 659
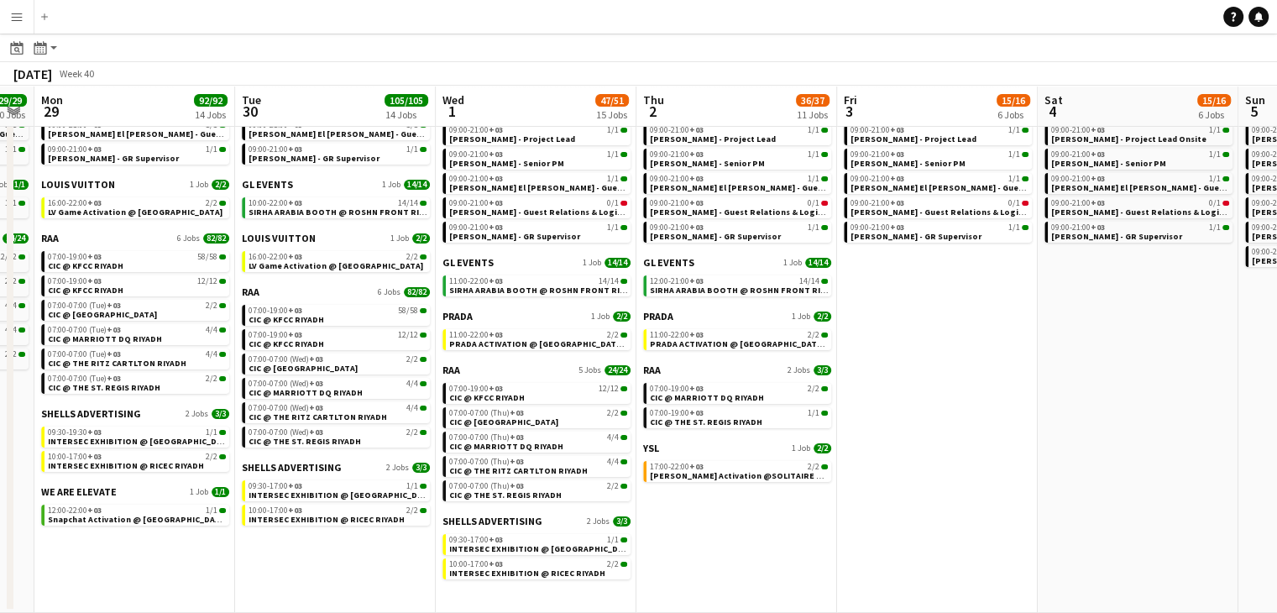
drag, startPoint x: 954, startPoint y: 443, endPoint x: 710, endPoint y: 461, distance: 244.9
click at [710, 461] on app-calendar-viewport "Fri 26 13/13 5 Jobs Sat 27 114/115 11 Jobs Sun 28 29/29 10 Jobs Mon 29 92/92 14…" at bounding box center [638, 283] width 1277 height 659
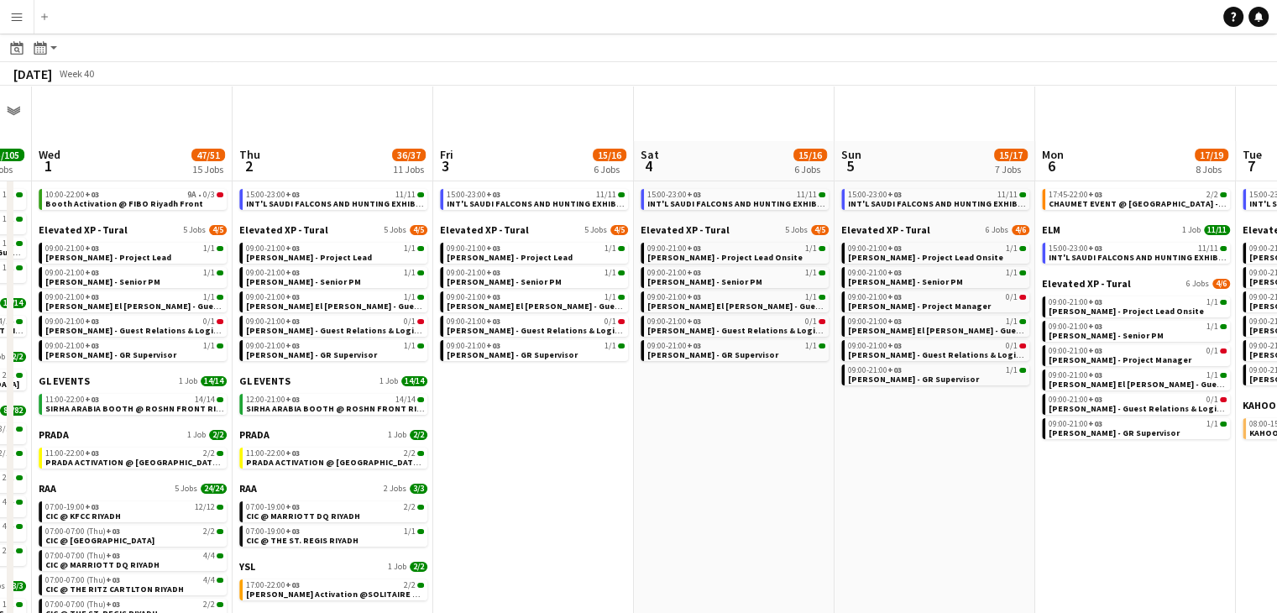
scroll to position [0, 0]
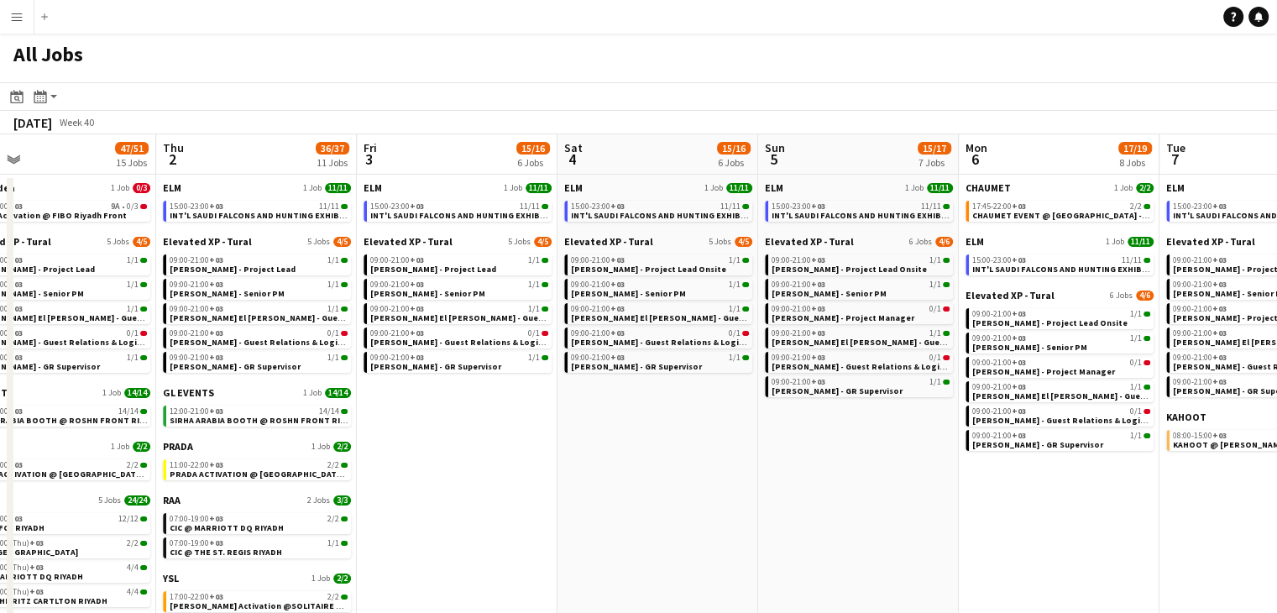
drag, startPoint x: 945, startPoint y: 522, endPoint x: 666, endPoint y: 520, distance: 278.7
click at [666, 520] on app-calendar-viewport "Sun 28 29/29 10 Jobs Mon 29 92/92 14 Jobs Tue 30 105/105 14 Jobs Wed 1 47/51 15…" at bounding box center [638, 438] width 1277 height 609
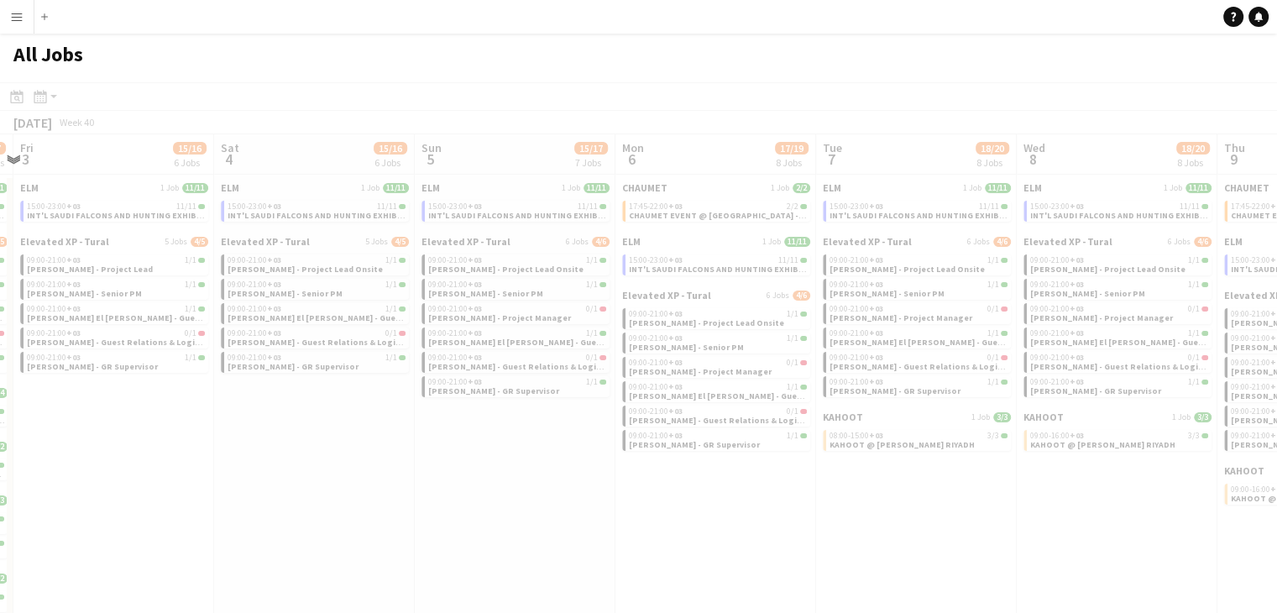
drag, startPoint x: 847, startPoint y: 514, endPoint x: 696, endPoint y: 554, distance: 156.4
click at [610, 515] on app-all-jobs "All Jobs Date picker SEP 2025 SEP 2025 Monday M Tuesday T Wednesday W Thursday …" at bounding box center [638, 388] width 1277 height 709
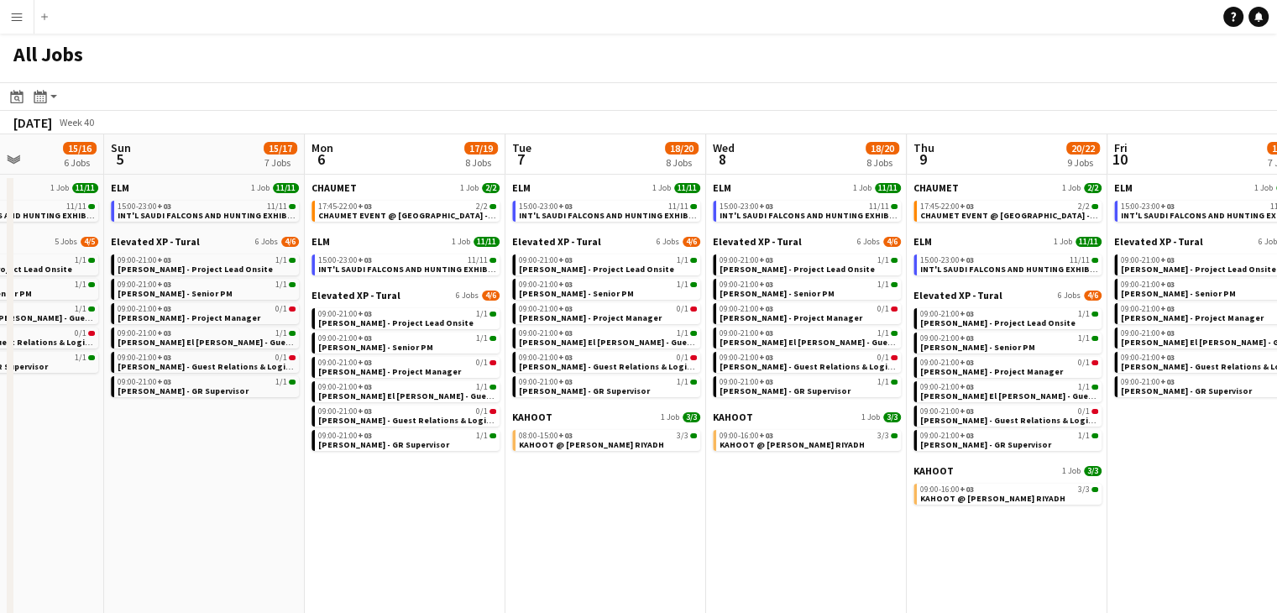
drag, startPoint x: 844, startPoint y: 521, endPoint x: 564, endPoint y: 519, distance: 280.4
click at [564, 519] on app-calendar-viewport "Wed 1 47/51 15 Jobs Thu 2 36/37 11 Jobs Fri 3 15/16 6 Jobs Sat 4 15/16 6 Jobs S…" at bounding box center [638, 438] width 1277 height 609
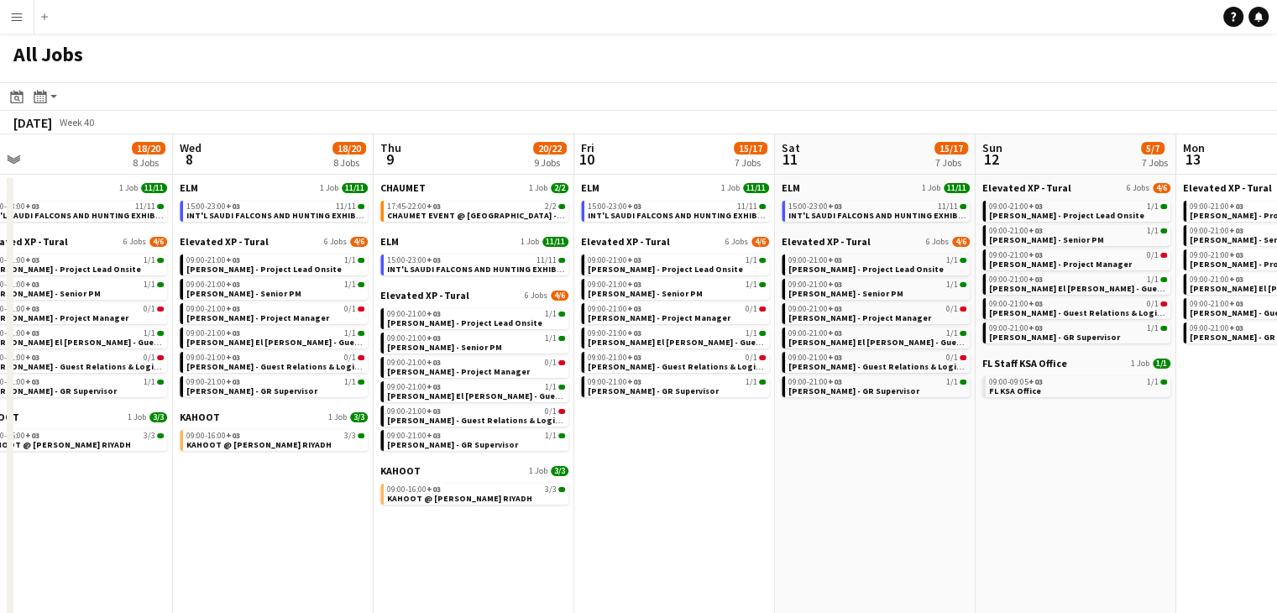
scroll to position [0, 578]
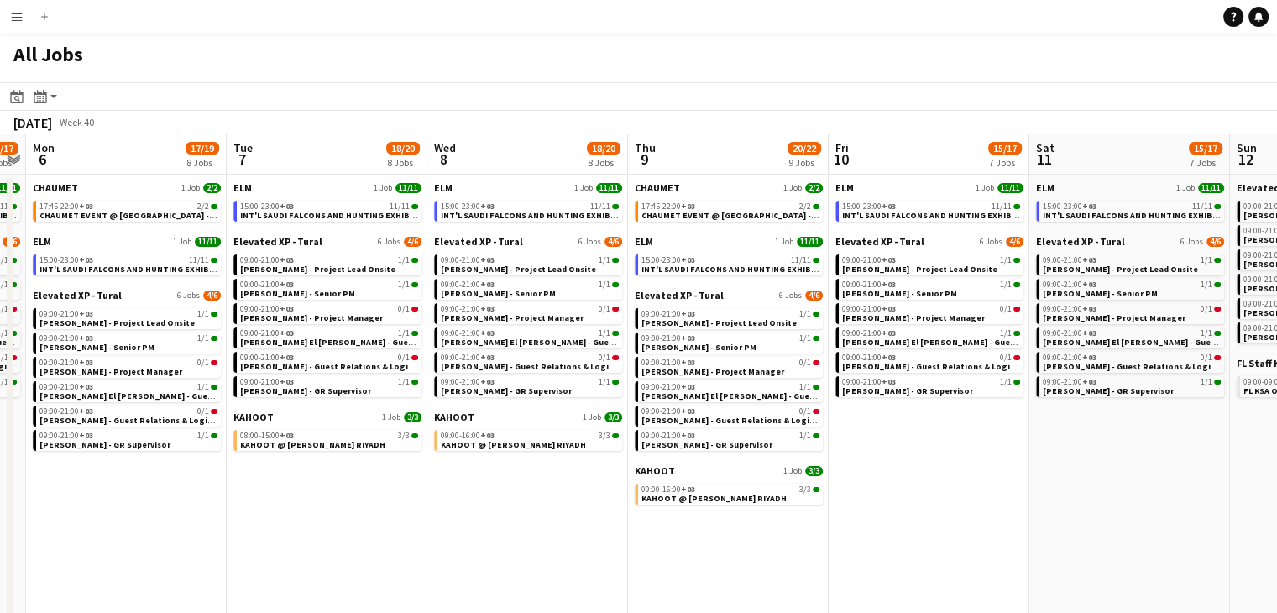
drag, startPoint x: 538, startPoint y: 518, endPoint x: 549, endPoint y: 520, distance: 11.0
click at [515, 518] on app-calendar-viewport "Fri 3 15/16 6 Jobs Sat 4 15/16 6 Jobs Sun 5 15/17 7 Jobs Mon 6 17/19 8 Jobs Tue…" at bounding box center [638, 438] width 1277 height 609
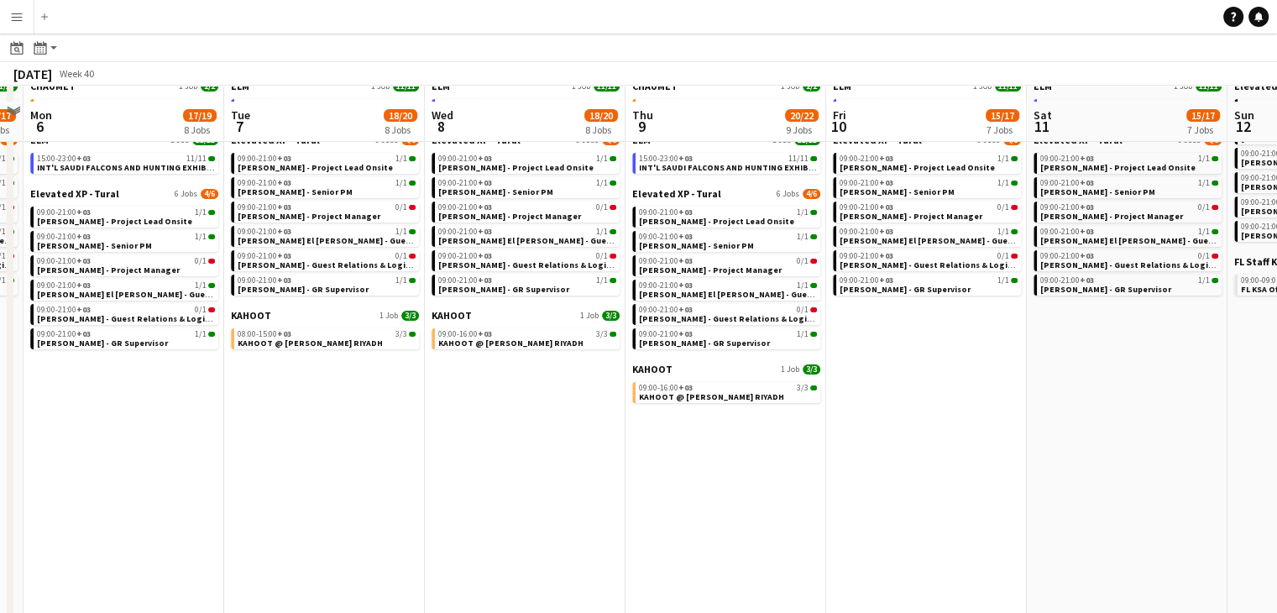
scroll to position [0, 0]
